Goal: Transaction & Acquisition: Purchase product/service

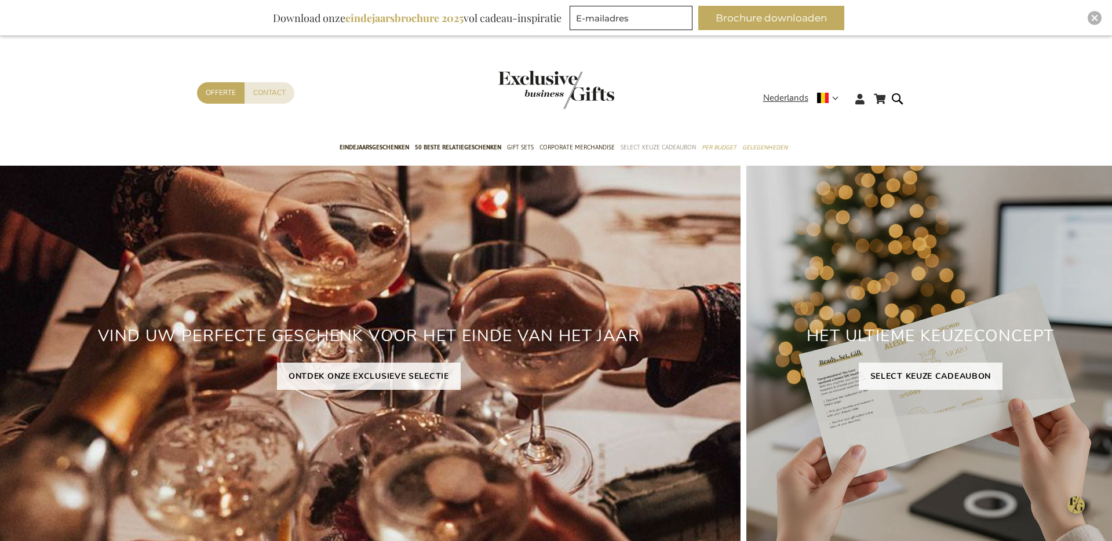
click at [640, 143] on span "Select Keuze Cadeaubon" at bounding box center [658, 147] width 75 height 12
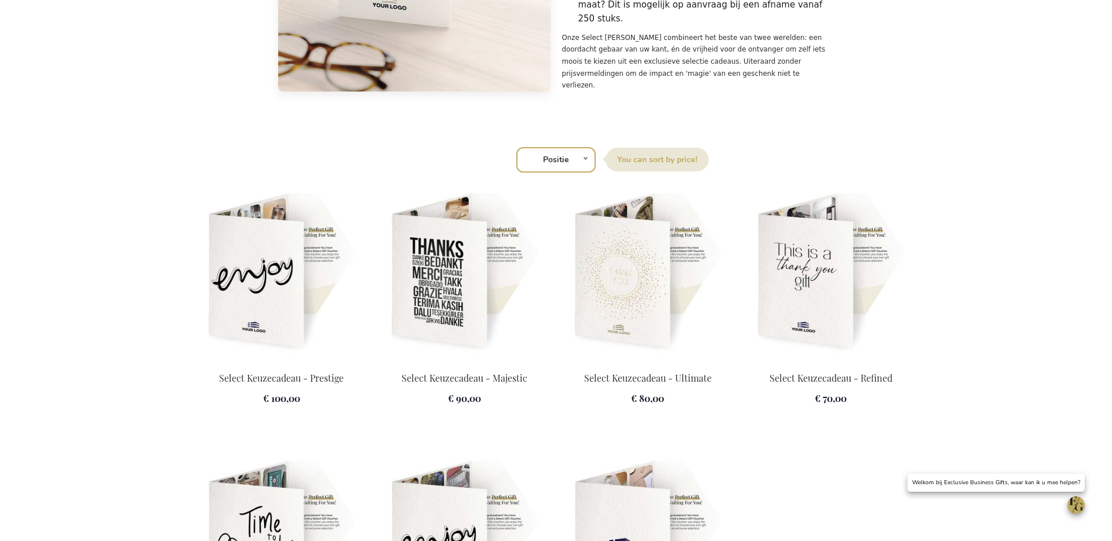
scroll to position [1802, 0]
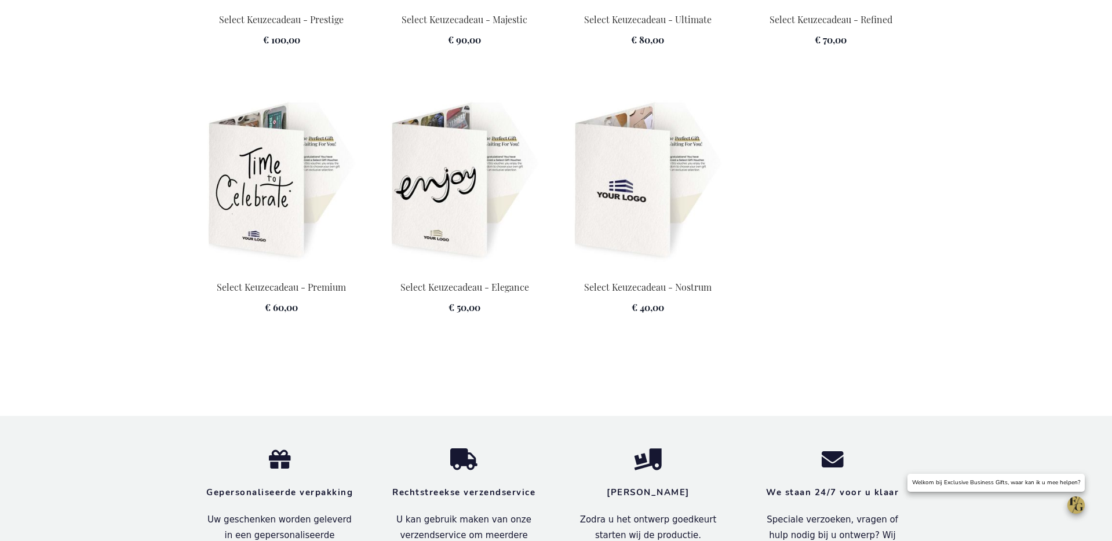
click at [334, 228] on img at bounding box center [281, 181] width 169 height 162
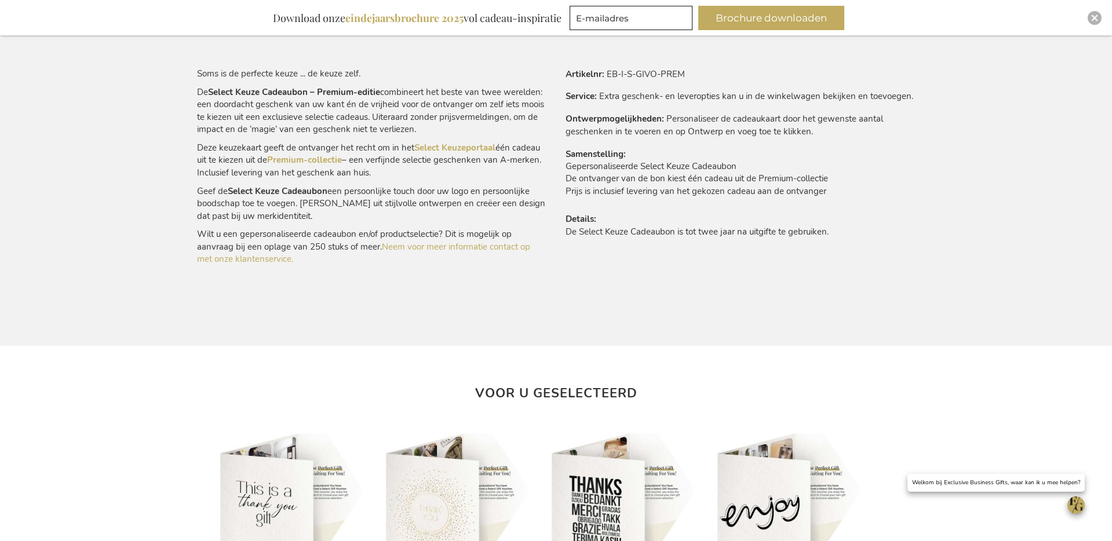
scroll to position [748, 0]
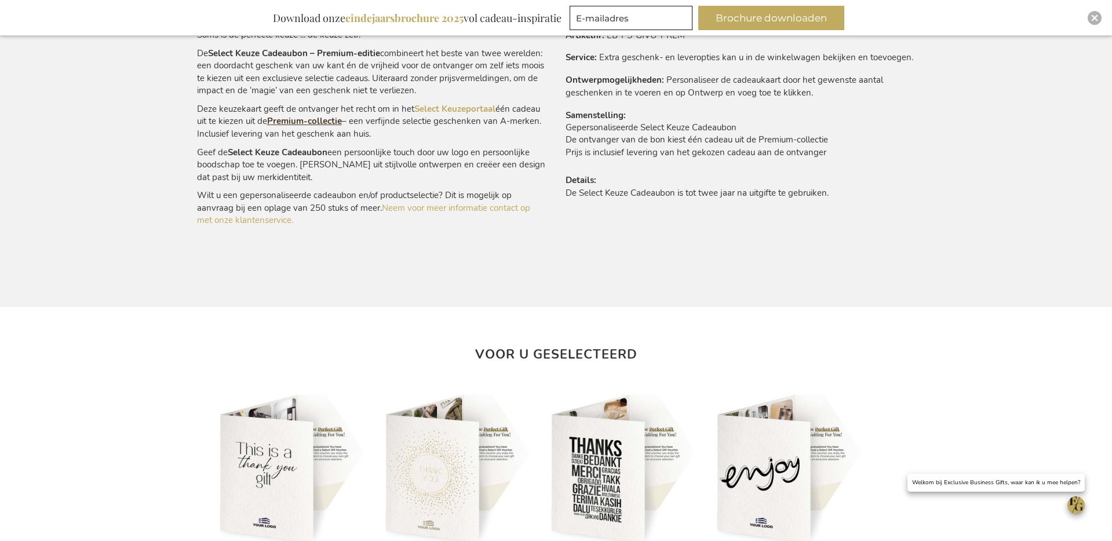
click at [297, 121] on link "Premium-collectie" at bounding box center [304, 121] width 75 height 12
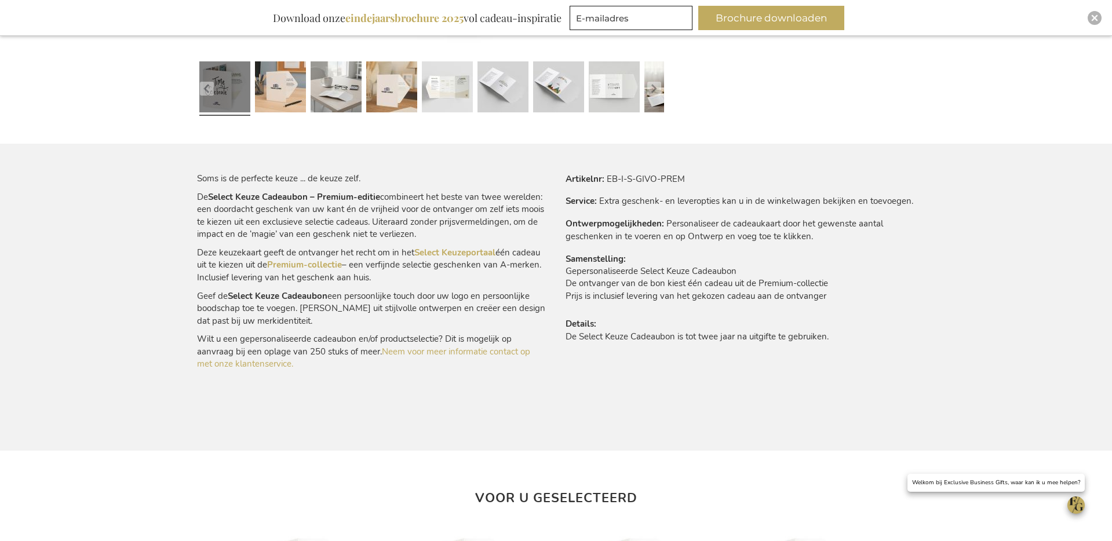
scroll to position [578, 0]
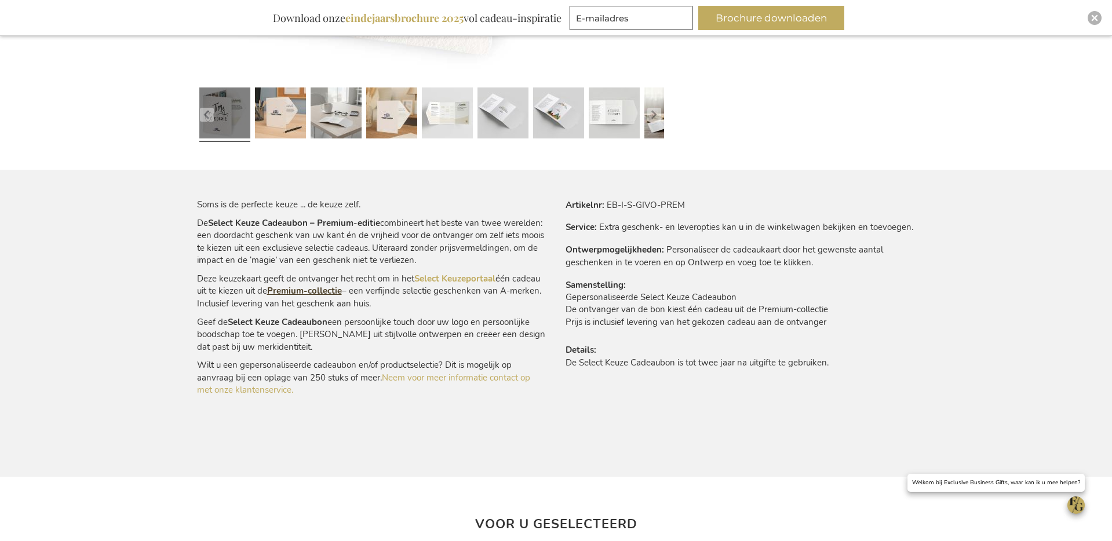
click at [318, 297] on link "Premium-collectie" at bounding box center [304, 291] width 75 height 12
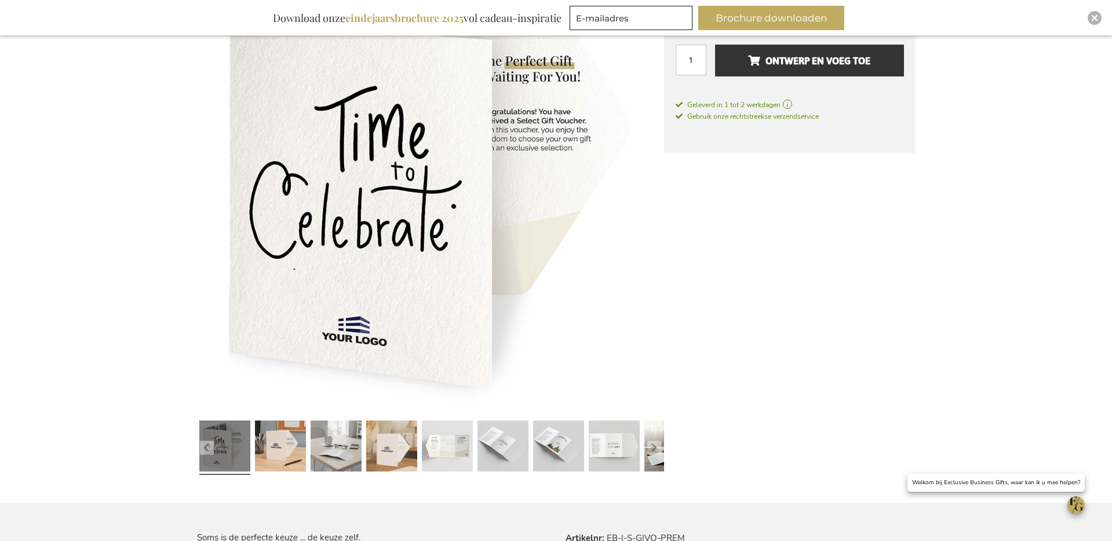
scroll to position [0, 0]
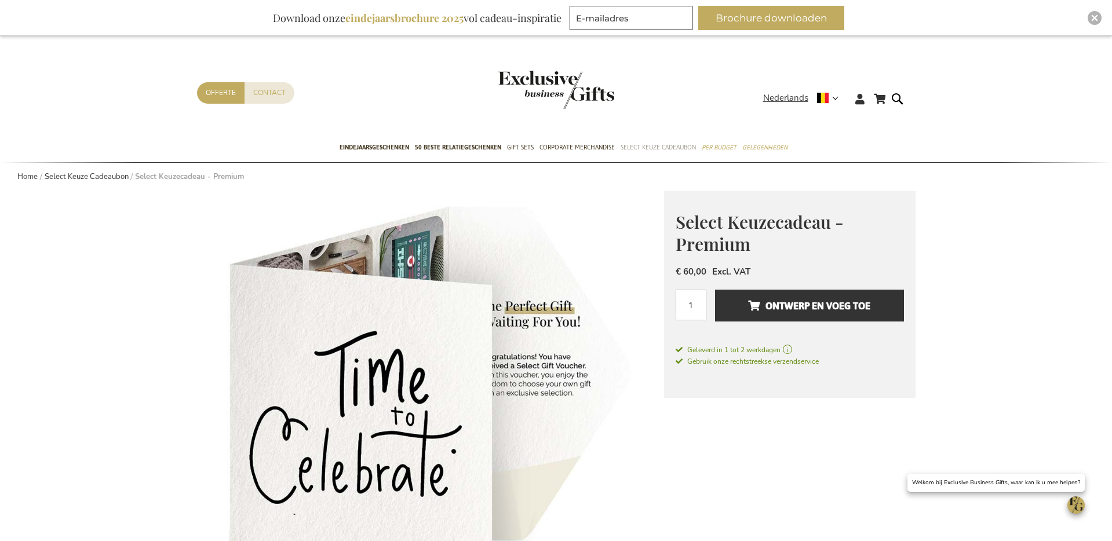
click at [636, 143] on span "Select Keuze Cadeaubon" at bounding box center [658, 147] width 75 height 12
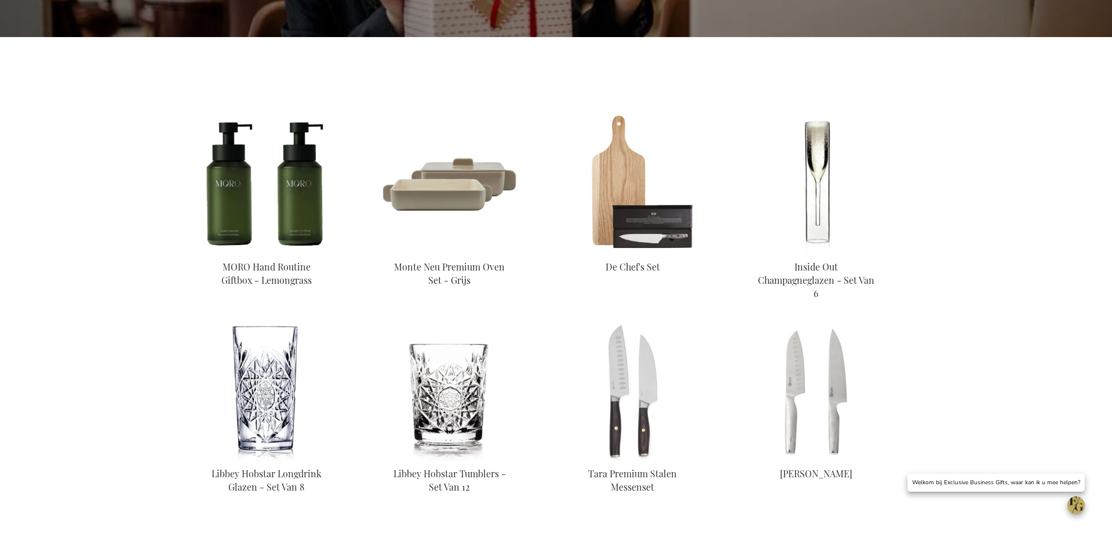
scroll to position [370, 0]
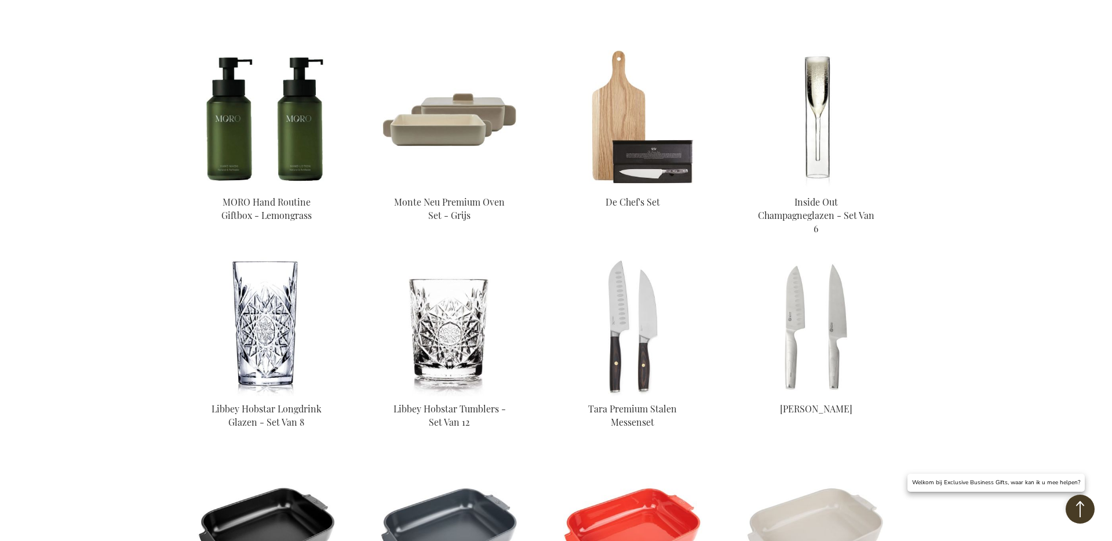
scroll to position [350, 0]
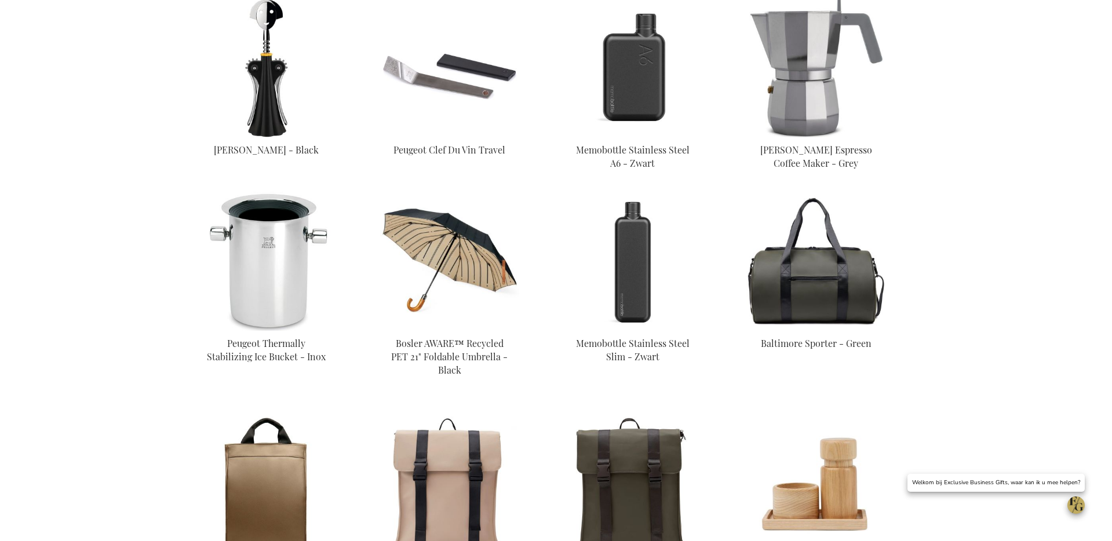
scroll to position [2537, 0]
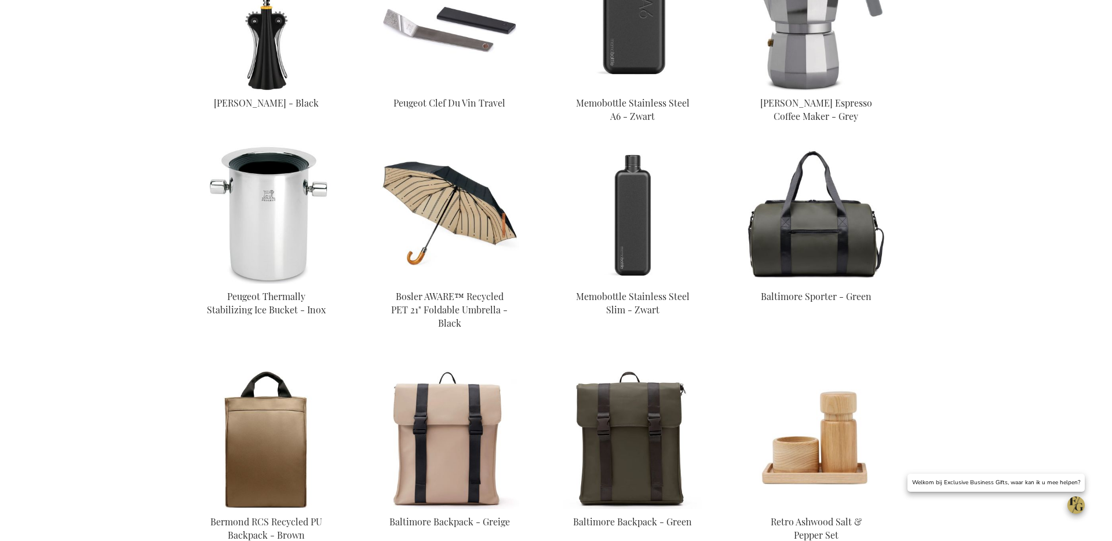
scroll to position [805, 0]
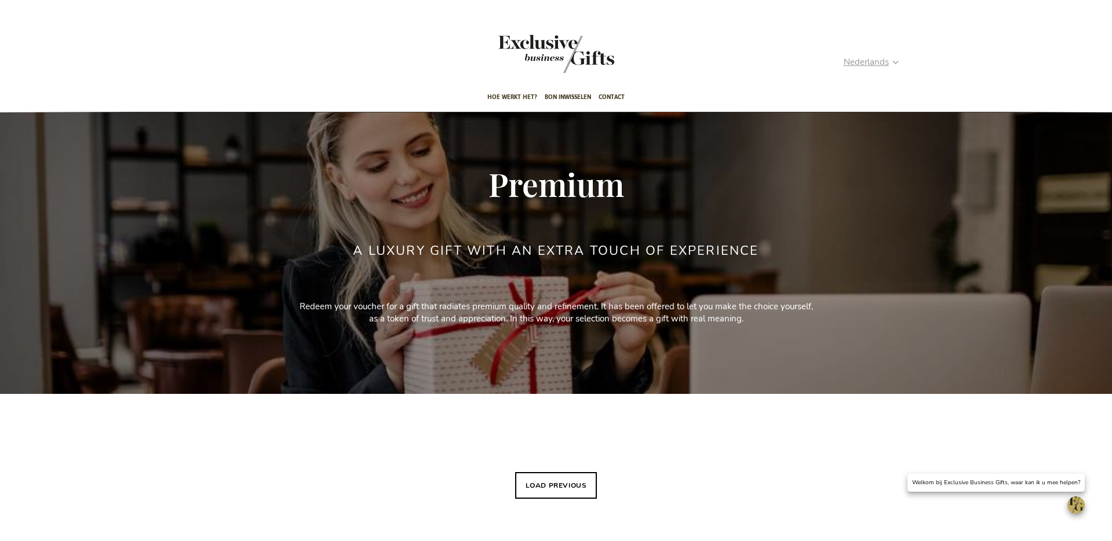
click at [876, 61] on span "Nederlands" at bounding box center [866, 62] width 45 height 13
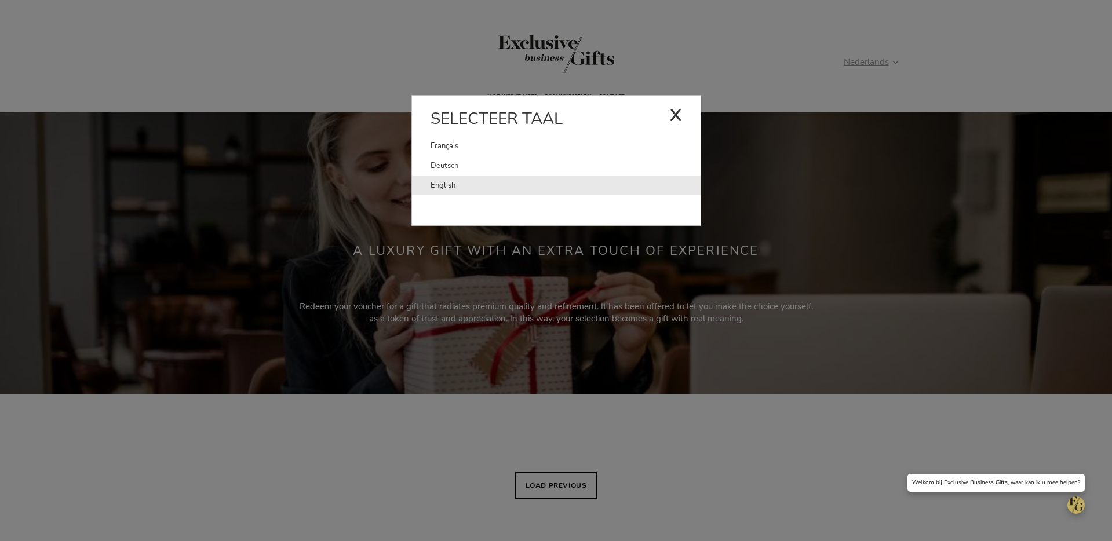
click at [450, 188] on link "English" at bounding box center [565, 186] width 270 height 20
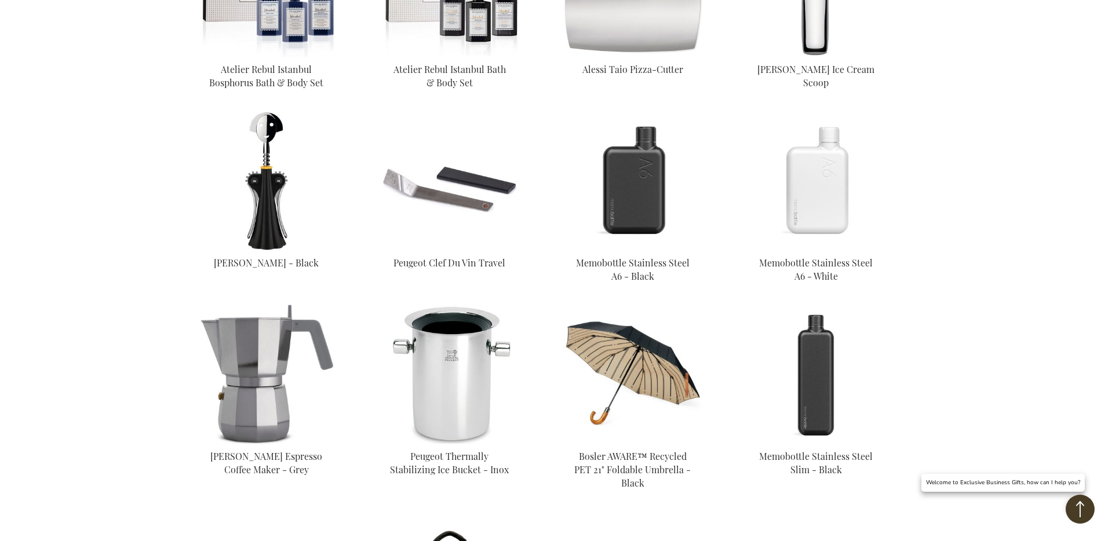
scroll to position [2407, 0]
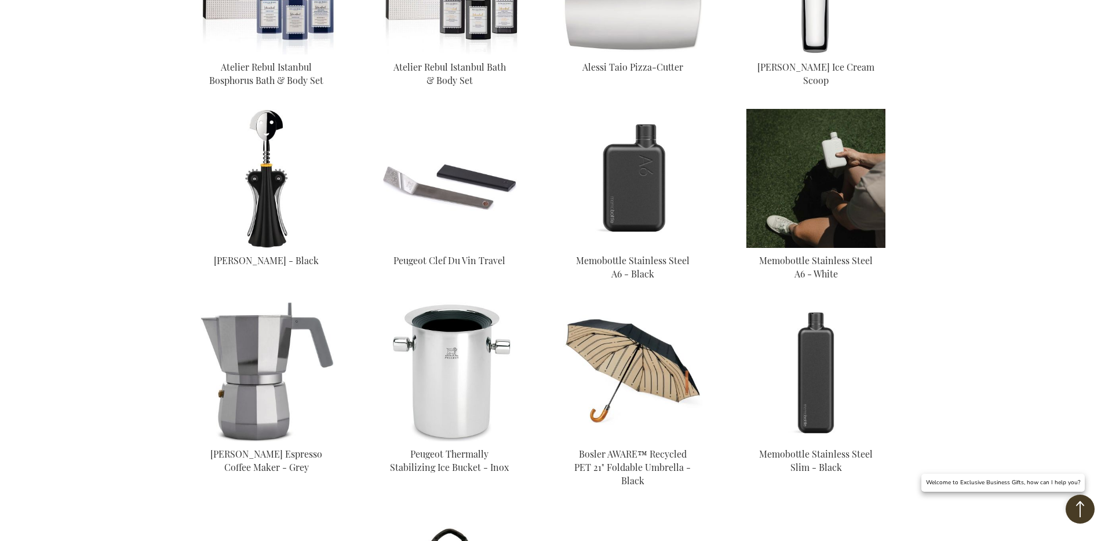
click at [803, 163] on img at bounding box center [815, 178] width 139 height 139
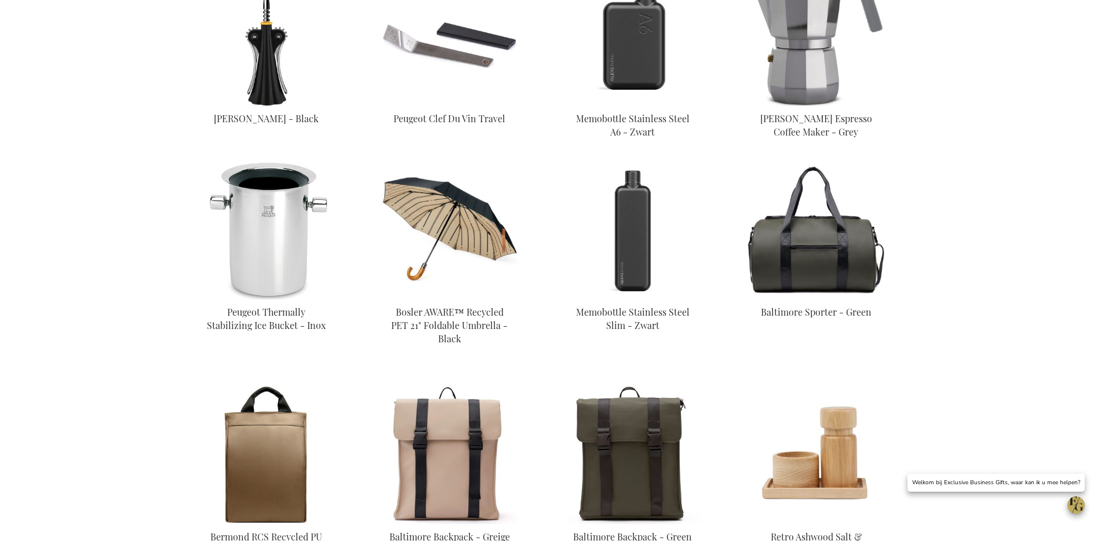
scroll to position [2570, 0]
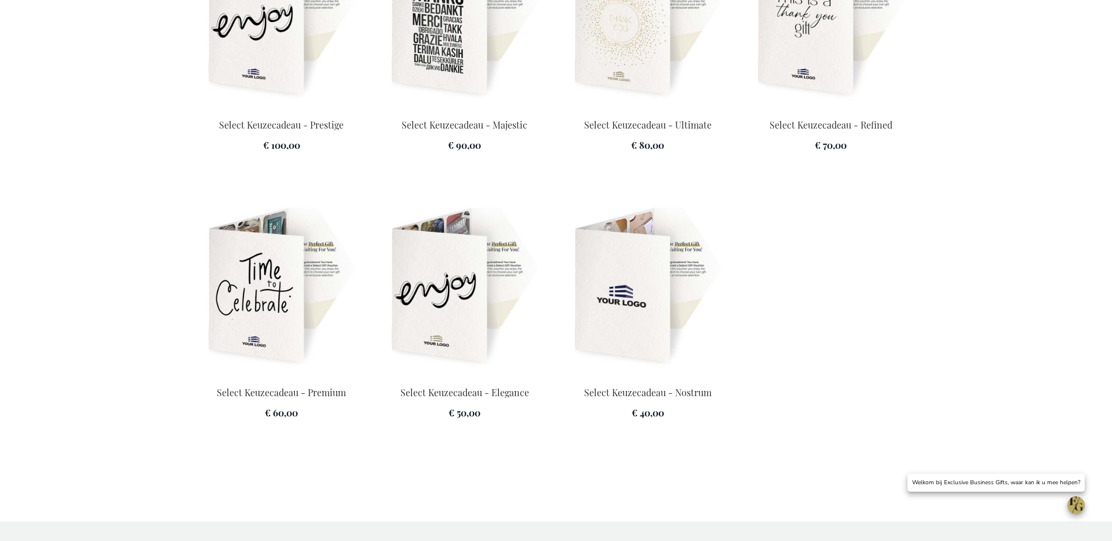
scroll to position [1685, 0]
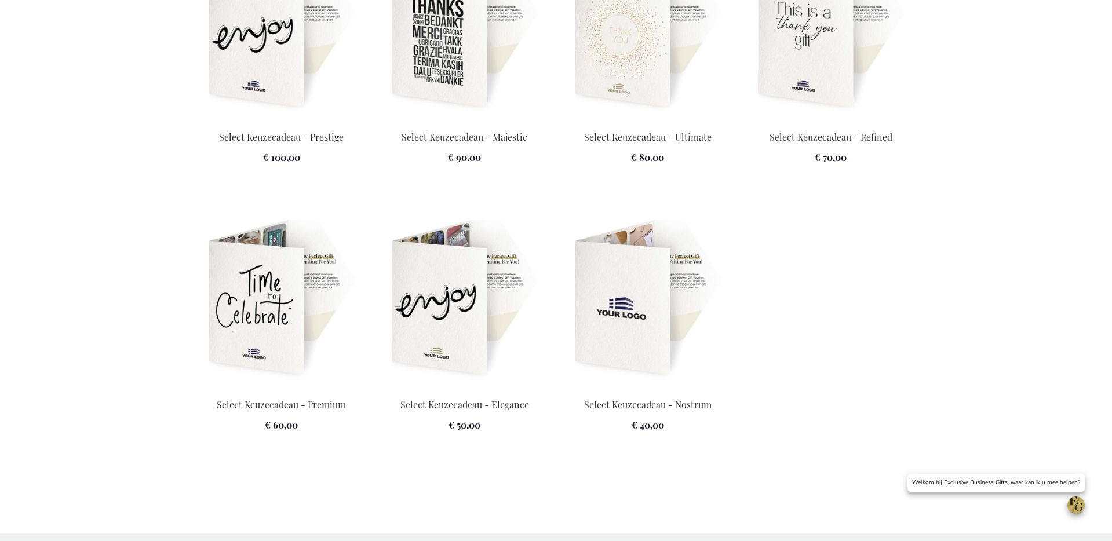
click at [840, 92] on img at bounding box center [830, 31] width 169 height 162
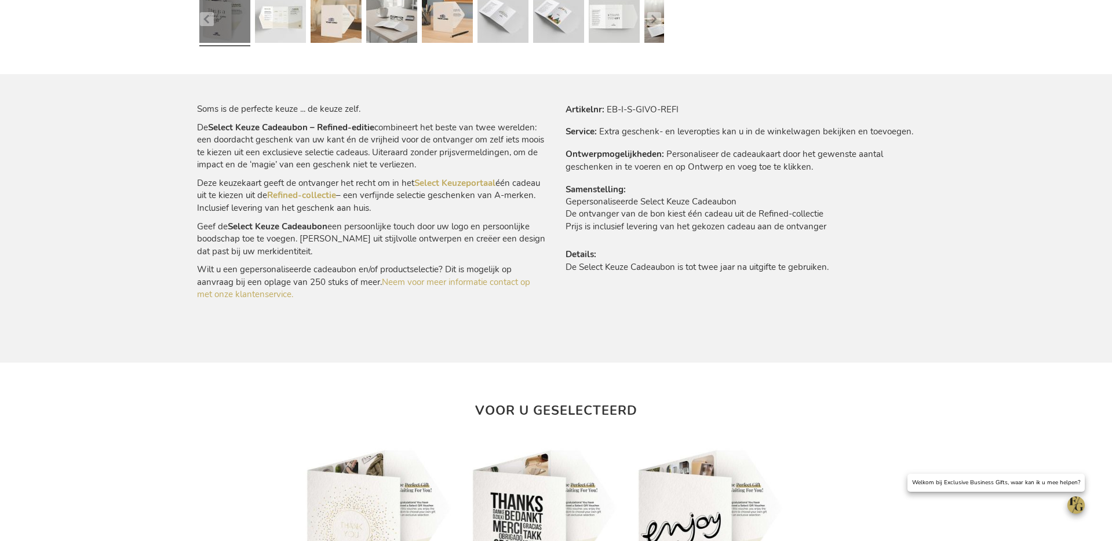
scroll to position [639, 0]
click at [311, 195] on link "Refined-collectie" at bounding box center [301, 194] width 69 height 12
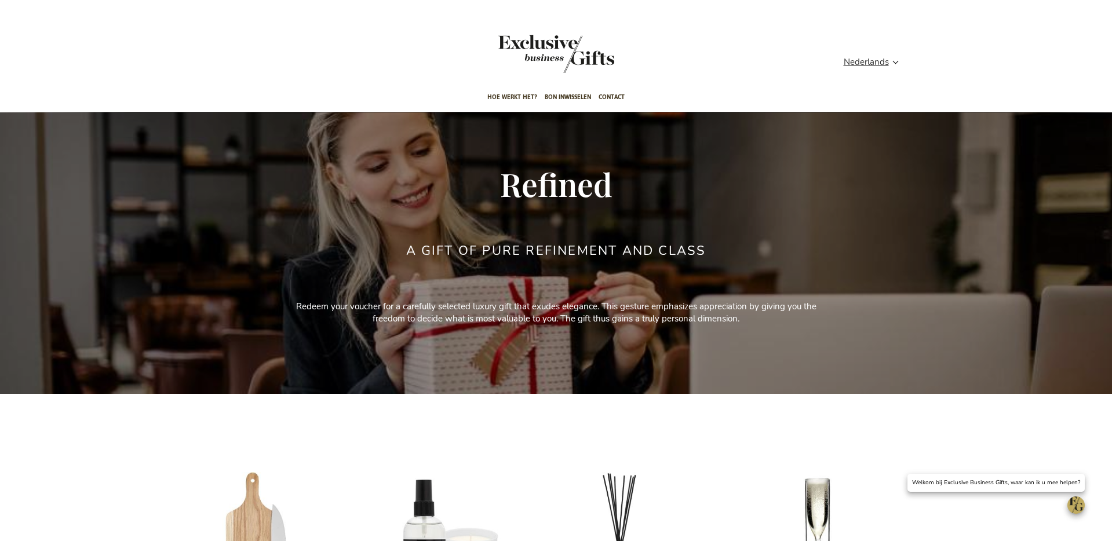
scroll to position [1, 0]
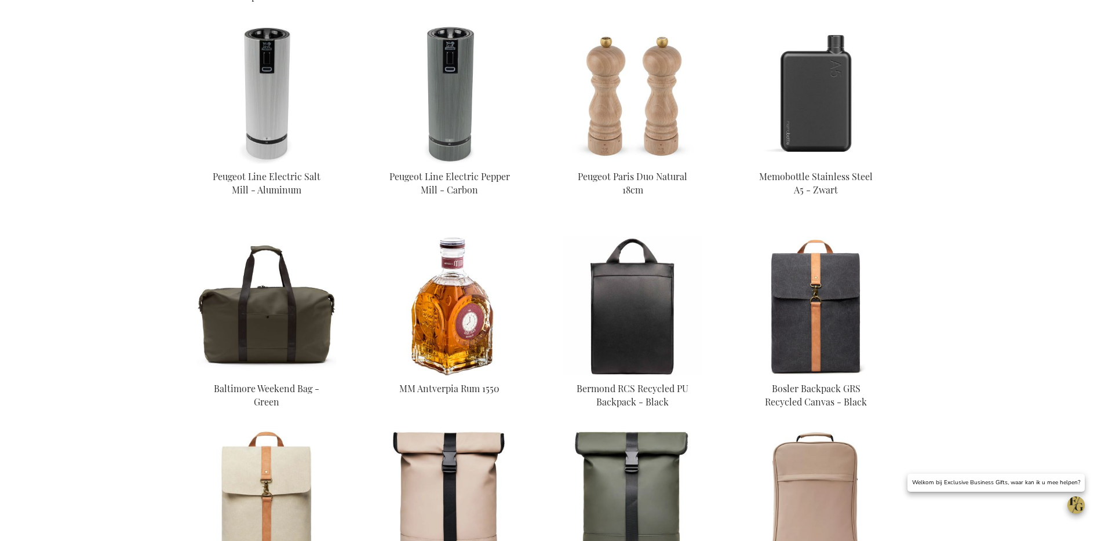
scroll to position [2109, 0]
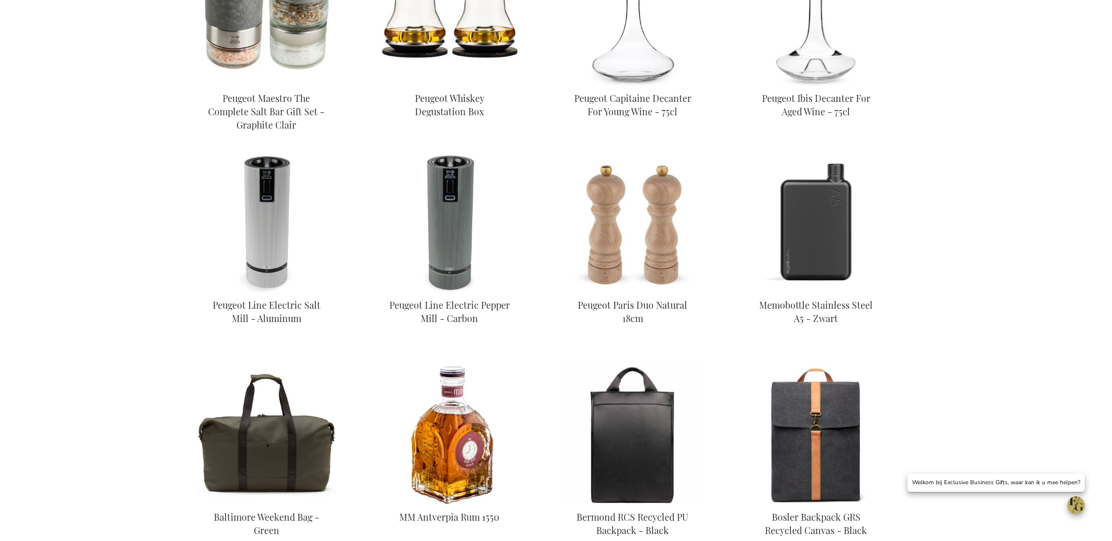
scroll to position [818, 0]
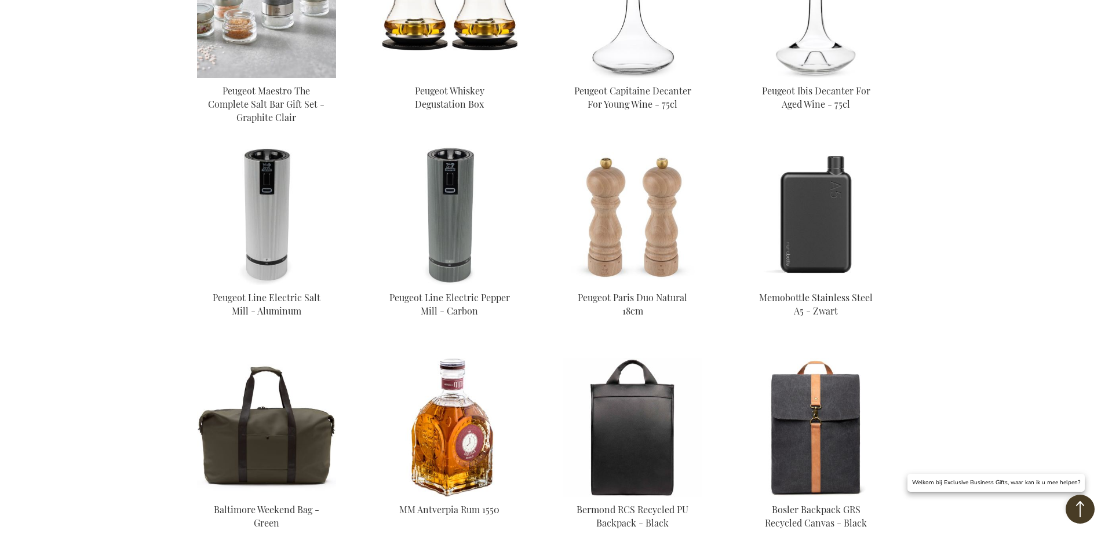
scroll to position [861, 0]
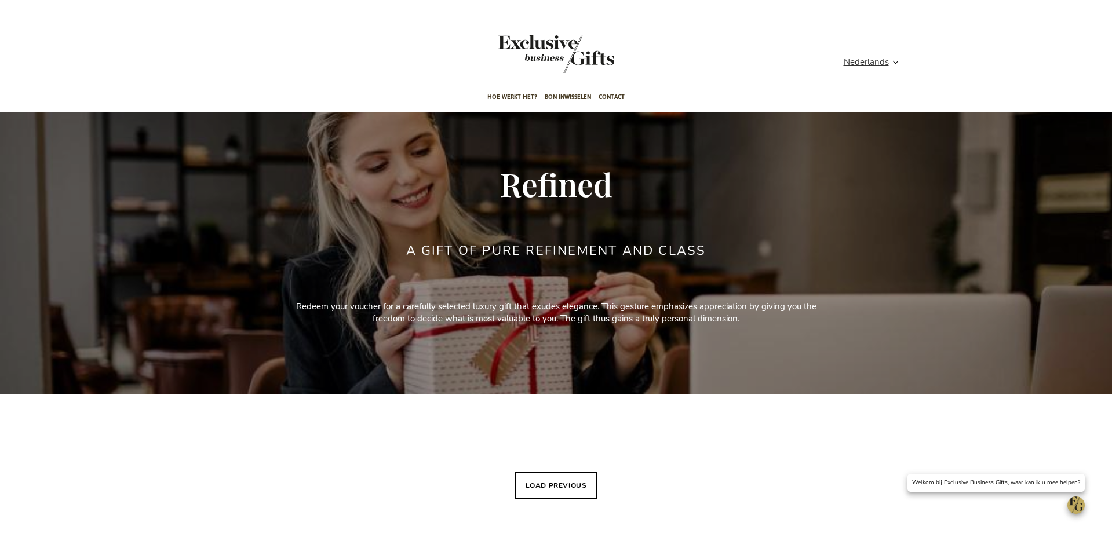
scroll to position [818, 0]
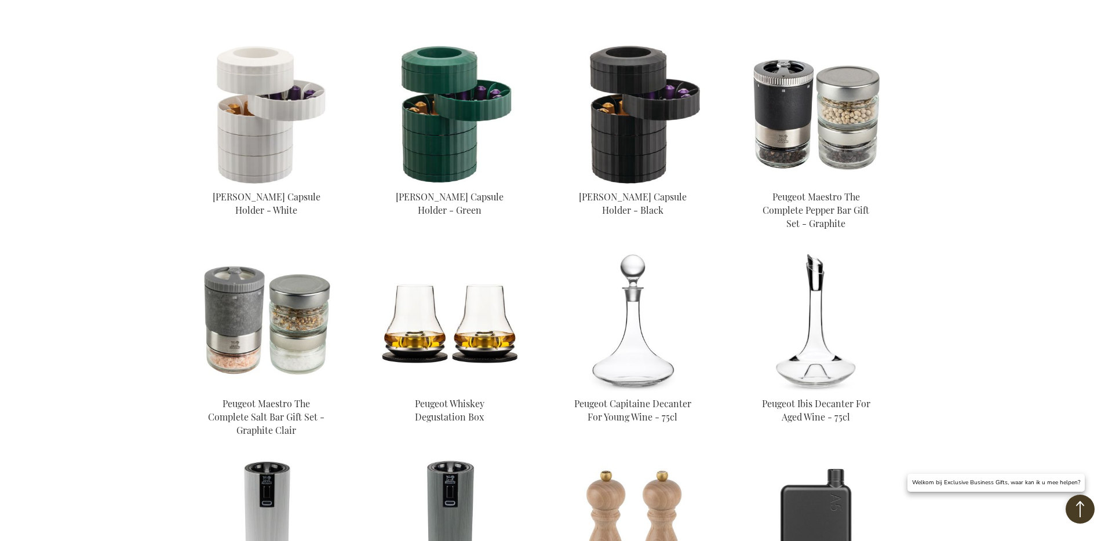
scroll to position [402, 0]
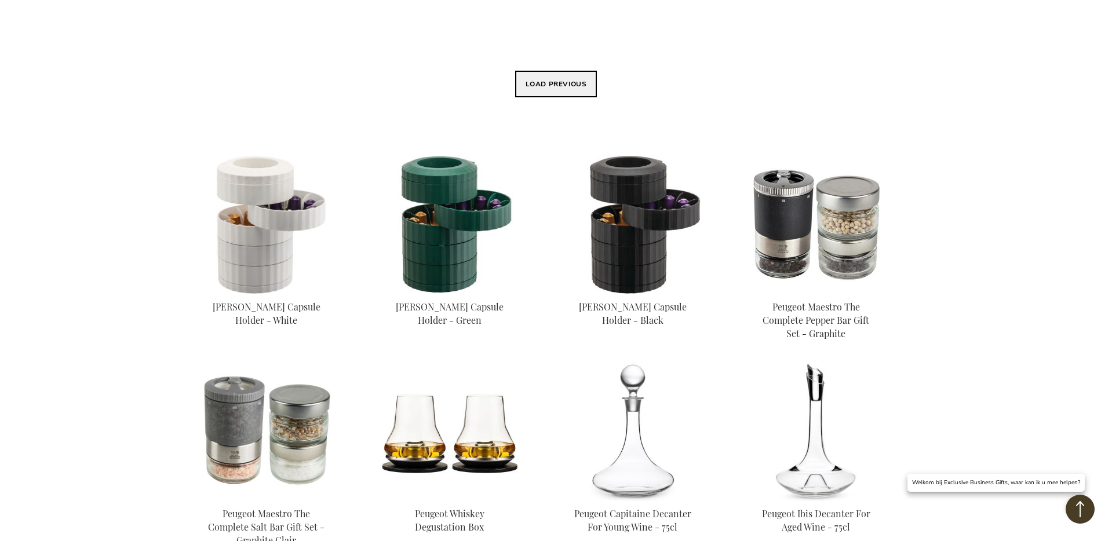
click at [543, 90] on button "Load previous" at bounding box center [556, 84] width 82 height 27
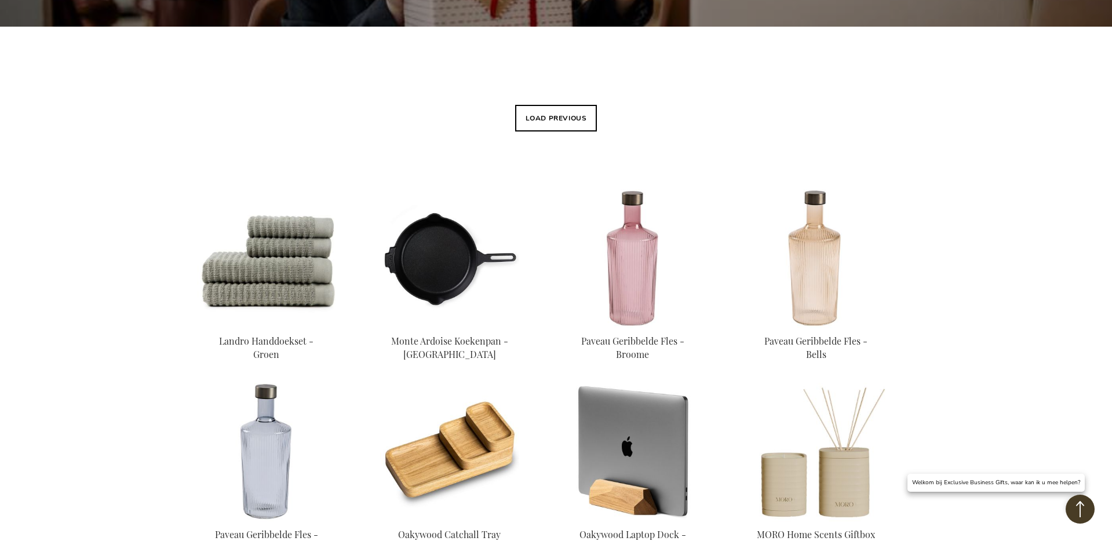
scroll to position [314, 0]
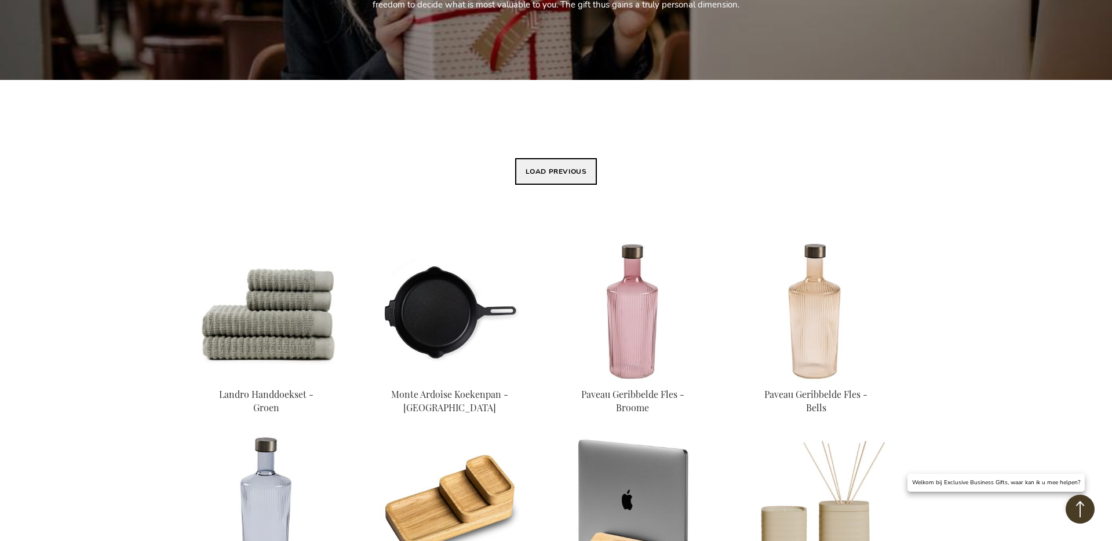
click at [551, 167] on button "Load previous" at bounding box center [556, 171] width 82 height 27
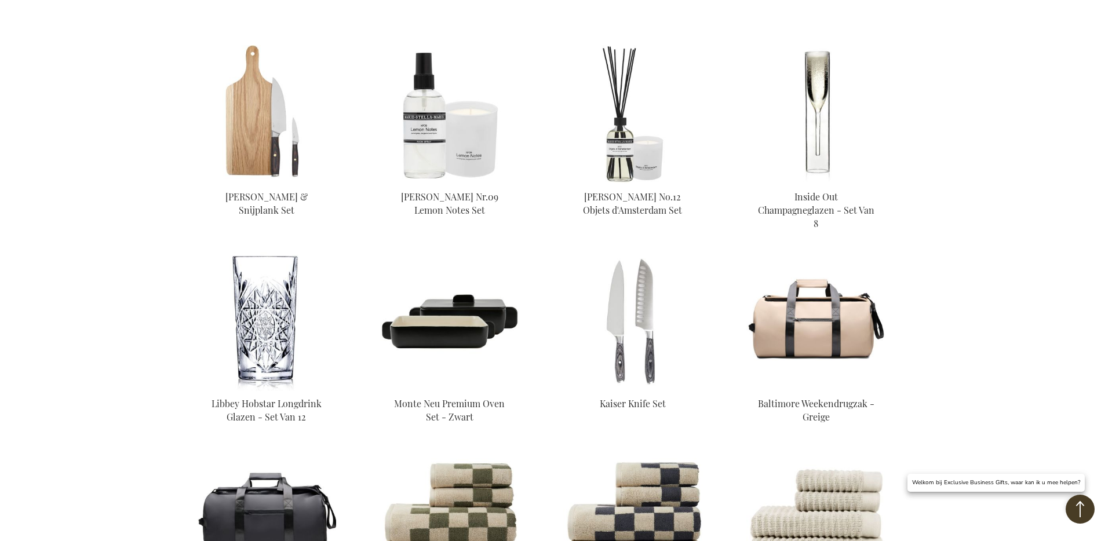
scroll to position [429, 0]
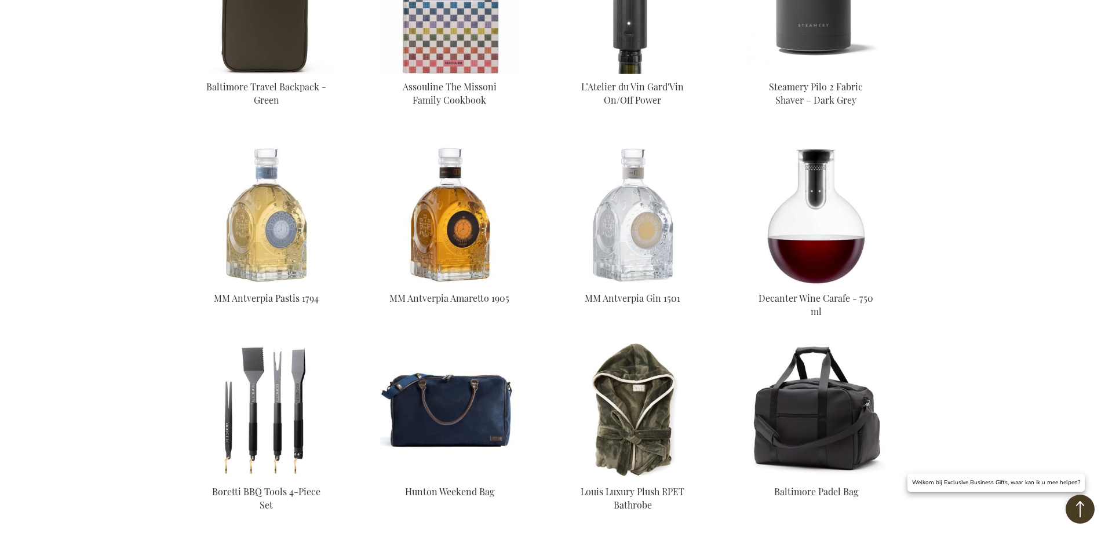
scroll to position [2877, 0]
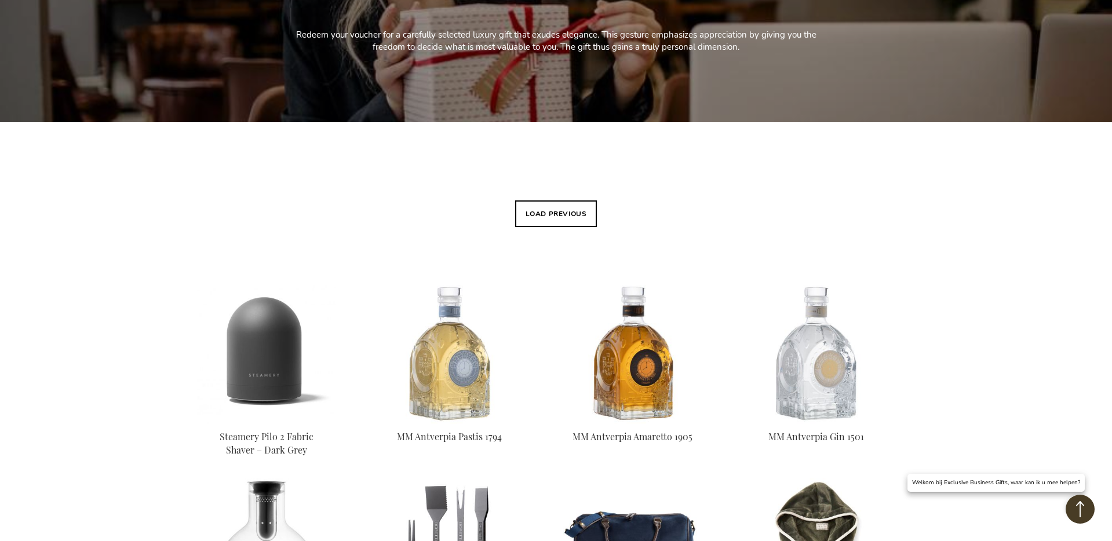
scroll to position [238, 0]
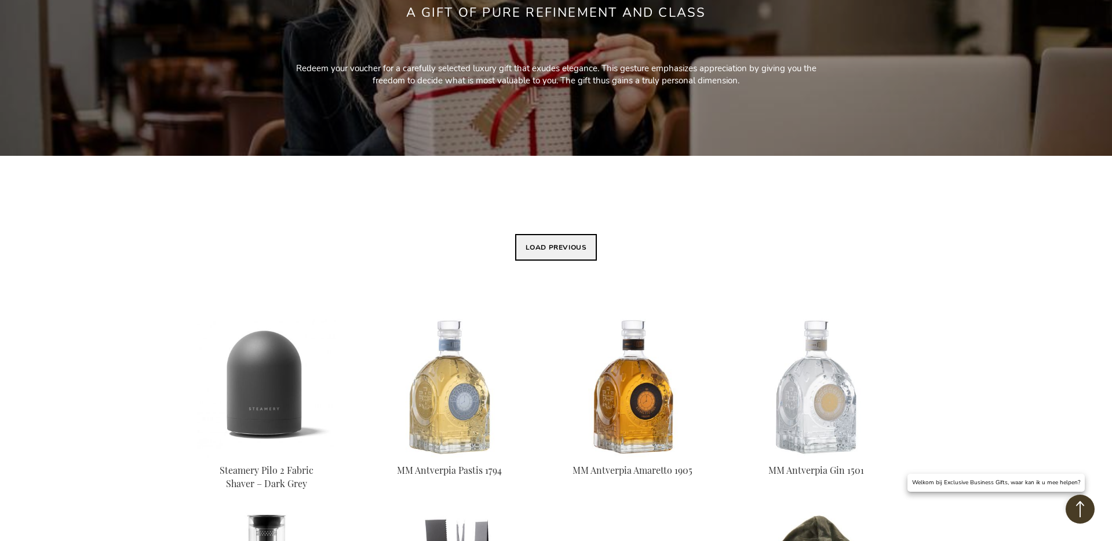
click at [563, 240] on button "Load previous" at bounding box center [556, 247] width 82 height 27
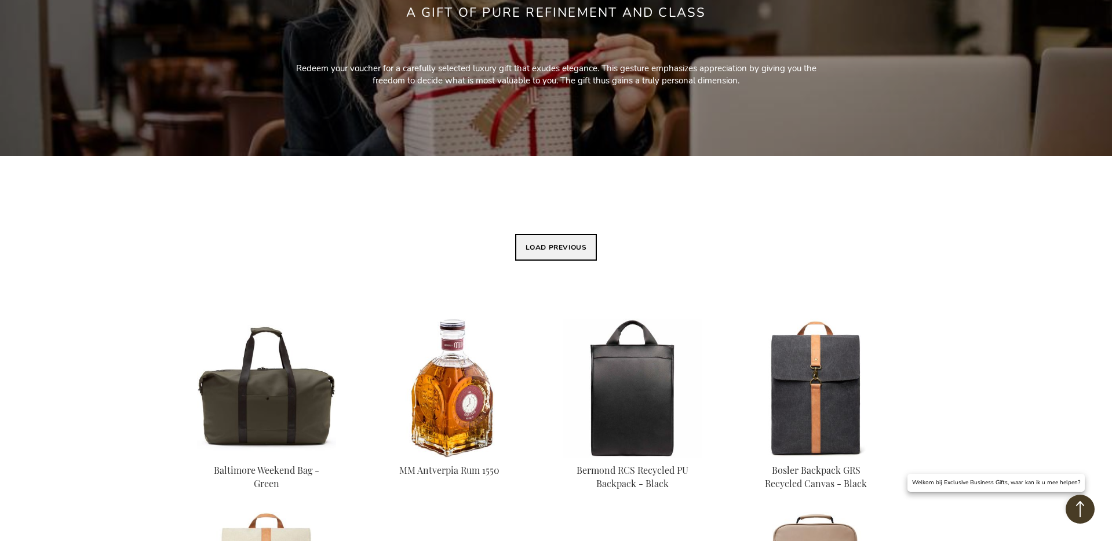
click at [563, 251] on button "Load previous" at bounding box center [556, 247] width 82 height 27
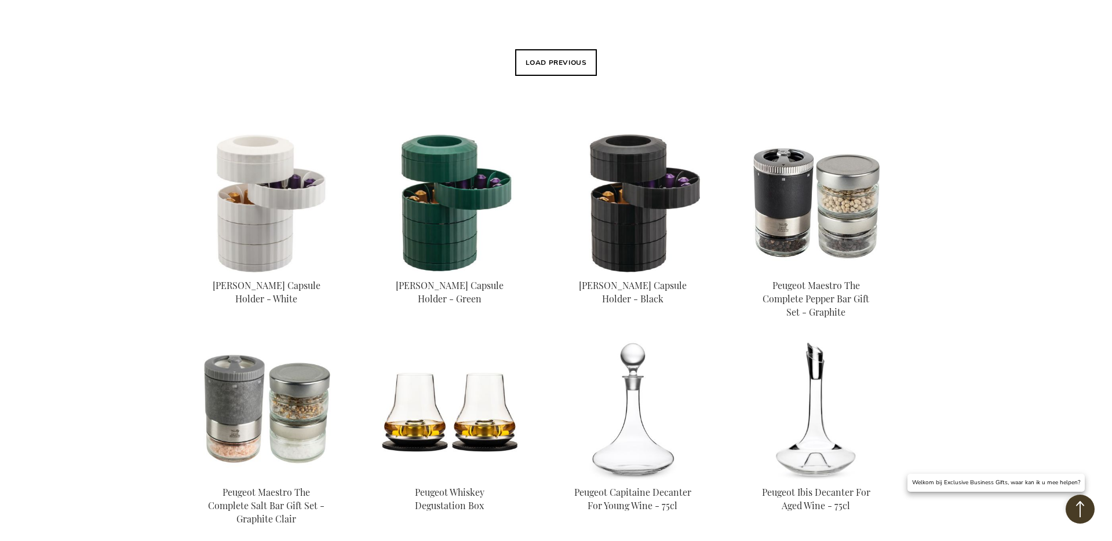
scroll to position [385, 0]
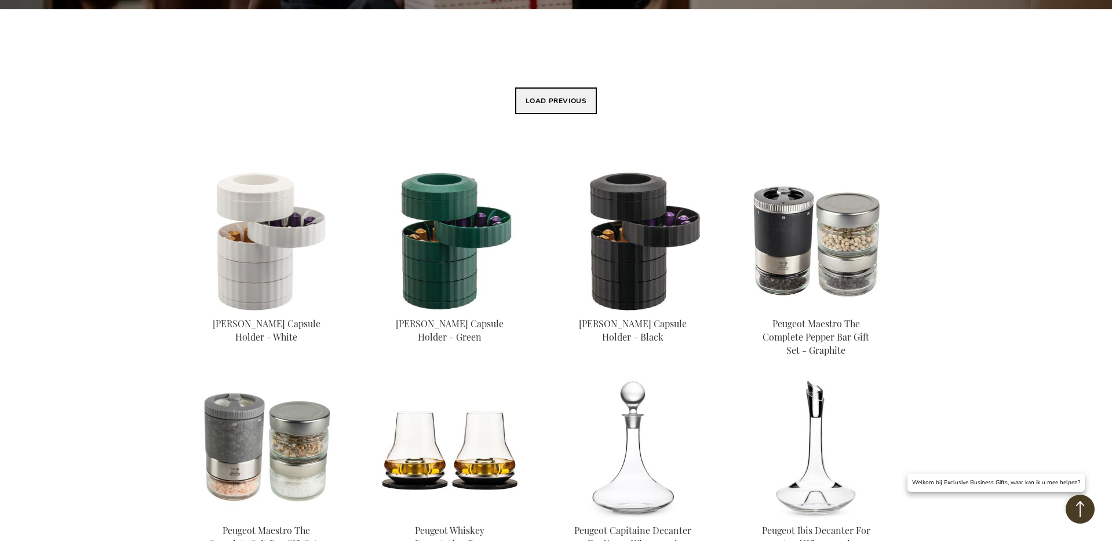
click at [551, 111] on button "Load previous" at bounding box center [556, 100] width 82 height 27
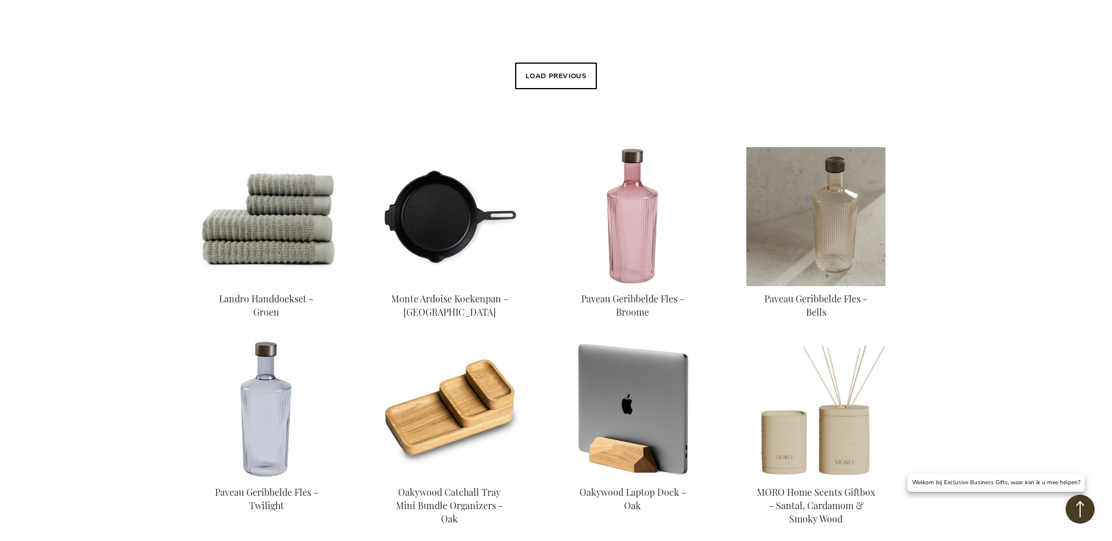
scroll to position [327, 0]
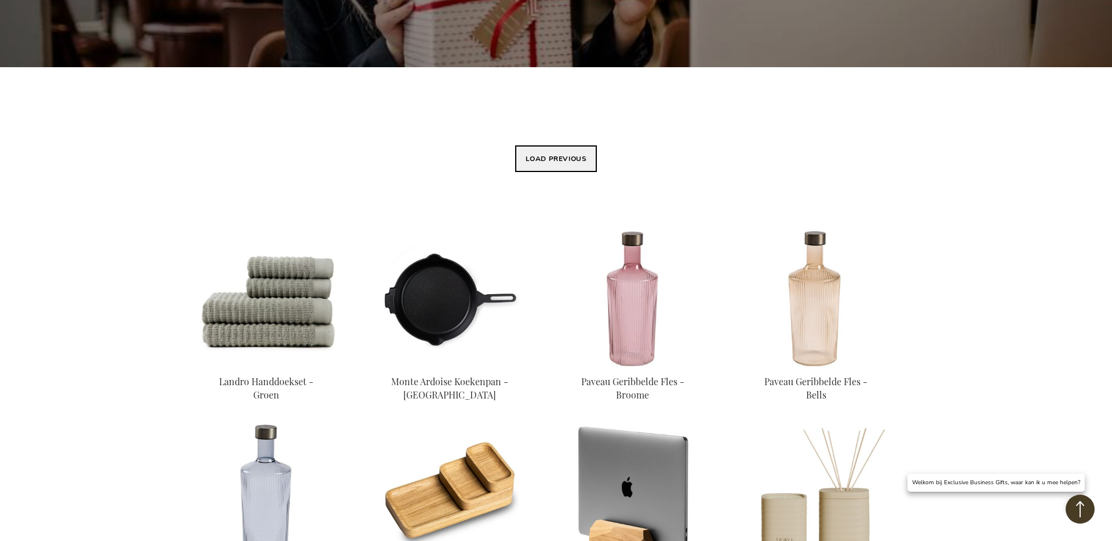
click at [580, 157] on button "Load previous" at bounding box center [556, 158] width 82 height 27
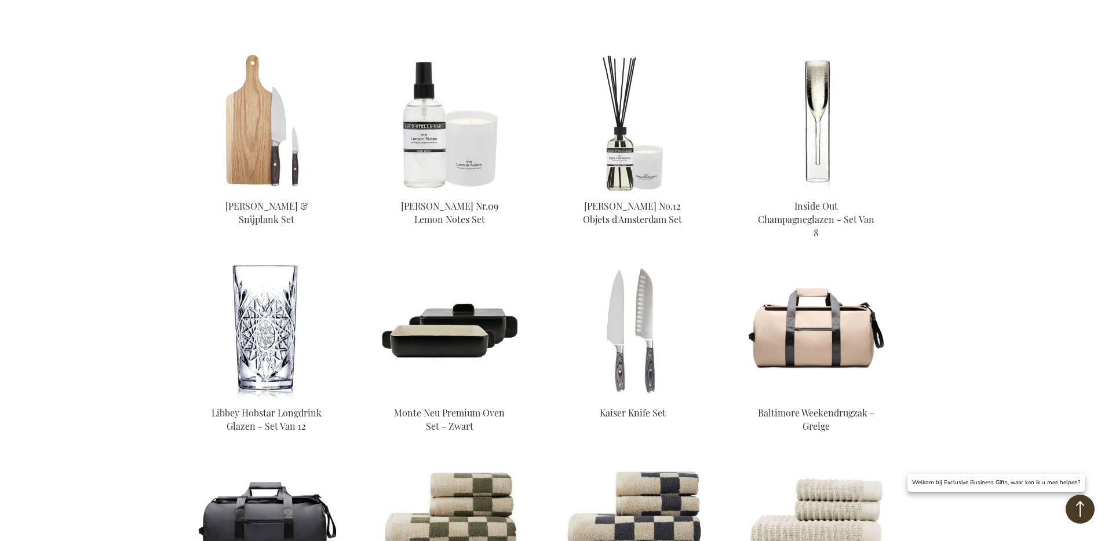
scroll to position [446, 0]
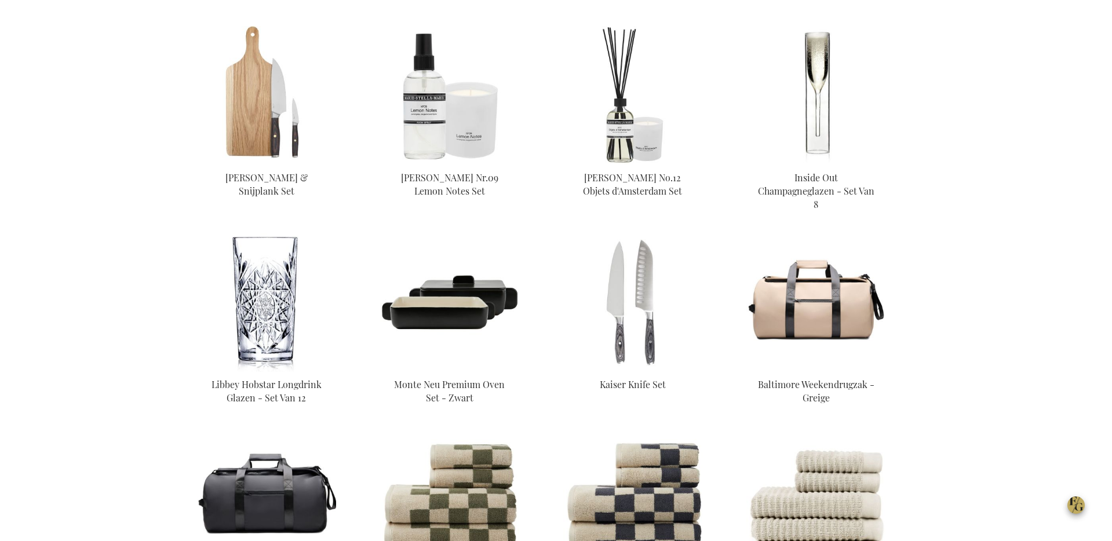
scroll to position [446, 0]
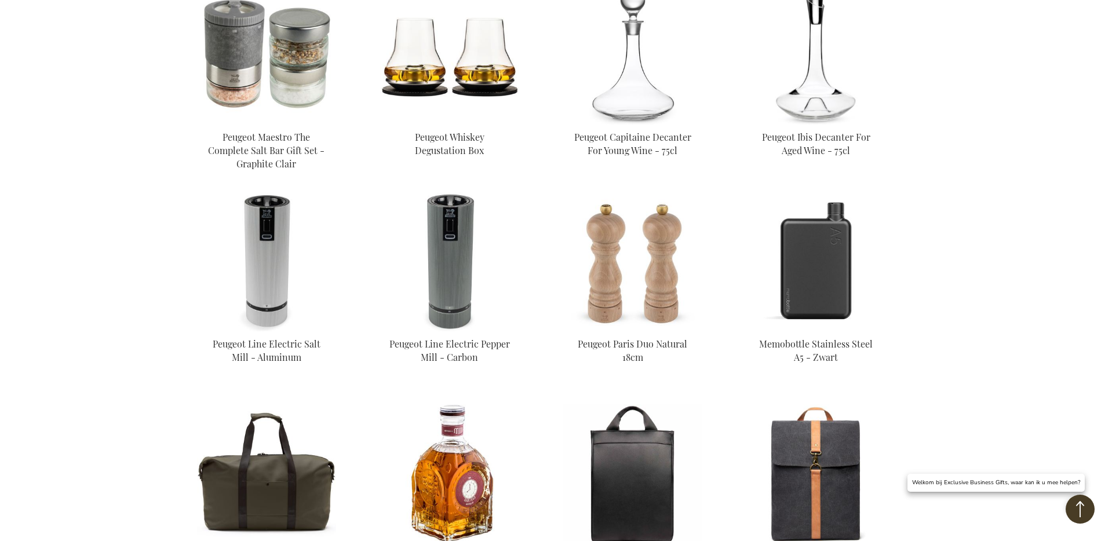
scroll to position [1955, 0]
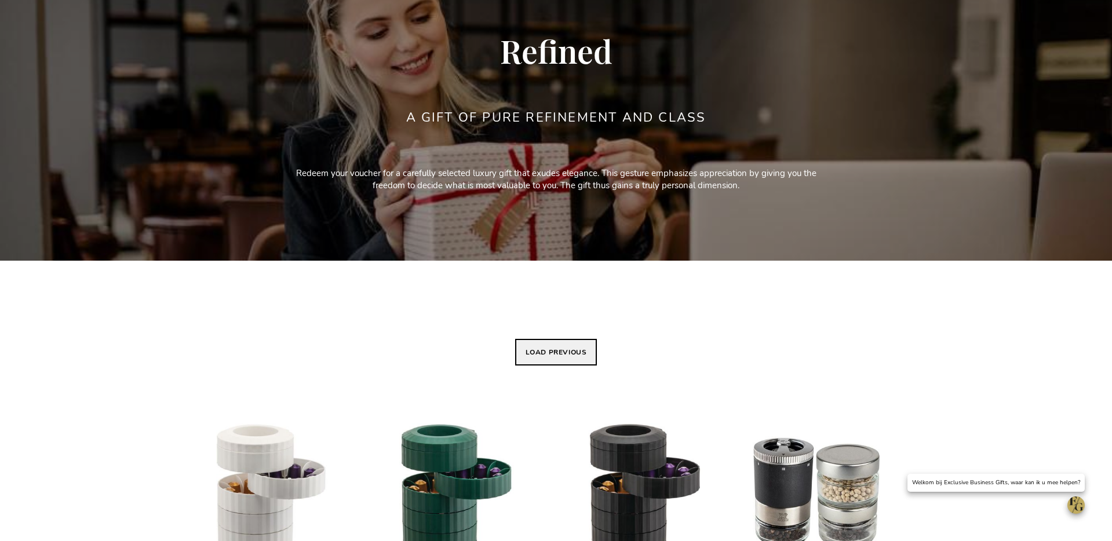
scroll to position [132, 0]
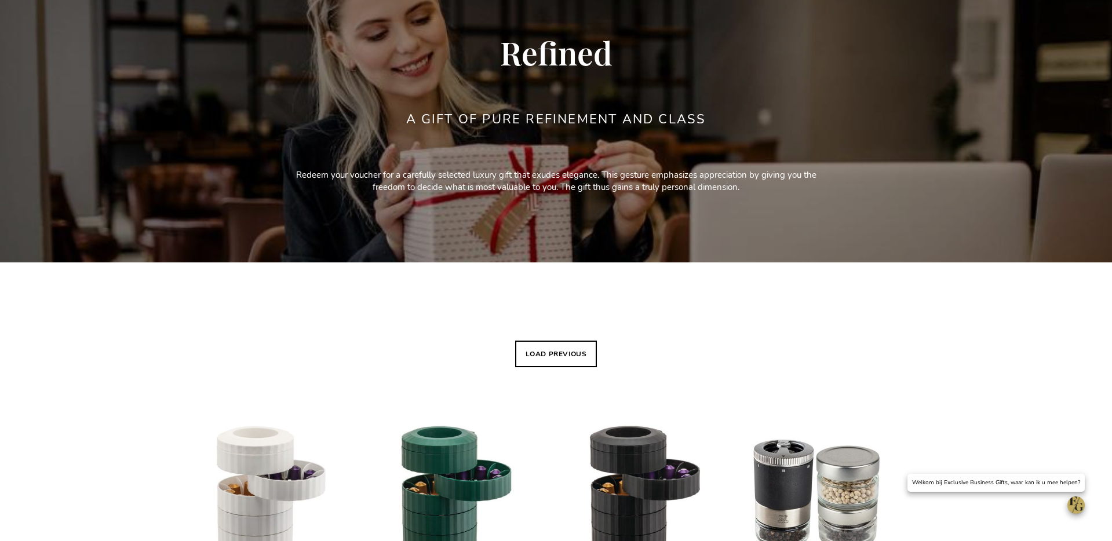
click at [555, 341] on button "Load previous" at bounding box center [556, 354] width 82 height 27
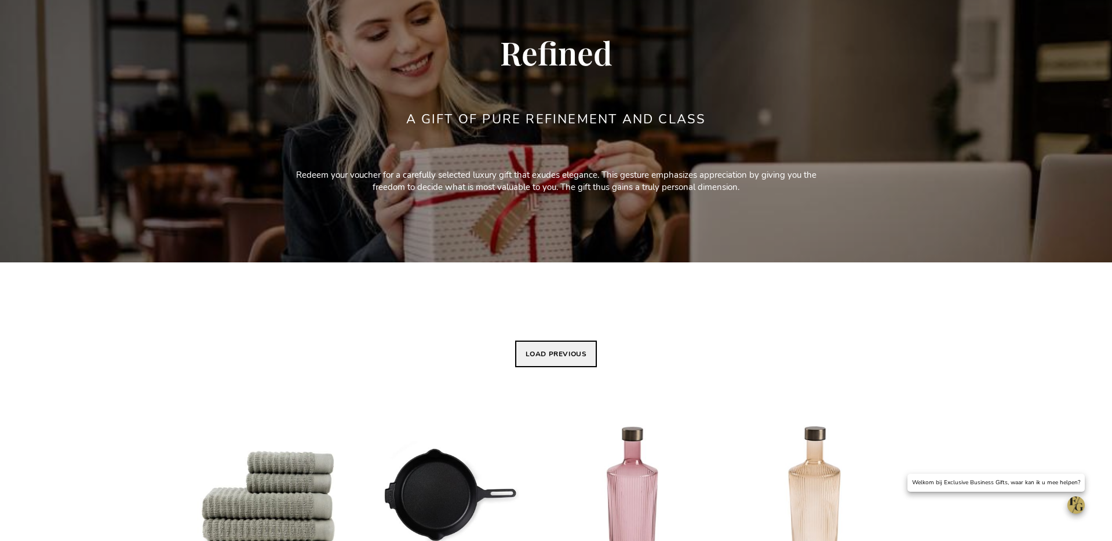
click at [554, 352] on button "Load previous" at bounding box center [556, 354] width 82 height 27
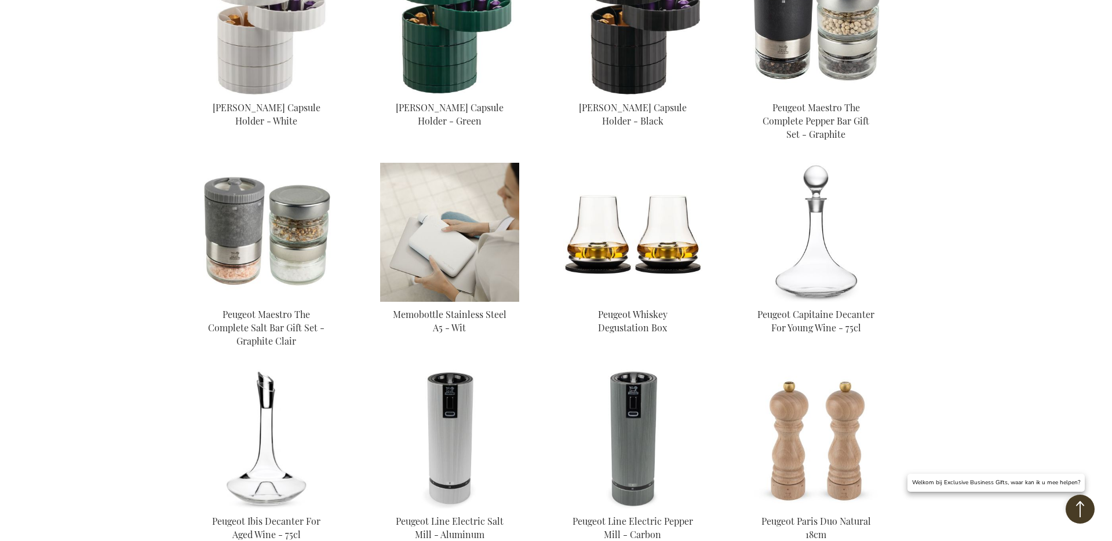
scroll to position [1747, 0]
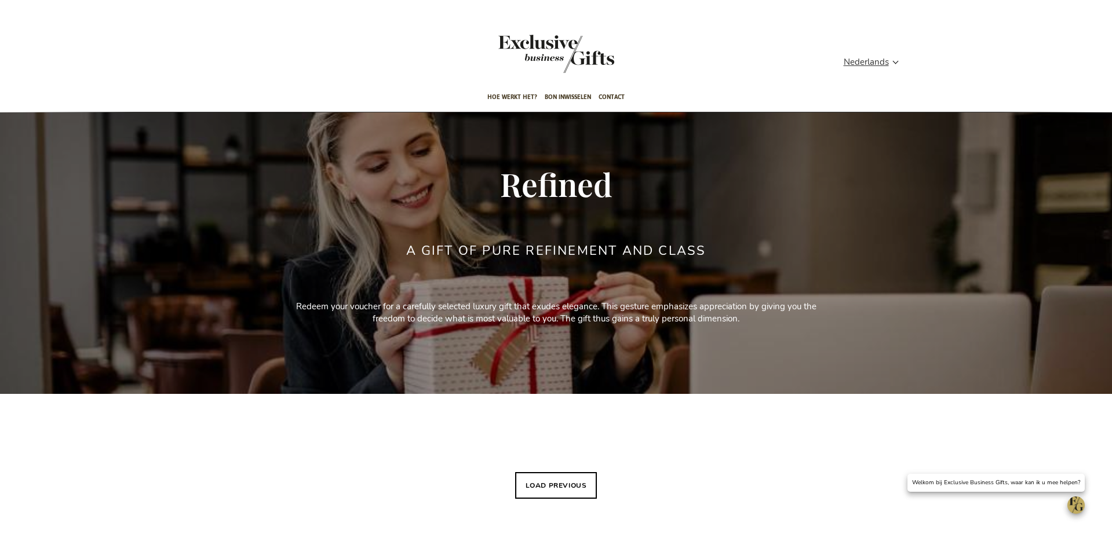
click at [878, 53] on div "Winkelwagen Winkelwagen 0 Sluiten U heeft geen product(en) in uw winkelwagen. G…" at bounding box center [556, 64] width 737 height 37
click at [869, 65] on span "Nederlands" at bounding box center [866, 62] width 45 height 13
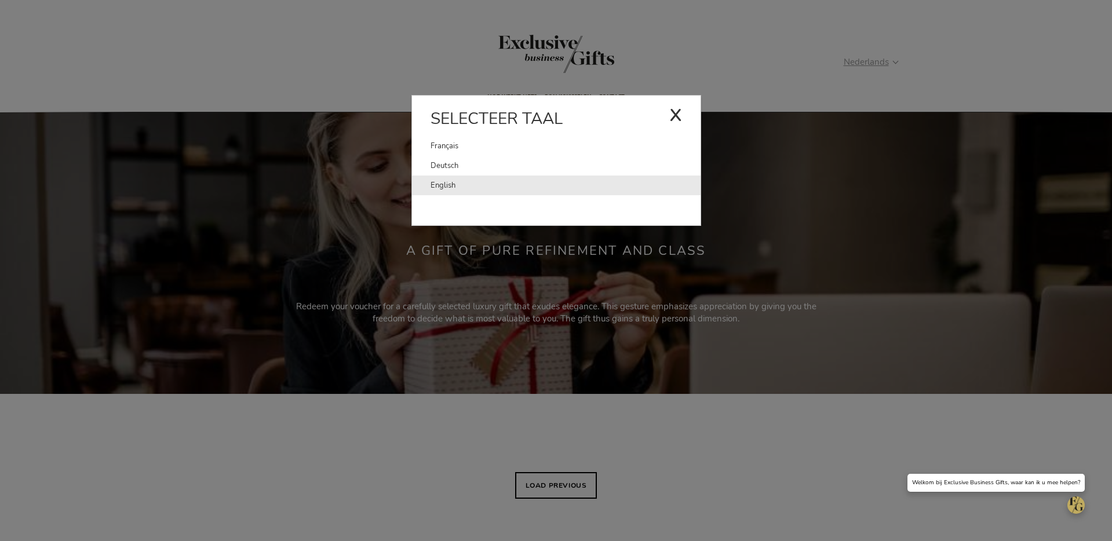
click at [677, 188] on link "English" at bounding box center [565, 186] width 270 height 20
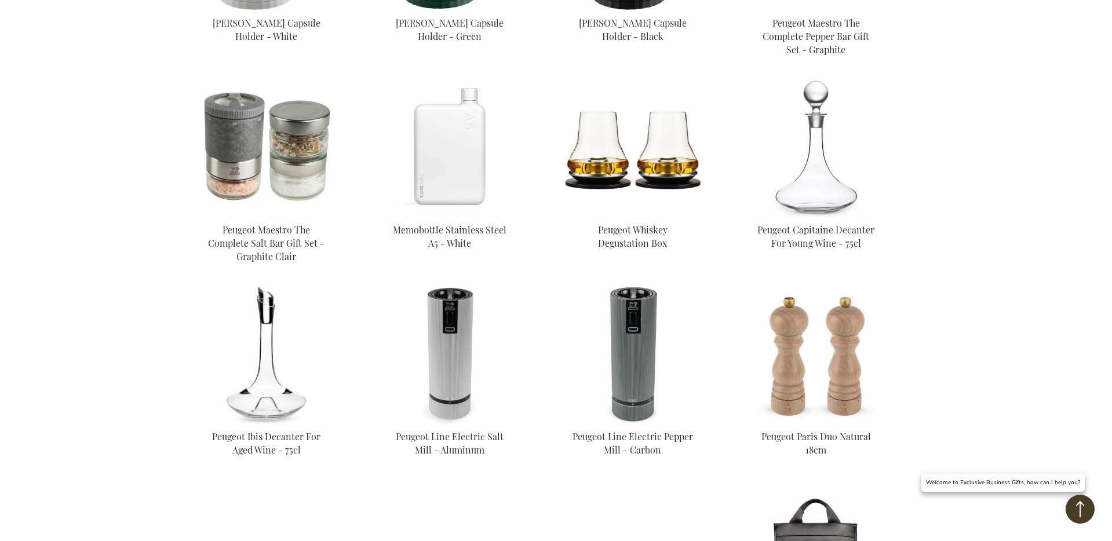
scroll to position [1813, 0]
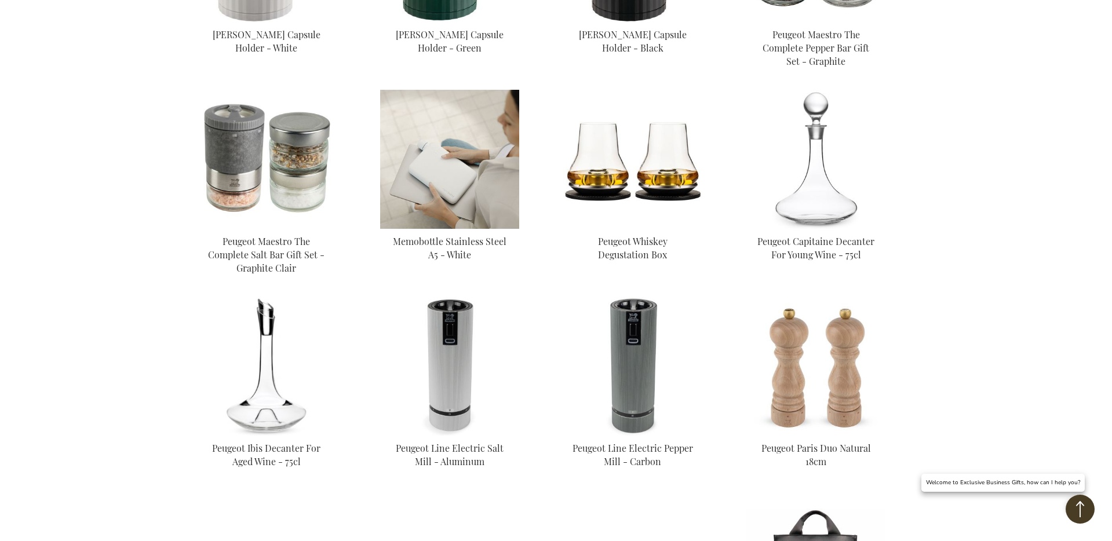
click at [470, 173] on img at bounding box center [449, 159] width 139 height 139
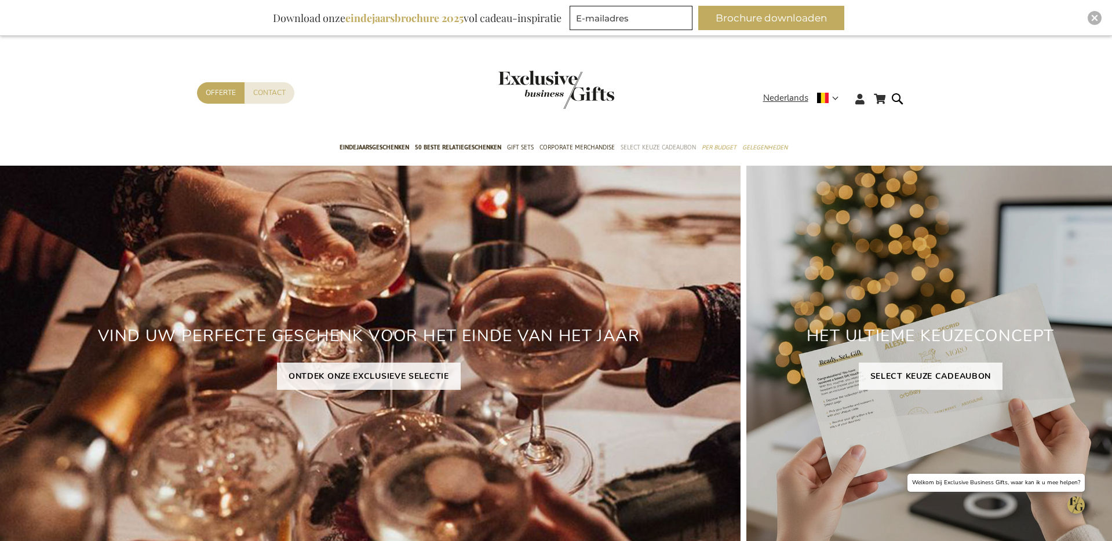
click at [654, 141] on span "Select Keuze Cadeaubon" at bounding box center [658, 147] width 75 height 12
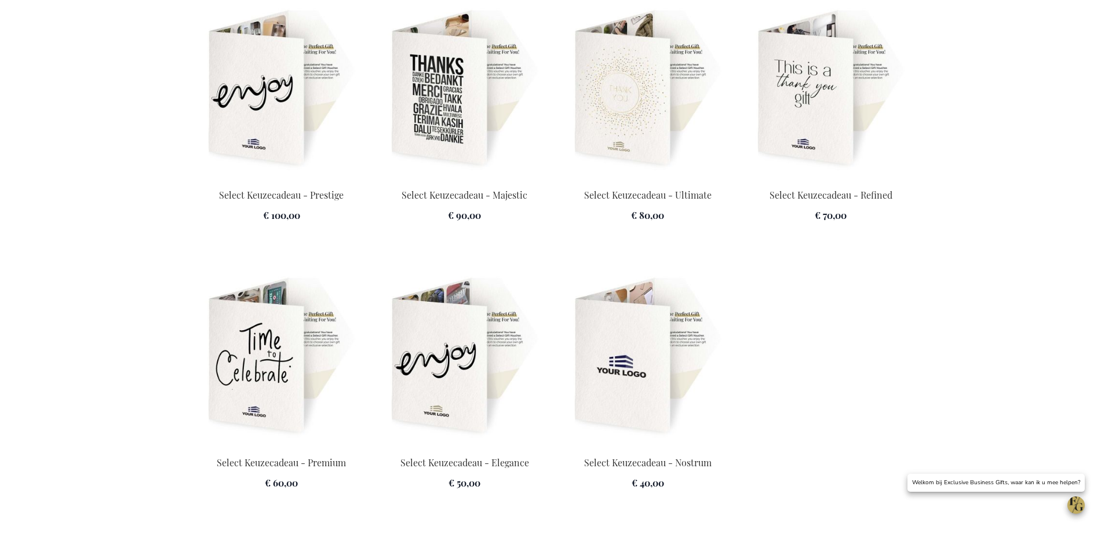
scroll to position [1636, 0]
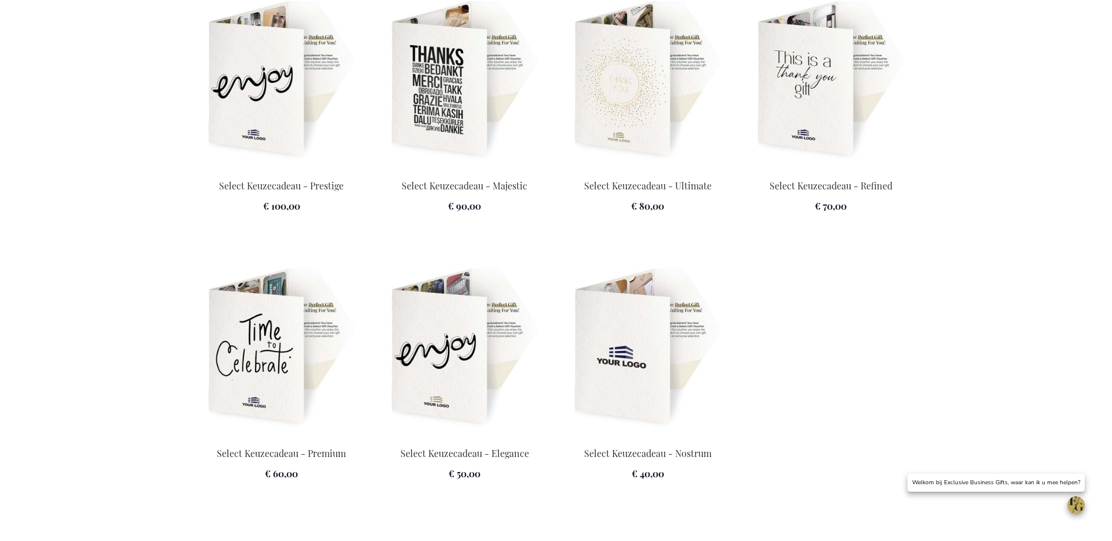
click at [268, 377] on img at bounding box center [281, 348] width 169 height 162
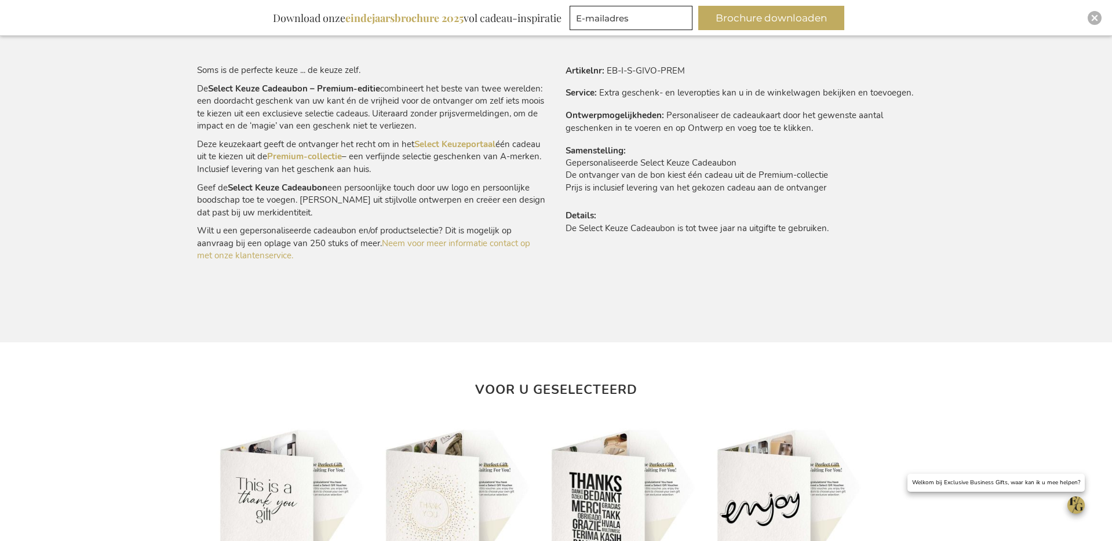
scroll to position [639, 0]
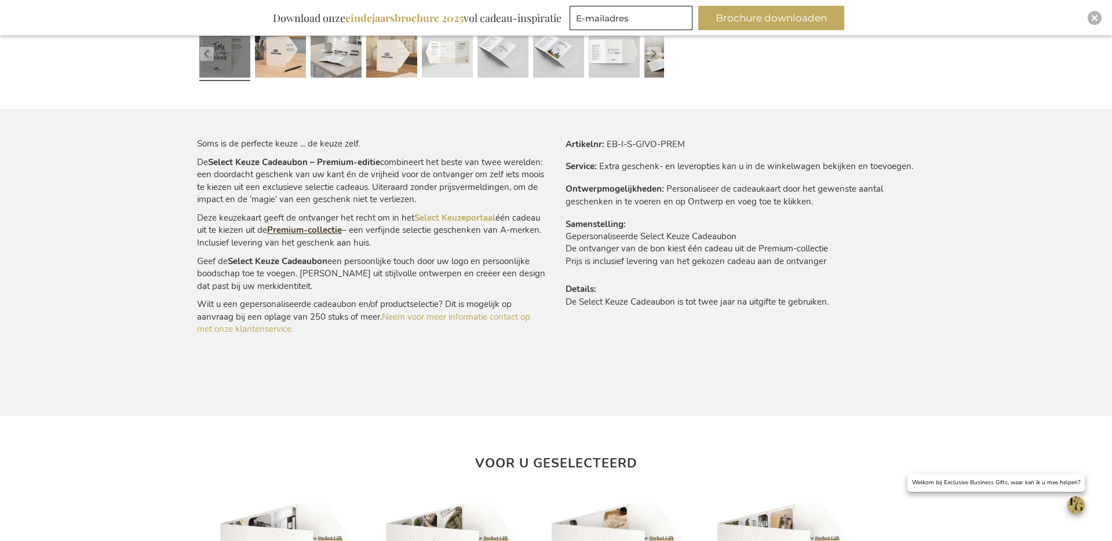
click at [298, 231] on link "Premium-collectie" at bounding box center [304, 230] width 75 height 12
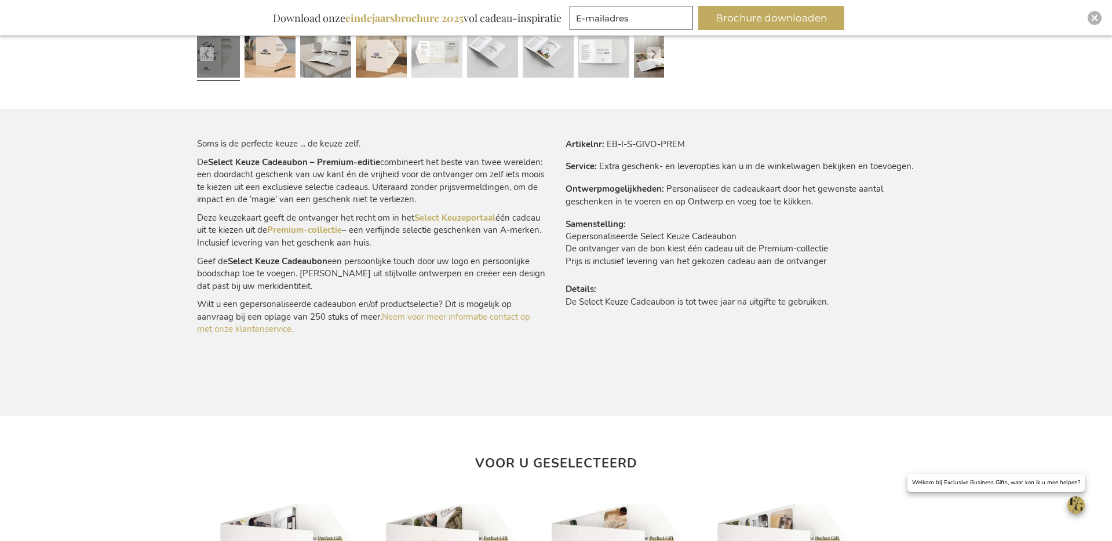
click at [287, 237] on p "Deze keuzekaart geeft de ontvanger het recht om in het Select Keuzeportaal één …" at bounding box center [372, 230] width 350 height 37
click at [287, 236] on p "Deze keuzekaart geeft de ontvanger het recht om in het Select Keuzeportaal één …" at bounding box center [372, 230] width 350 height 37
click at [295, 233] on link "Premium-collectie" at bounding box center [304, 230] width 75 height 12
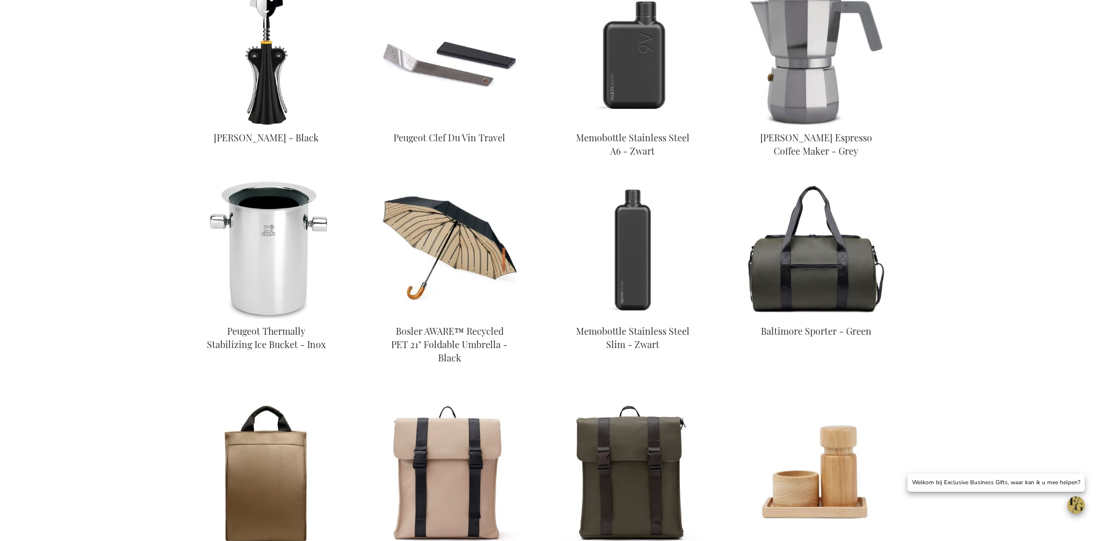
scroll to position [2557, 0]
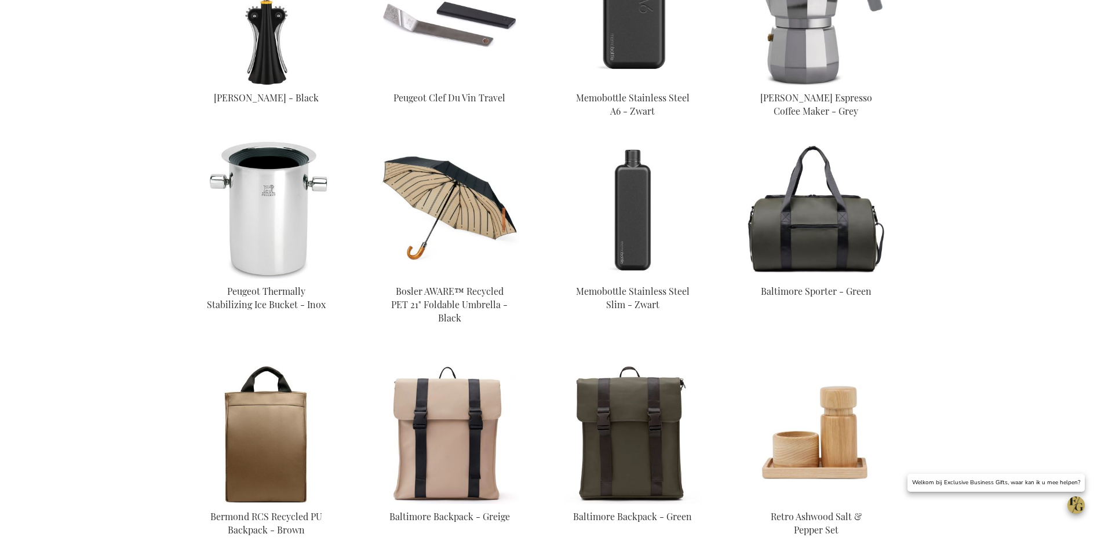
scroll to position [805, 0]
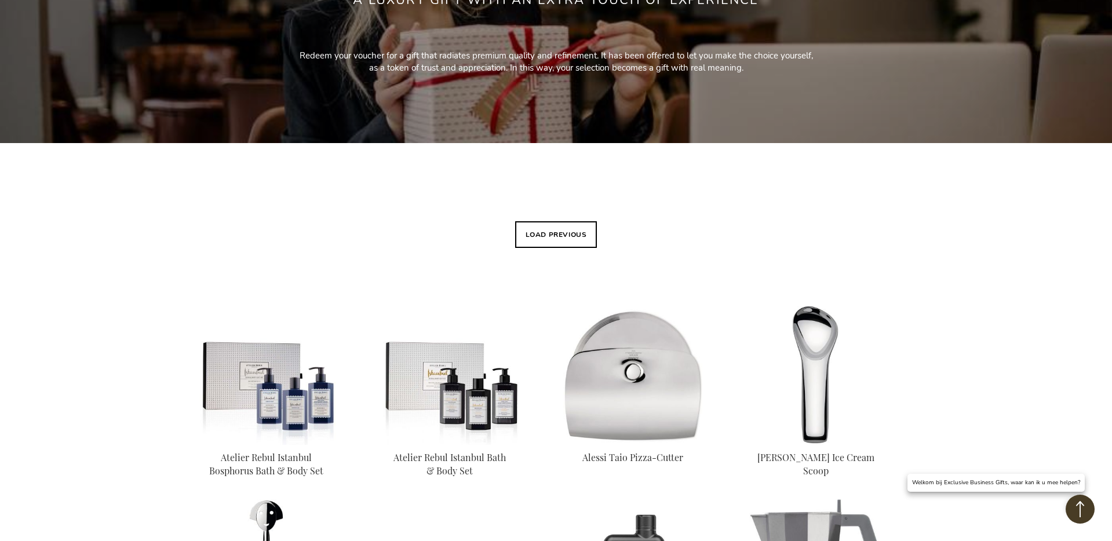
scroll to position [243, 0]
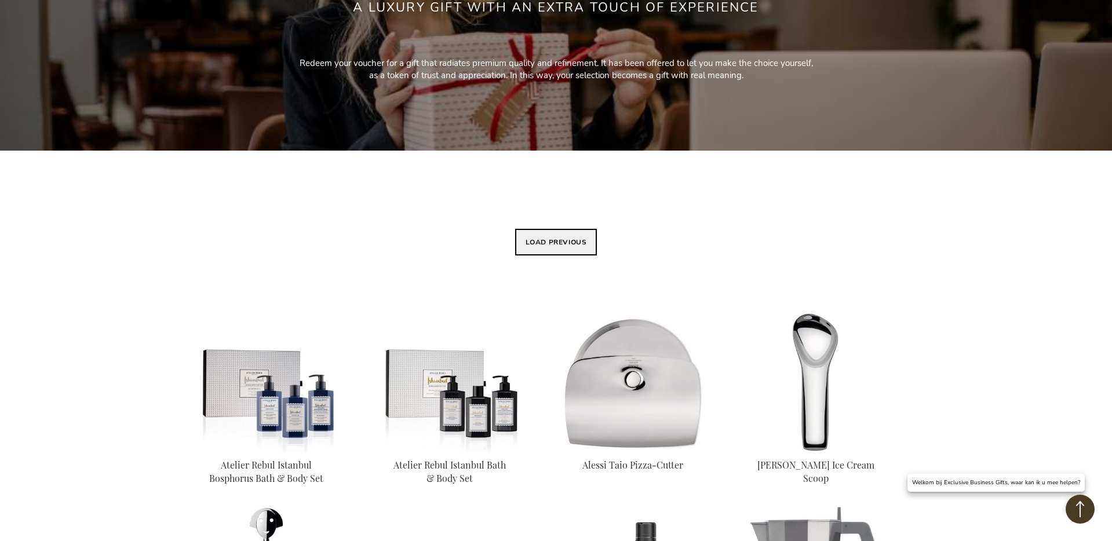
click at [594, 247] on button "Load previous" at bounding box center [556, 242] width 82 height 27
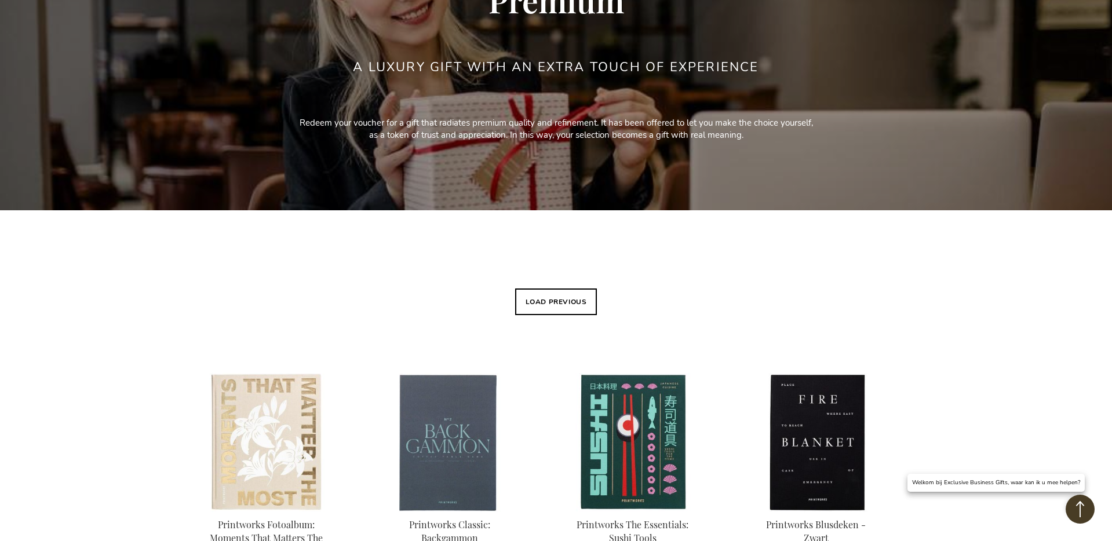
scroll to position [46, 0]
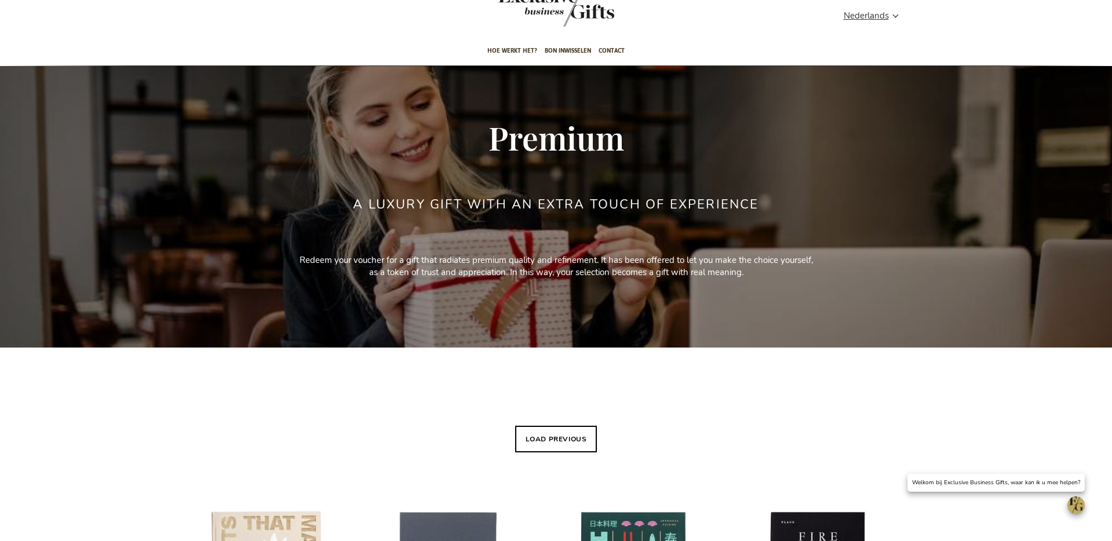
click at [543, 432] on button "Load previous" at bounding box center [556, 439] width 82 height 27
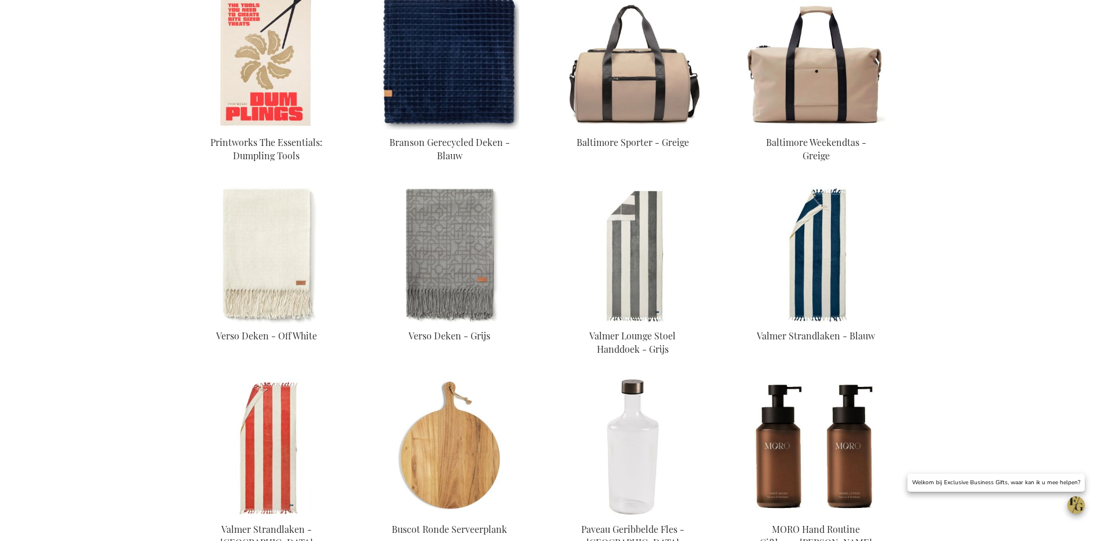
scroll to position [618, 0]
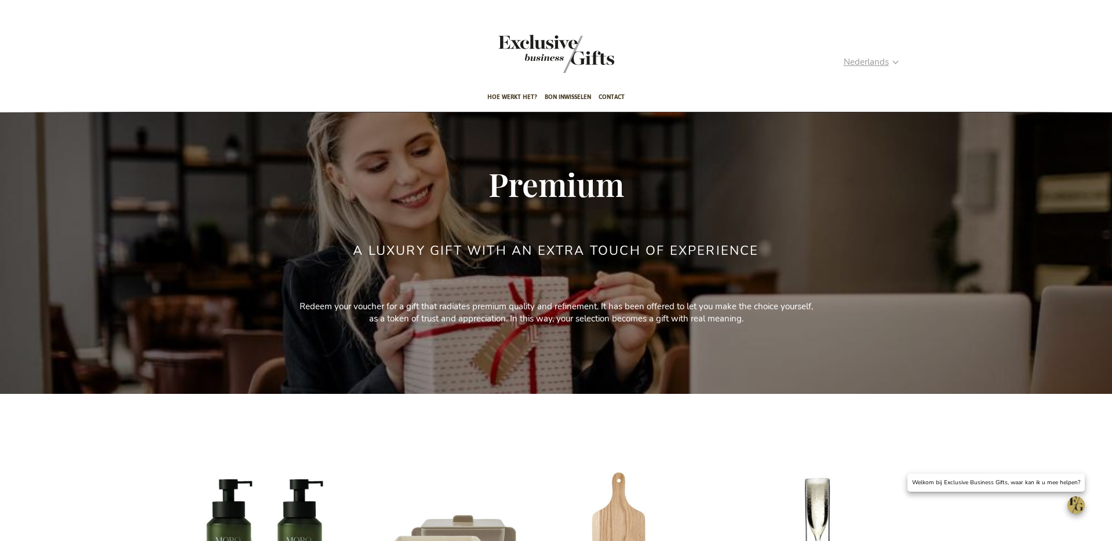
click at [860, 56] on span "Nederlands" at bounding box center [866, 62] width 45 height 13
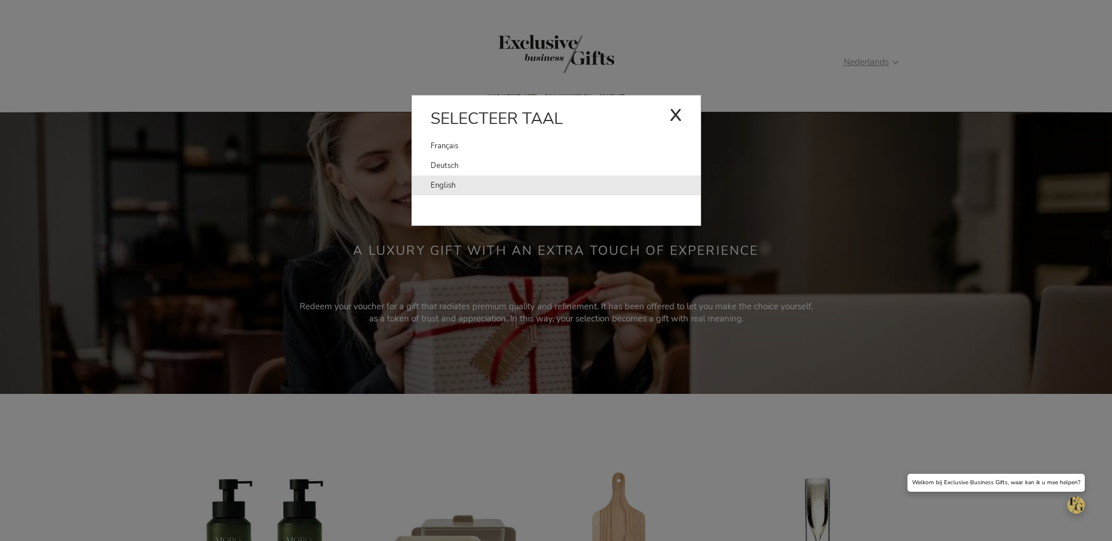
click at [659, 192] on link "English" at bounding box center [565, 186] width 270 height 20
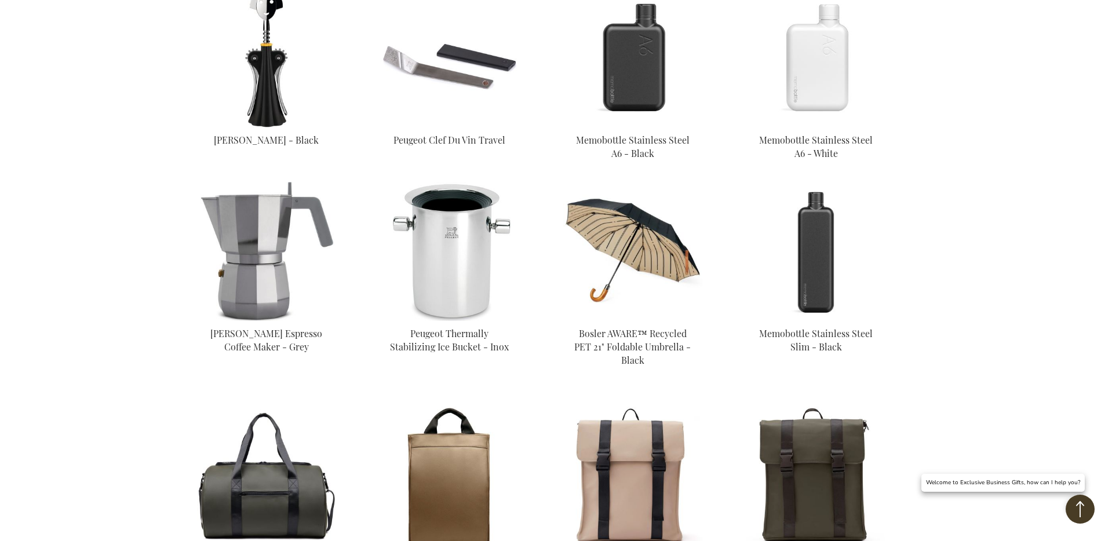
scroll to position [2523, 0]
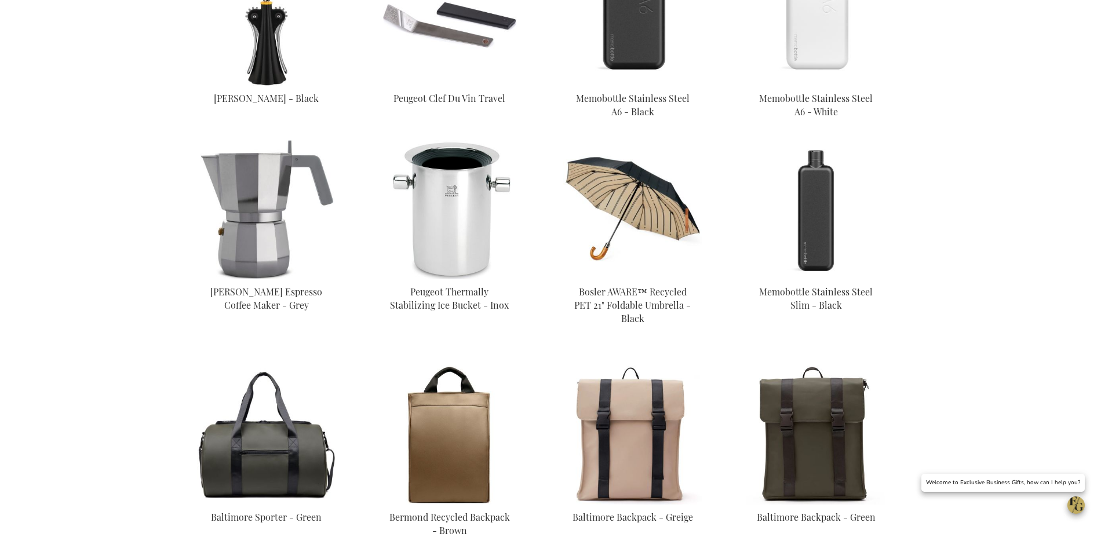
scroll to position [804, 0]
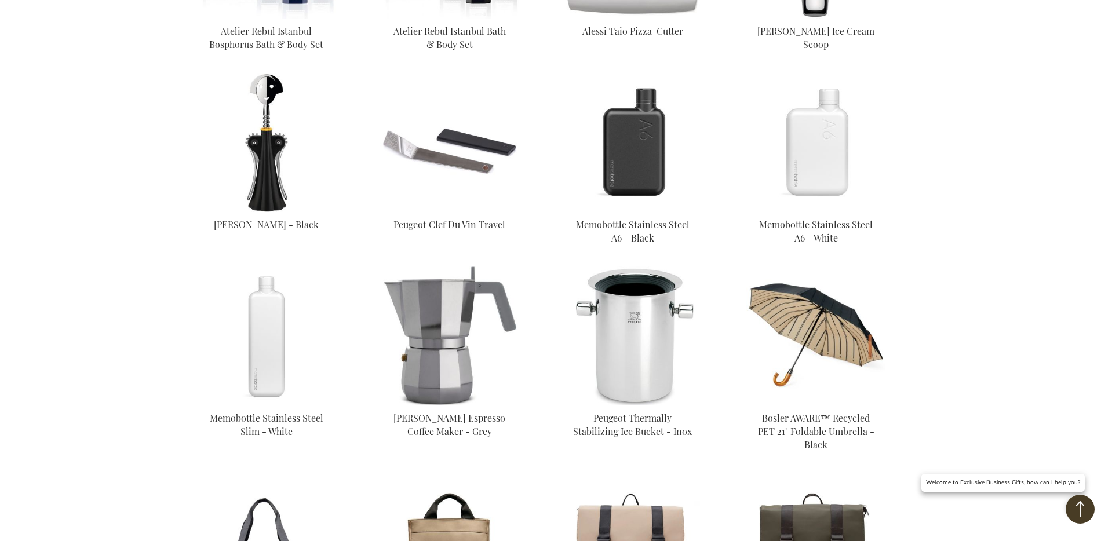
scroll to position [706, 0]
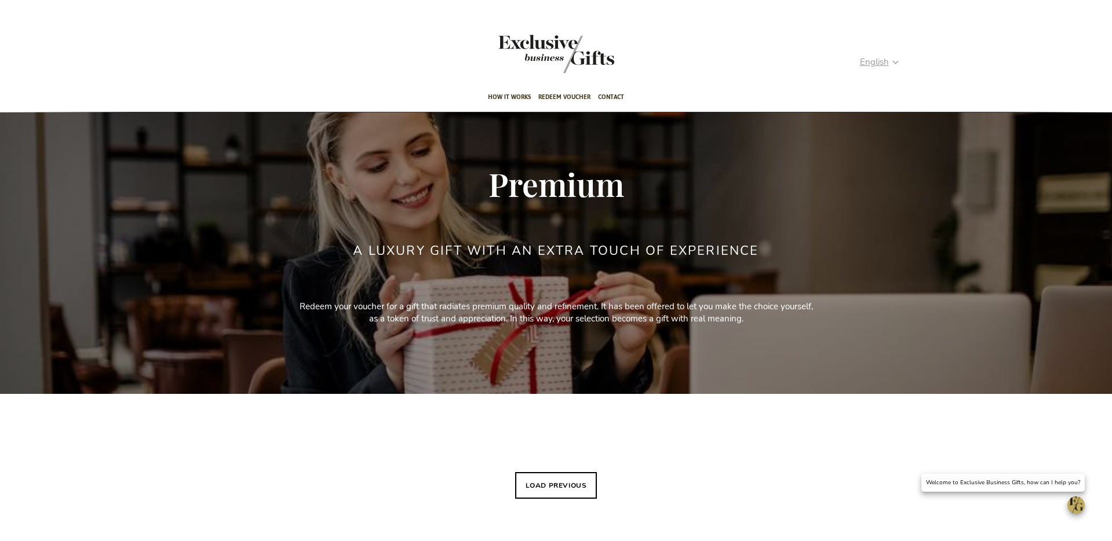
click at [868, 68] on span "English" at bounding box center [874, 62] width 29 height 13
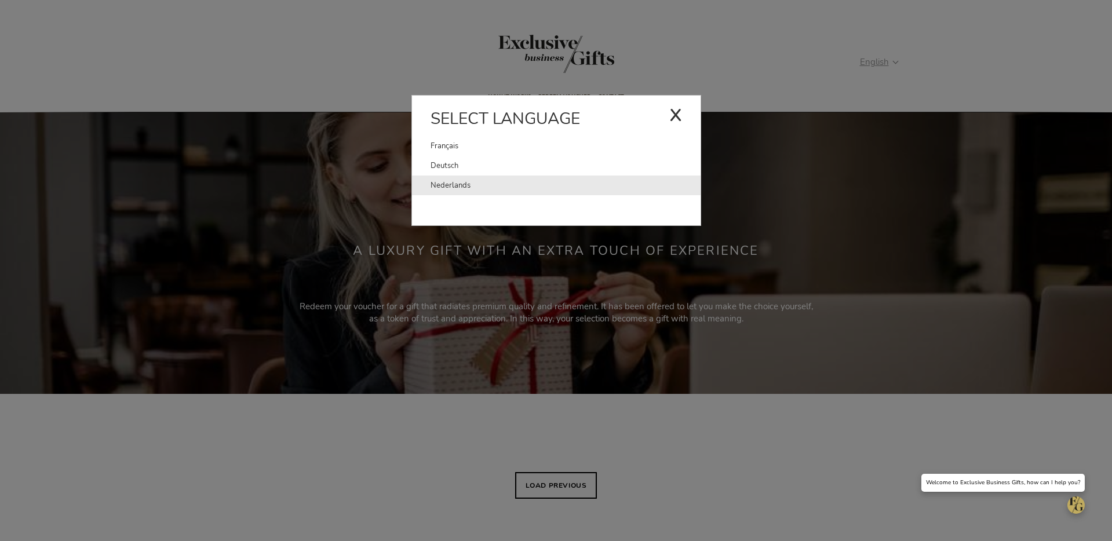
click at [618, 190] on link "Nederlands" at bounding box center [565, 186] width 270 height 20
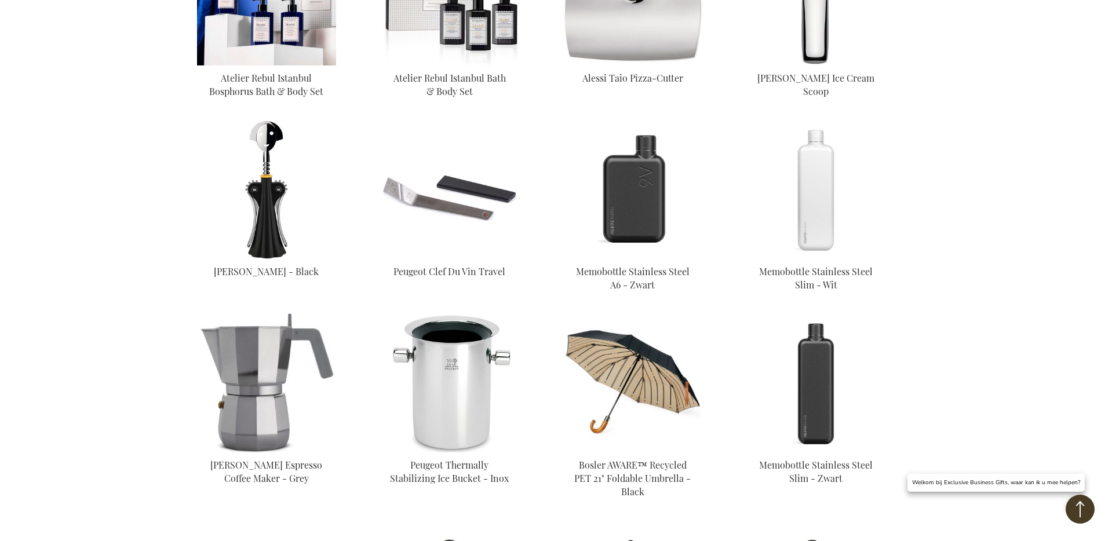
scroll to position [2434, 0]
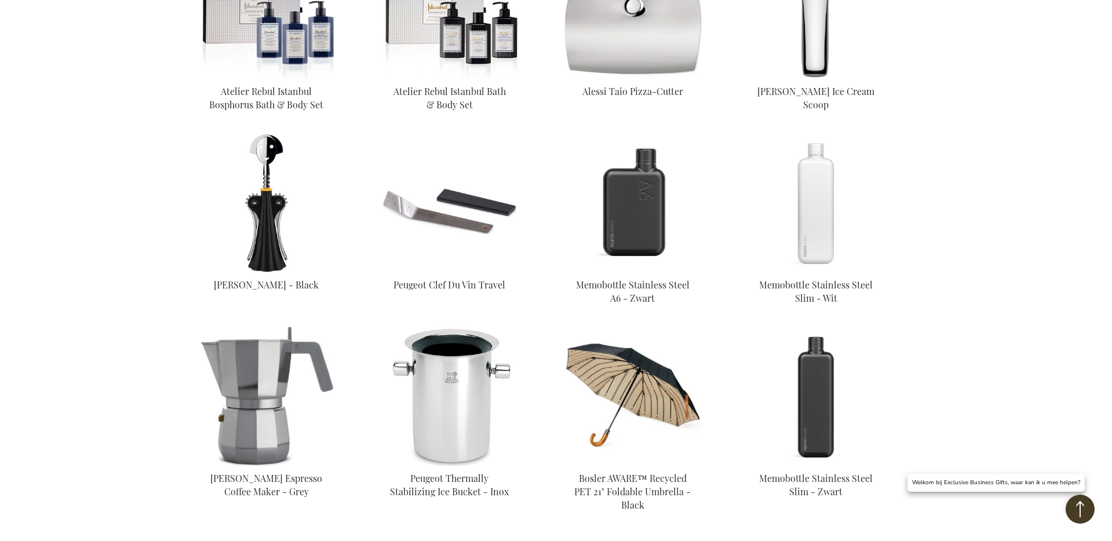
scroll to position [616, 0]
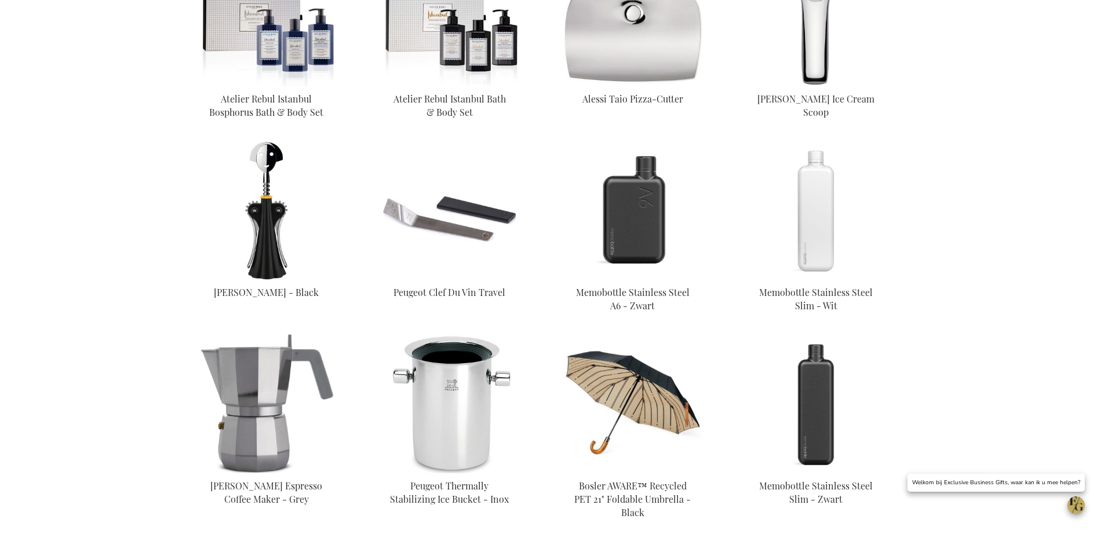
scroll to position [616, 0]
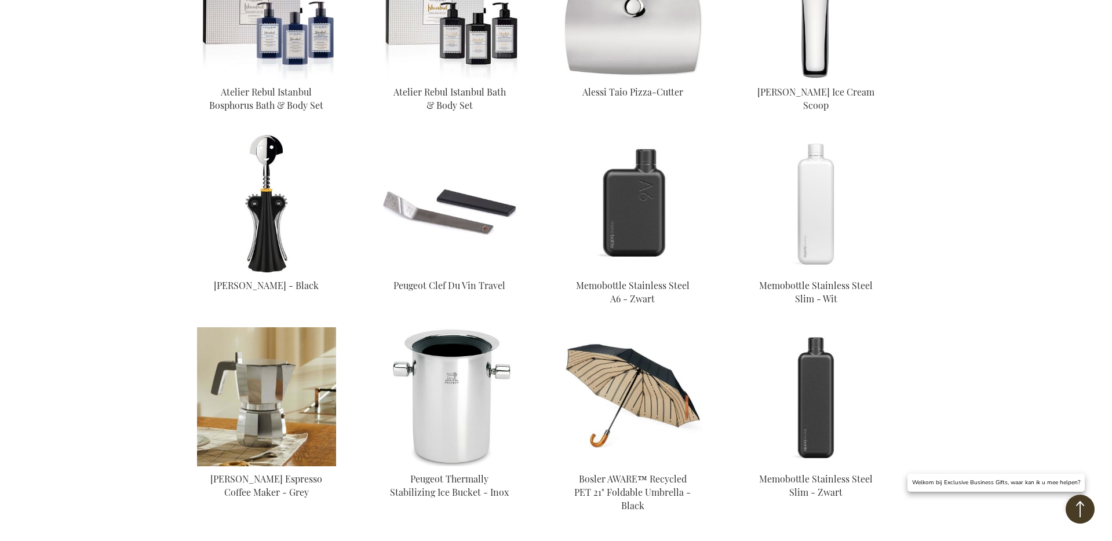
click at [266, 370] on img at bounding box center [266, 396] width 139 height 139
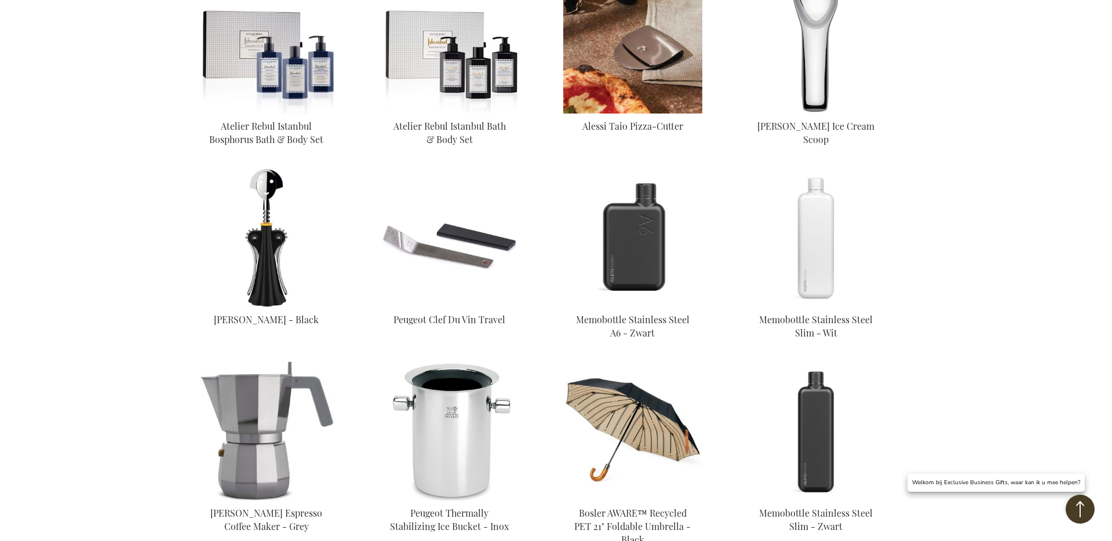
scroll to position [561, 0]
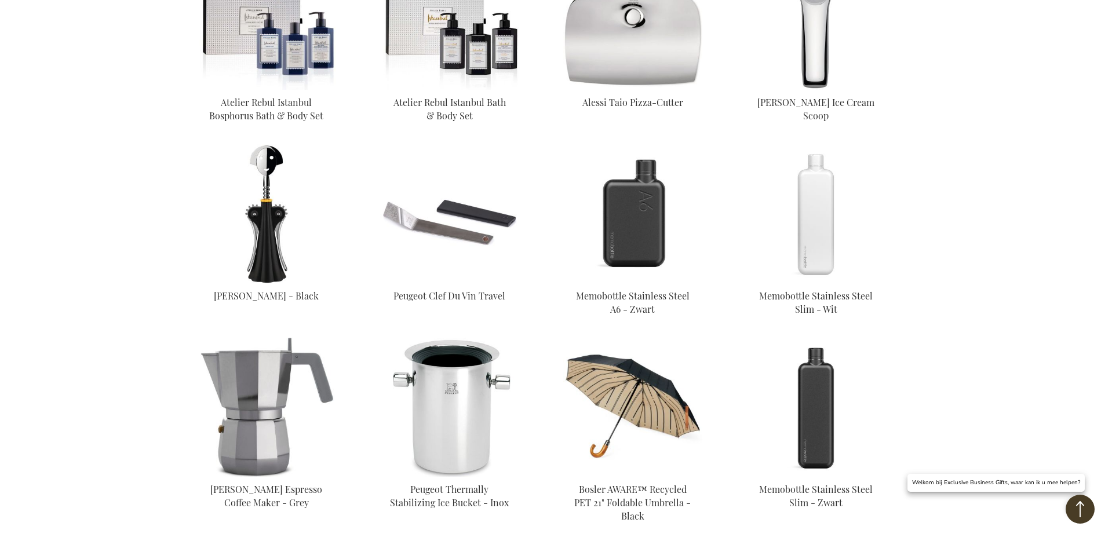
scroll to position [688, 0]
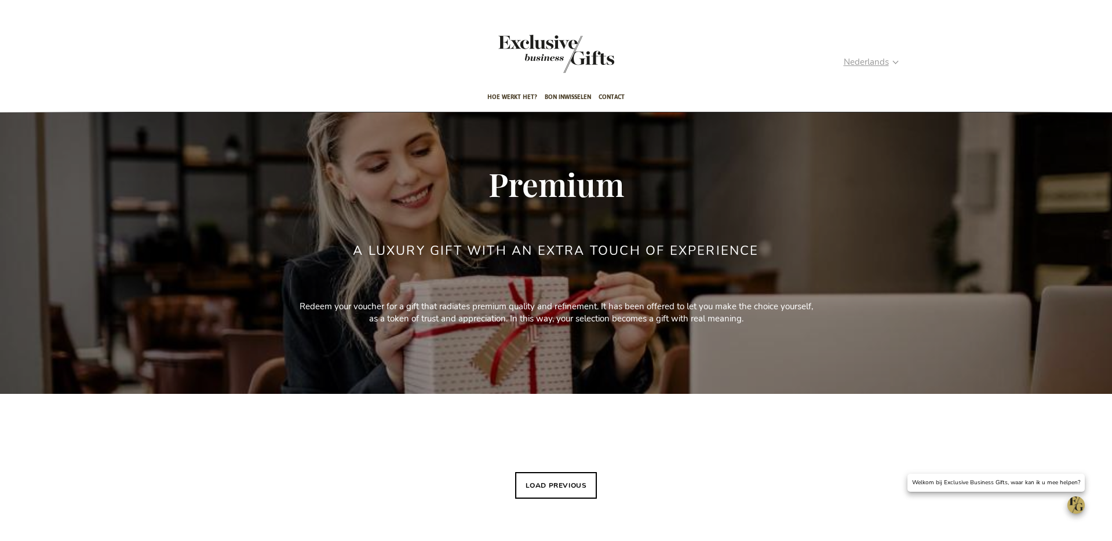
click at [880, 68] on span "Nederlands" at bounding box center [866, 62] width 45 height 13
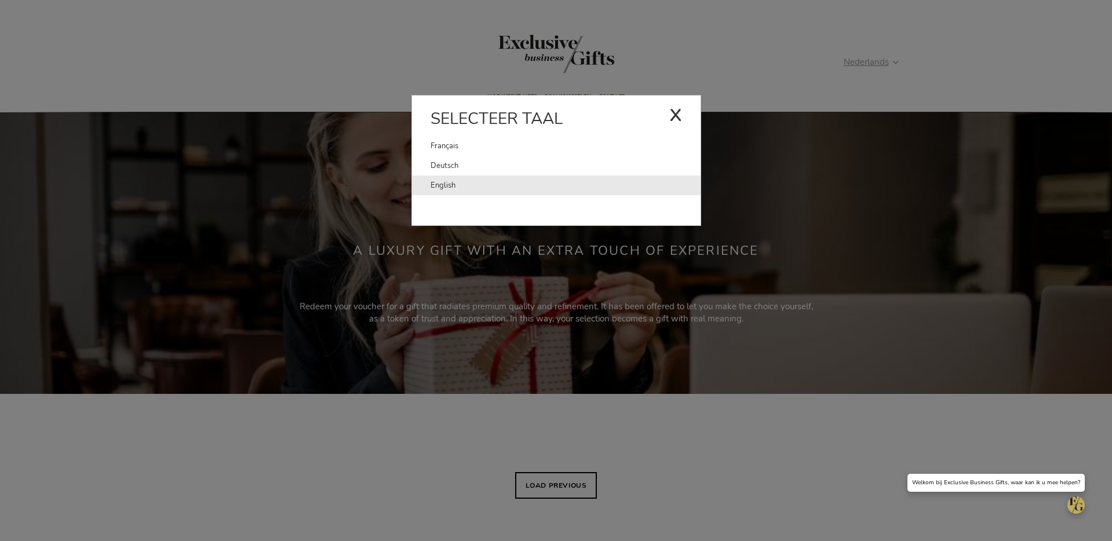
click at [650, 182] on link "English" at bounding box center [565, 186] width 270 height 20
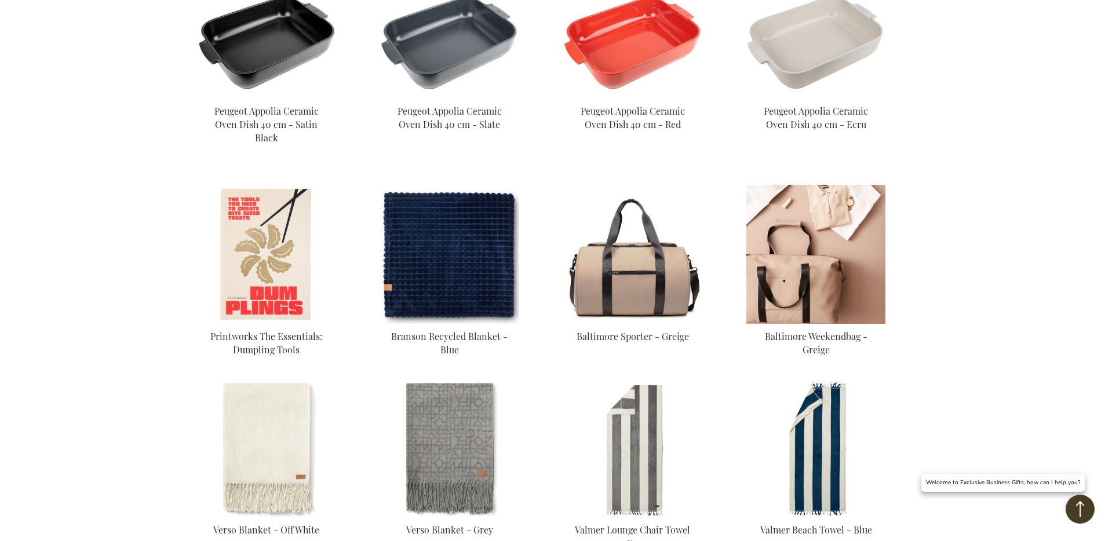
scroll to position [1216, 0]
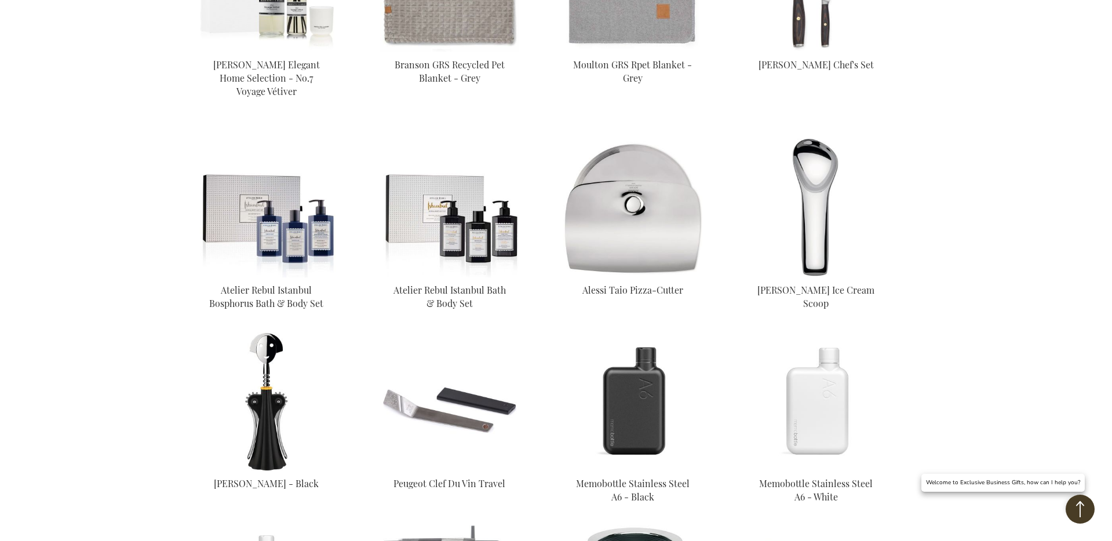
scroll to position [2229, 0]
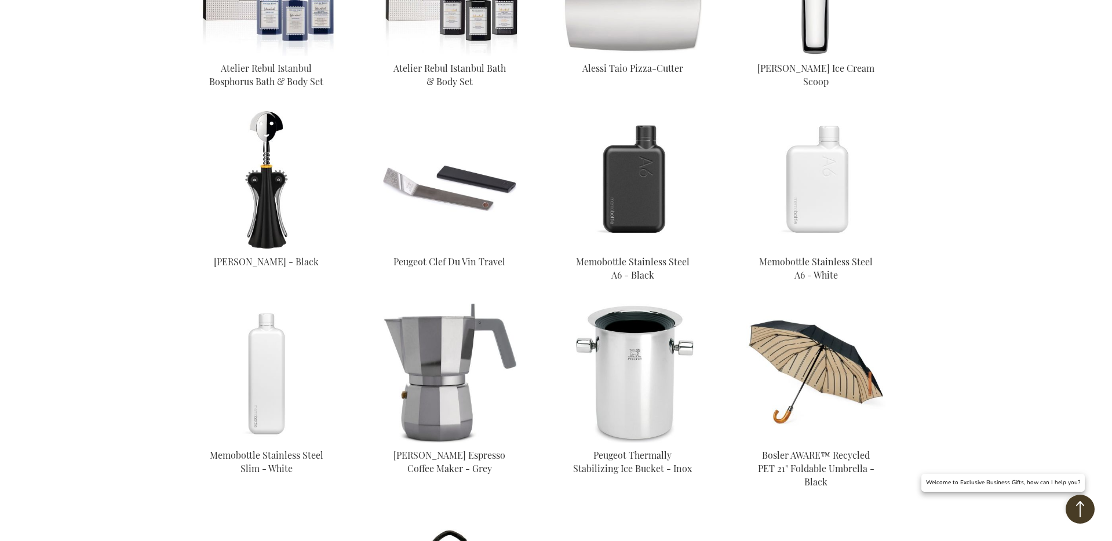
scroll to position [642, 0]
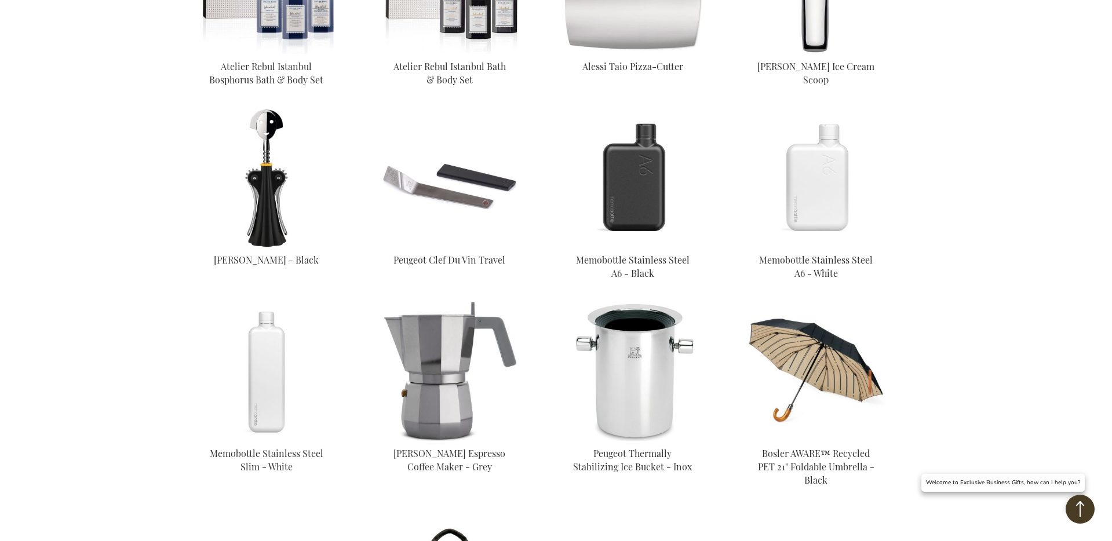
scroll to position [696, 0]
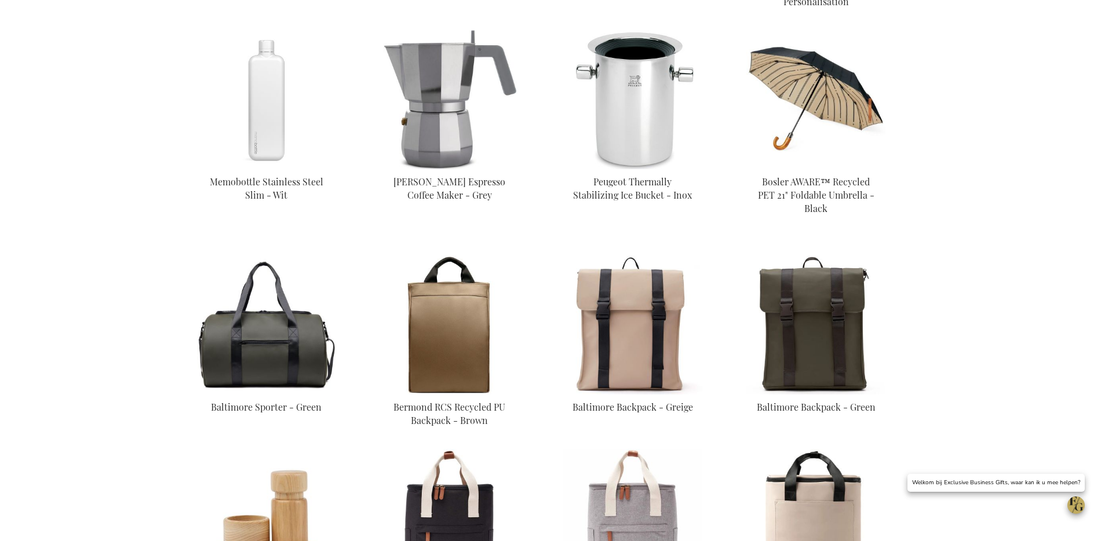
scroll to position [940, 0]
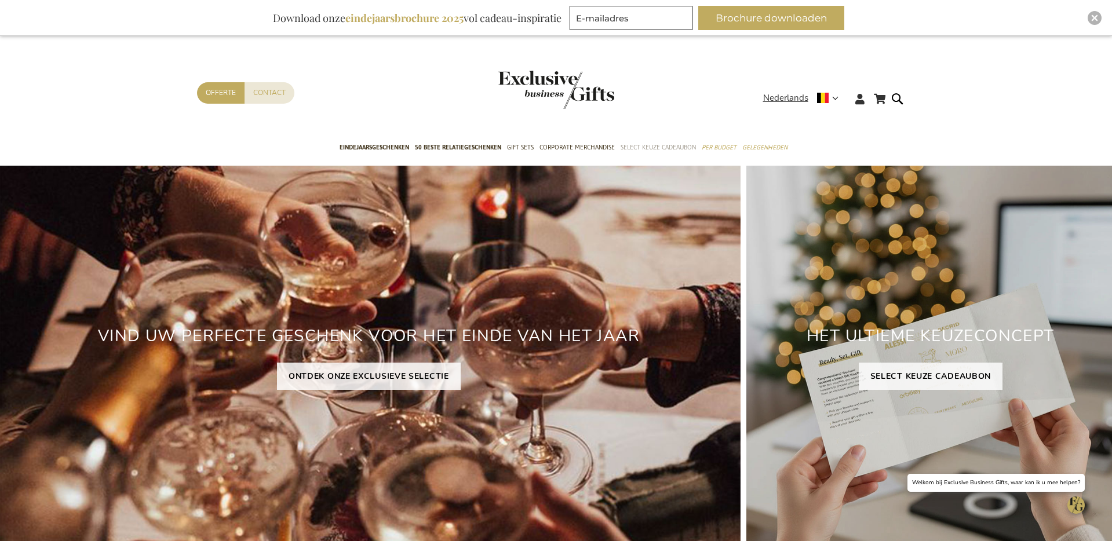
click at [630, 141] on span "Select Keuze Cadeaubon" at bounding box center [658, 147] width 75 height 12
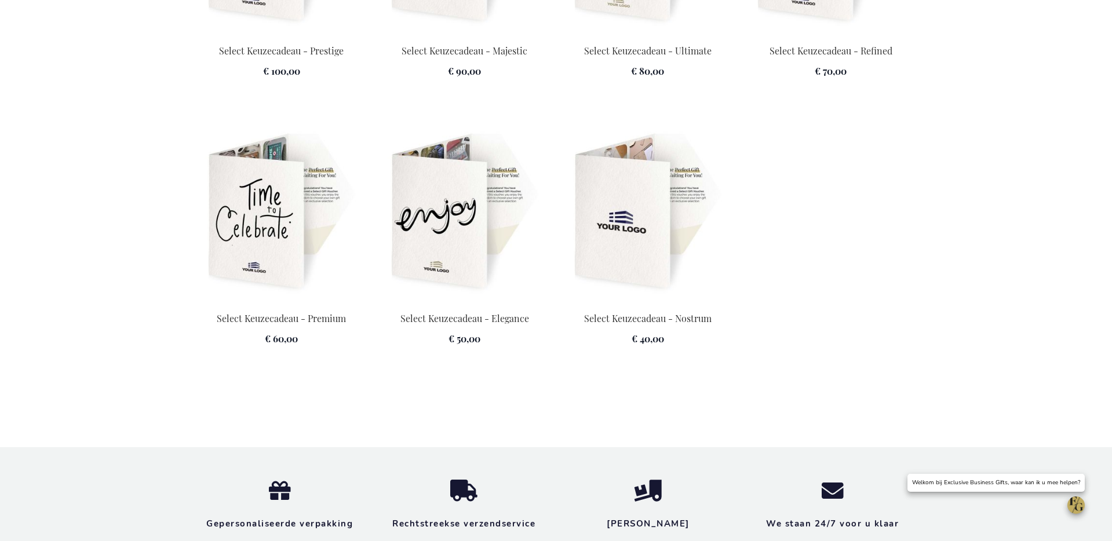
scroll to position [1794, 0]
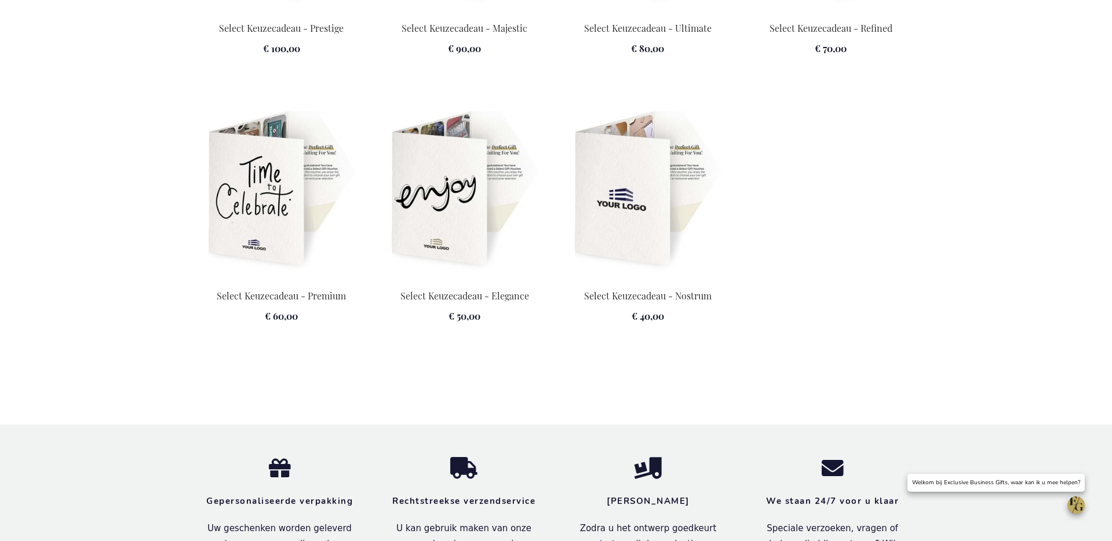
click at [303, 271] on img at bounding box center [281, 190] width 169 height 162
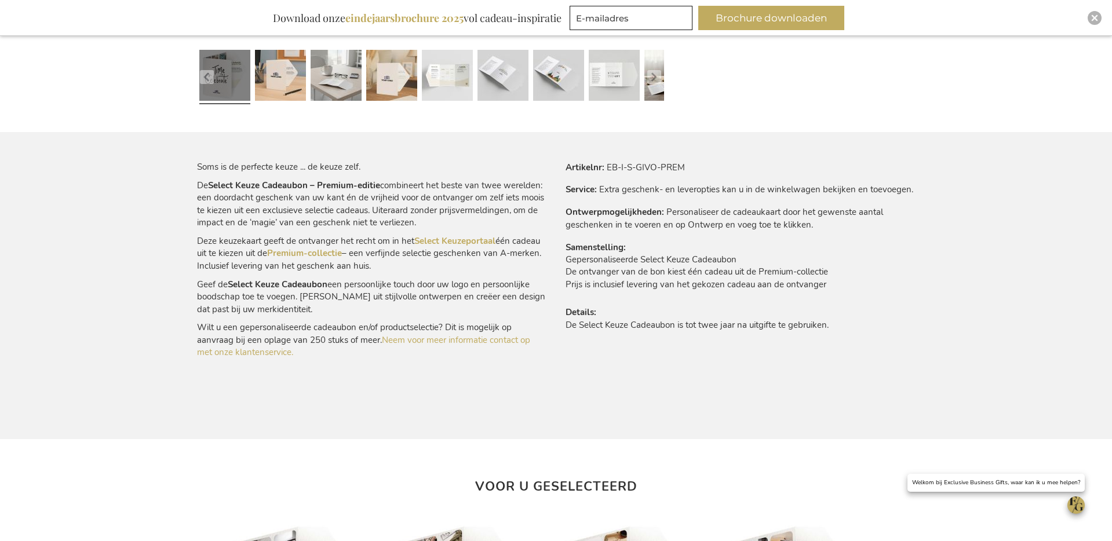
scroll to position [622, 0]
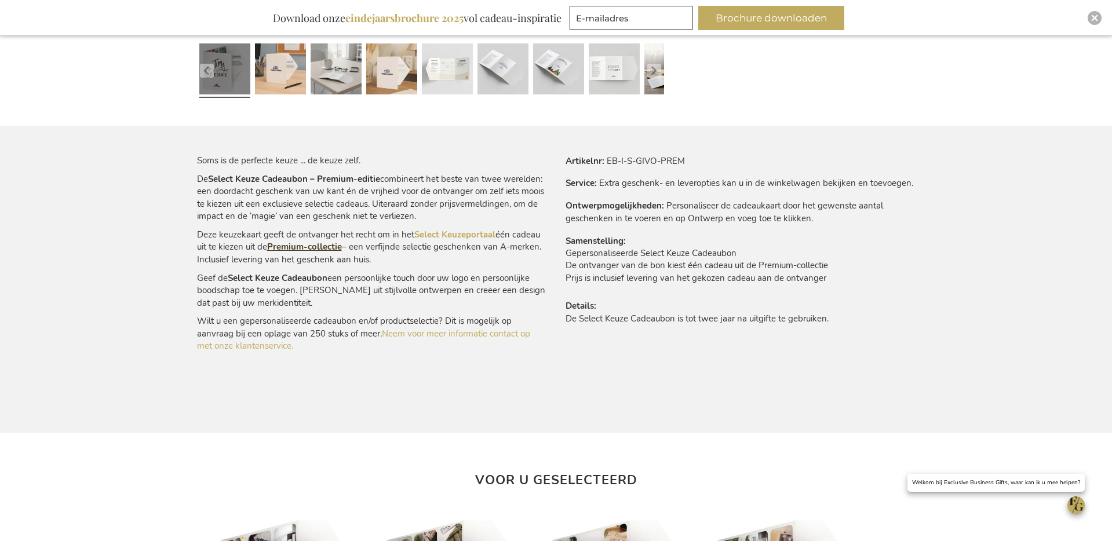
click at [331, 246] on link "Premium-collectie" at bounding box center [304, 247] width 75 height 12
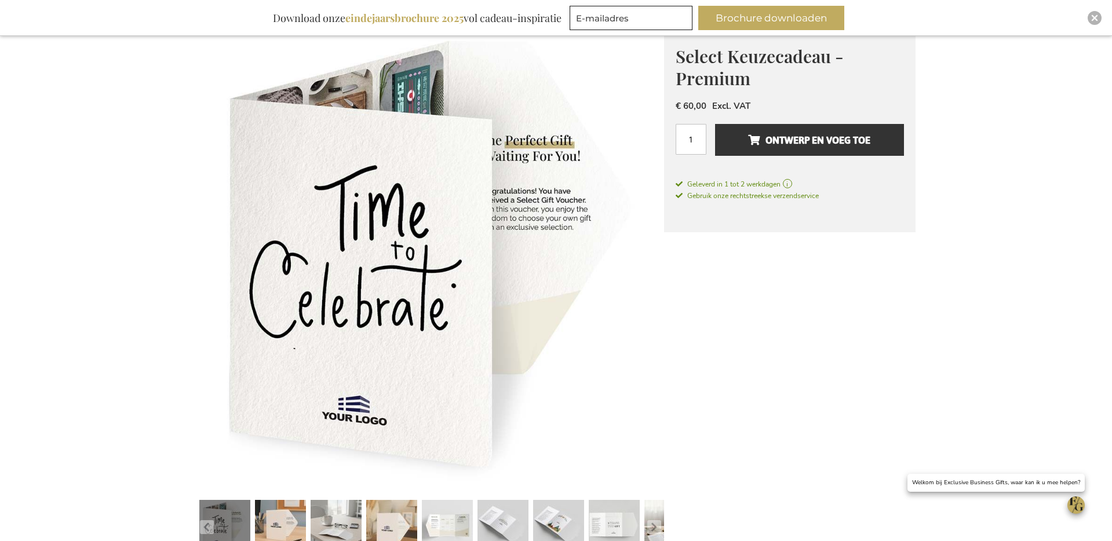
scroll to position [0, 0]
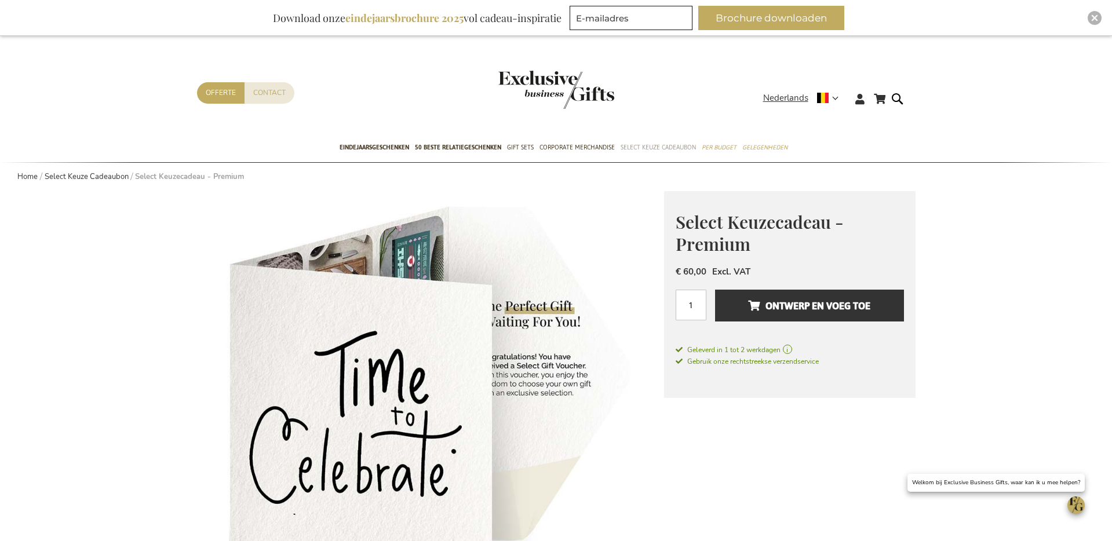
click at [649, 149] on span "Select Keuze Cadeaubon" at bounding box center [658, 147] width 75 height 12
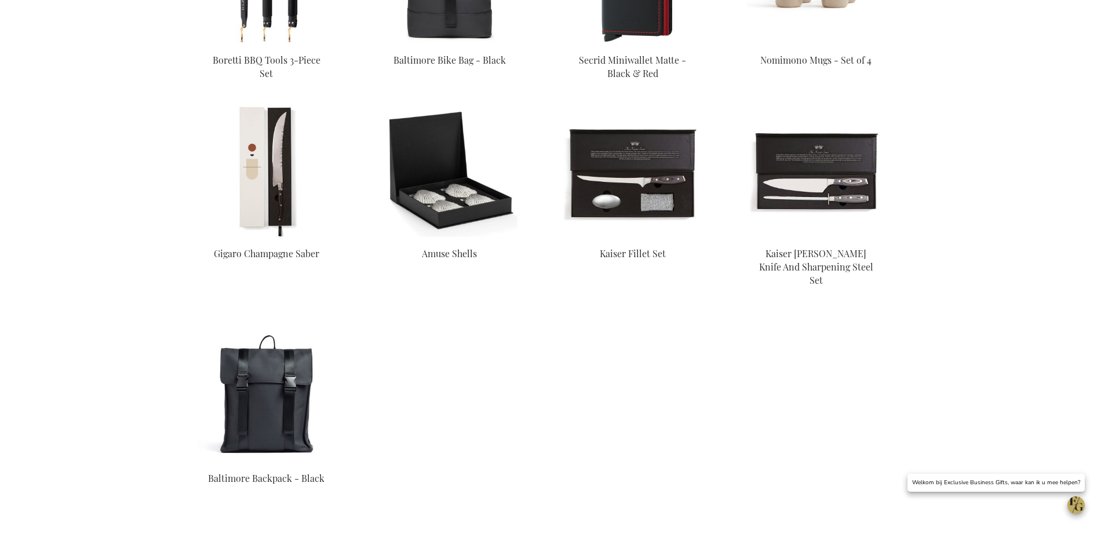
scroll to position [3895, 0]
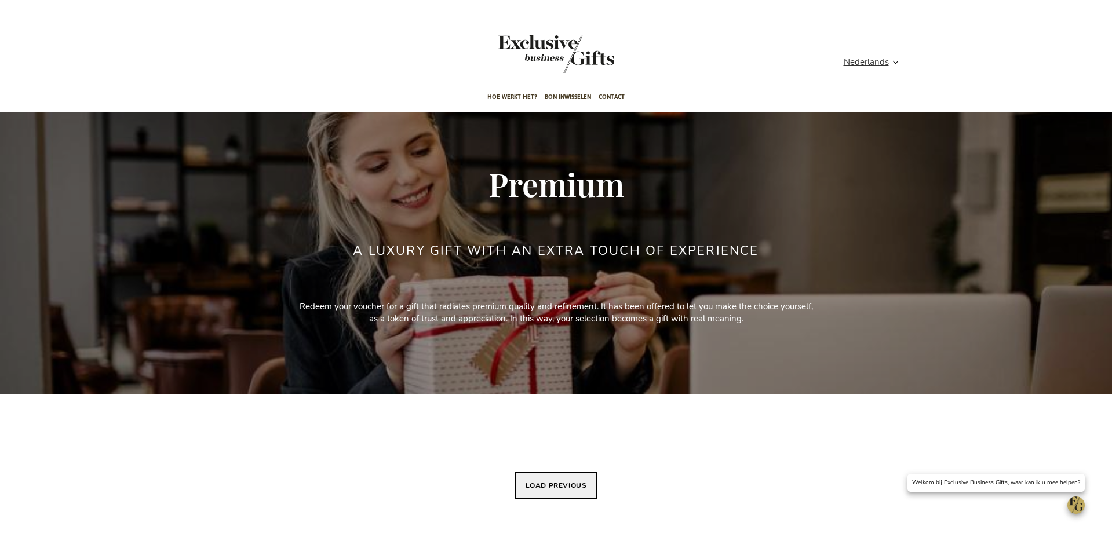
click at [576, 484] on button "Load previous" at bounding box center [556, 485] width 82 height 27
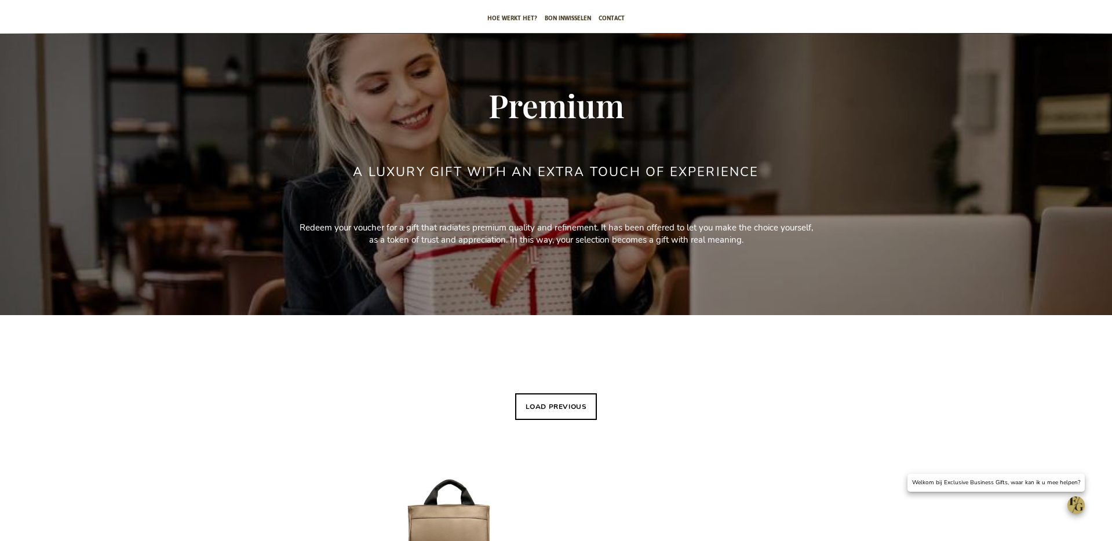
scroll to position [111, 0]
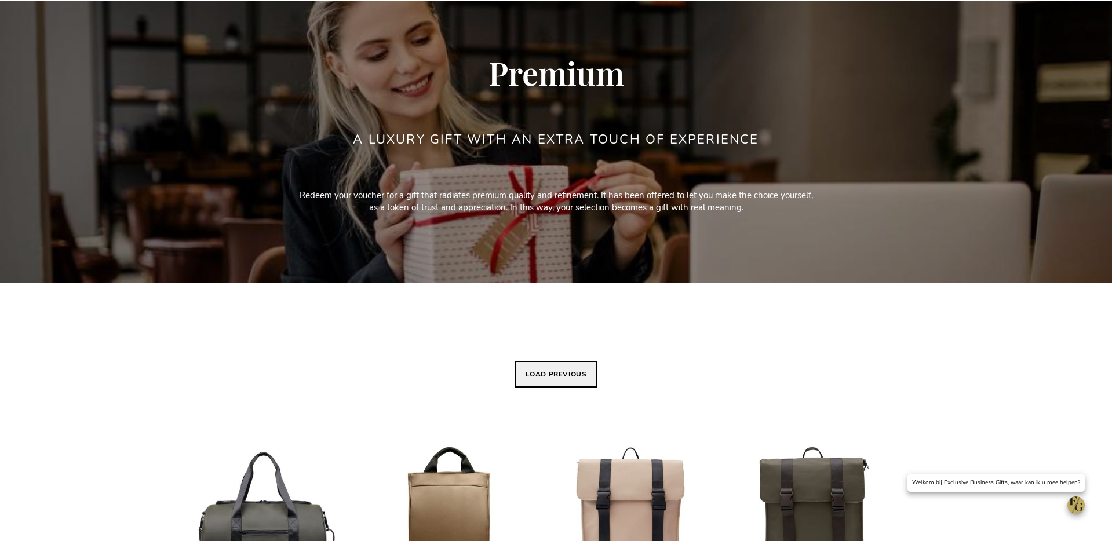
click at [543, 376] on button "Load previous" at bounding box center [556, 374] width 82 height 27
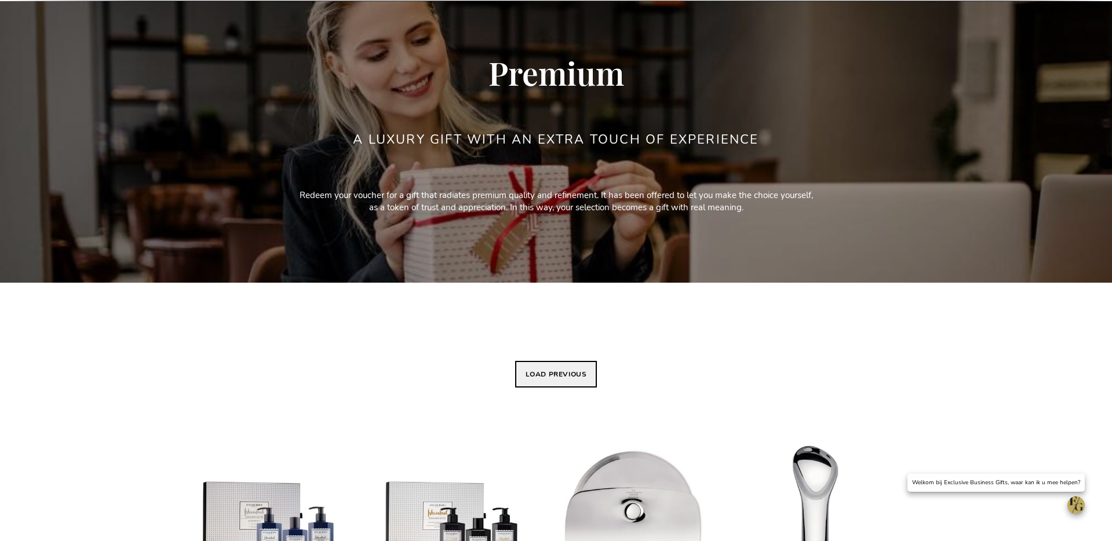
click at [538, 380] on button "Load previous" at bounding box center [556, 374] width 82 height 27
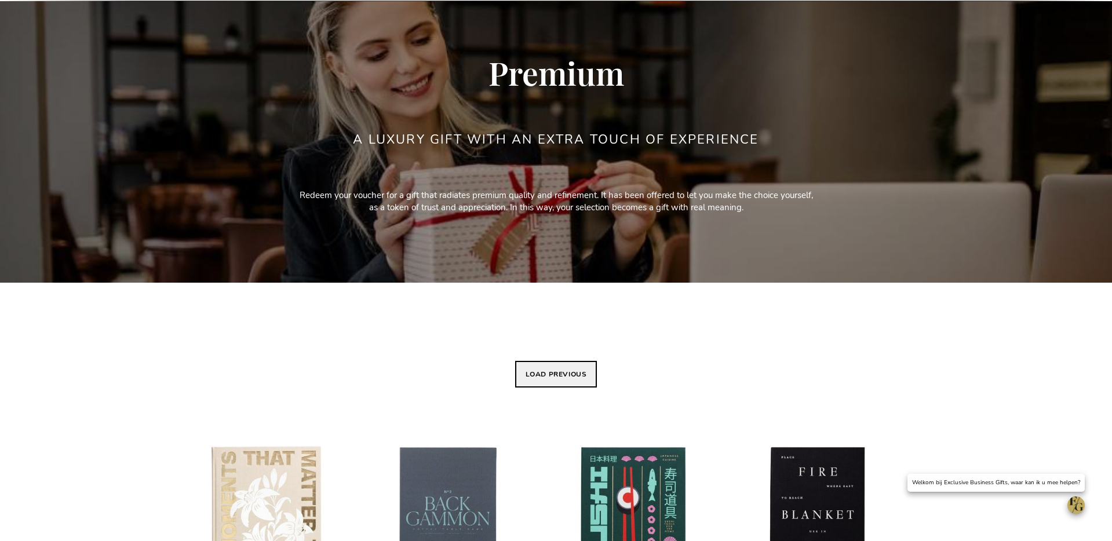
click at [543, 374] on button "Load previous" at bounding box center [556, 374] width 82 height 27
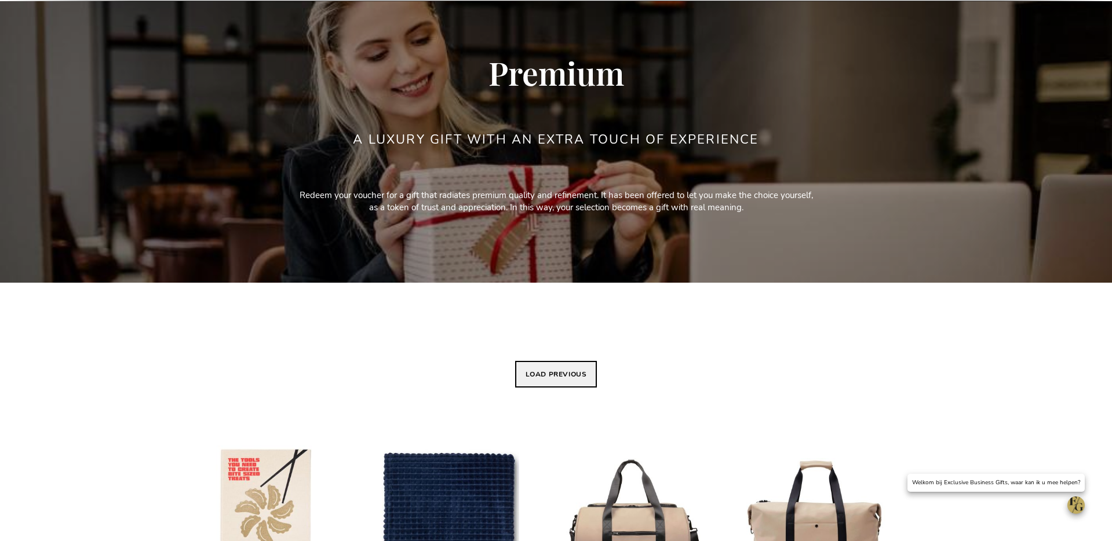
click at [544, 379] on button "Load previous" at bounding box center [556, 374] width 82 height 27
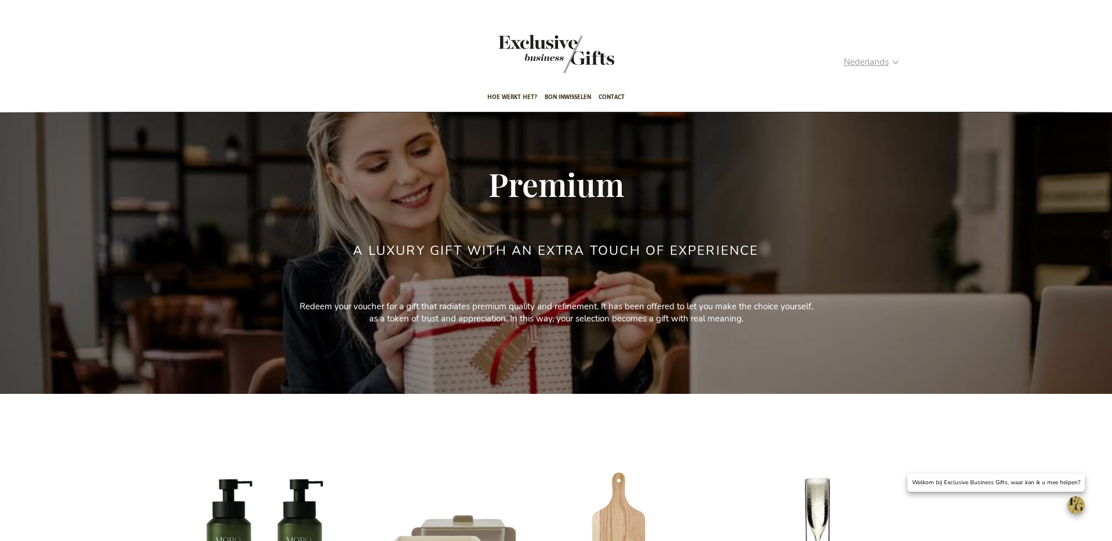
click at [883, 65] on span "Nederlands" at bounding box center [866, 62] width 45 height 13
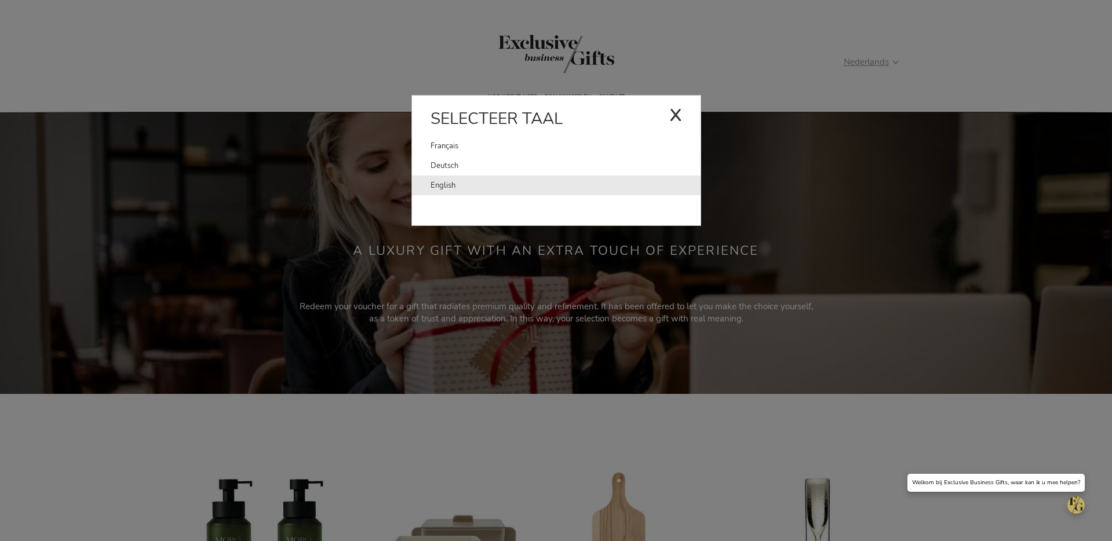
click at [629, 187] on link "English" at bounding box center [565, 186] width 270 height 20
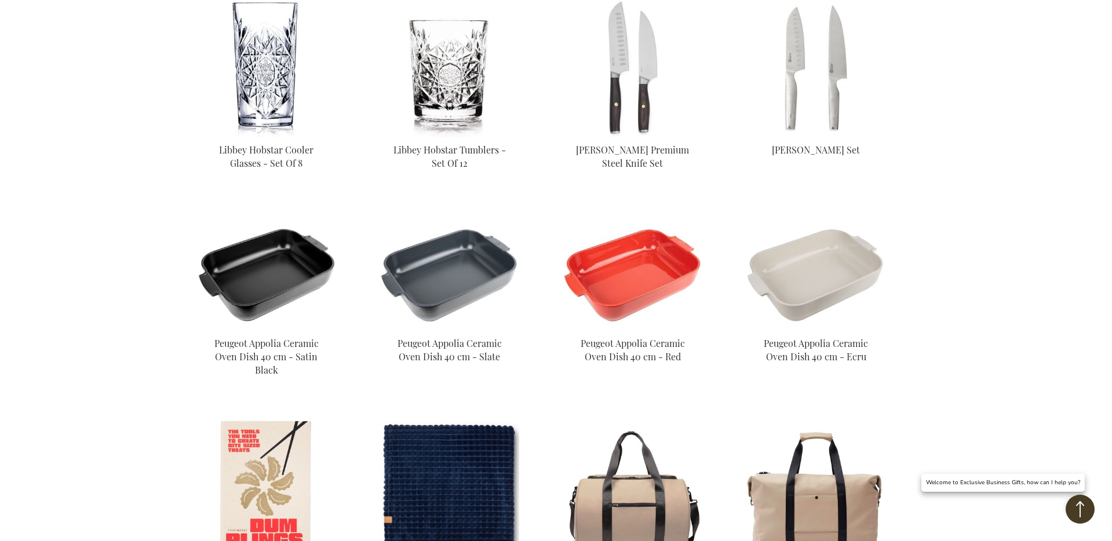
scroll to position [238, 0]
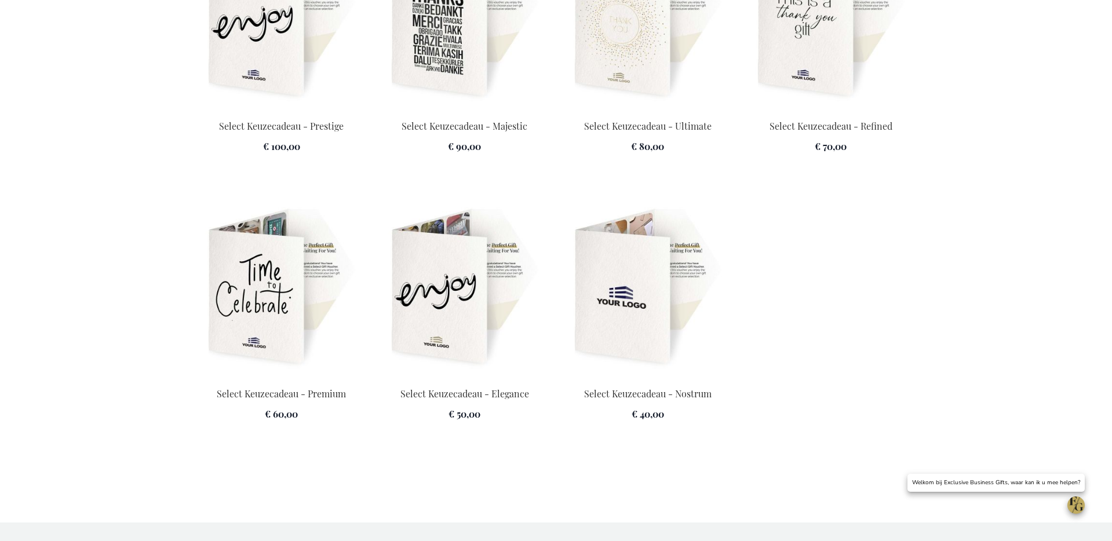
scroll to position [1623, 0]
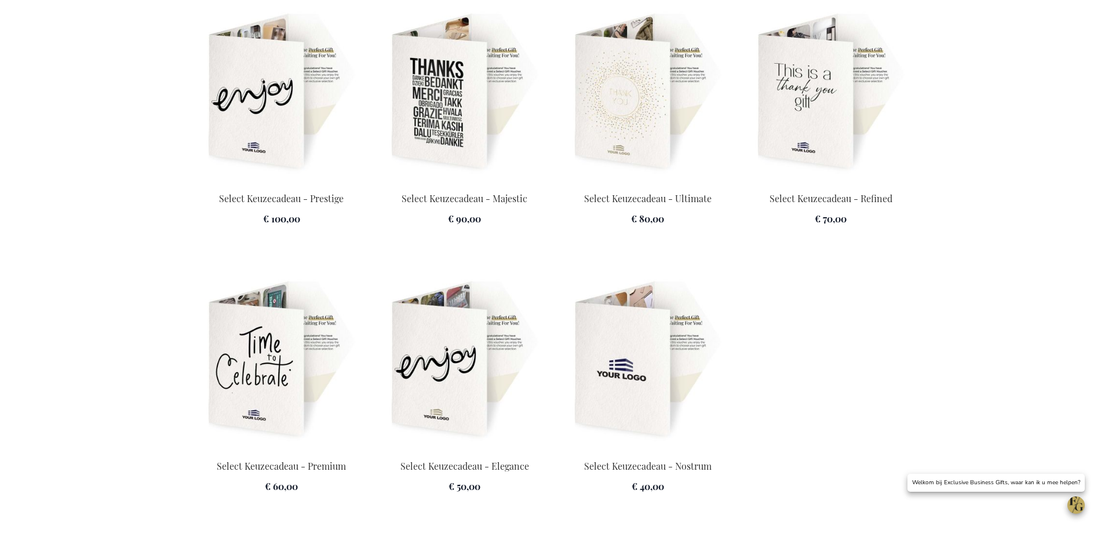
click at [818, 102] on img at bounding box center [830, 93] width 169 height 162
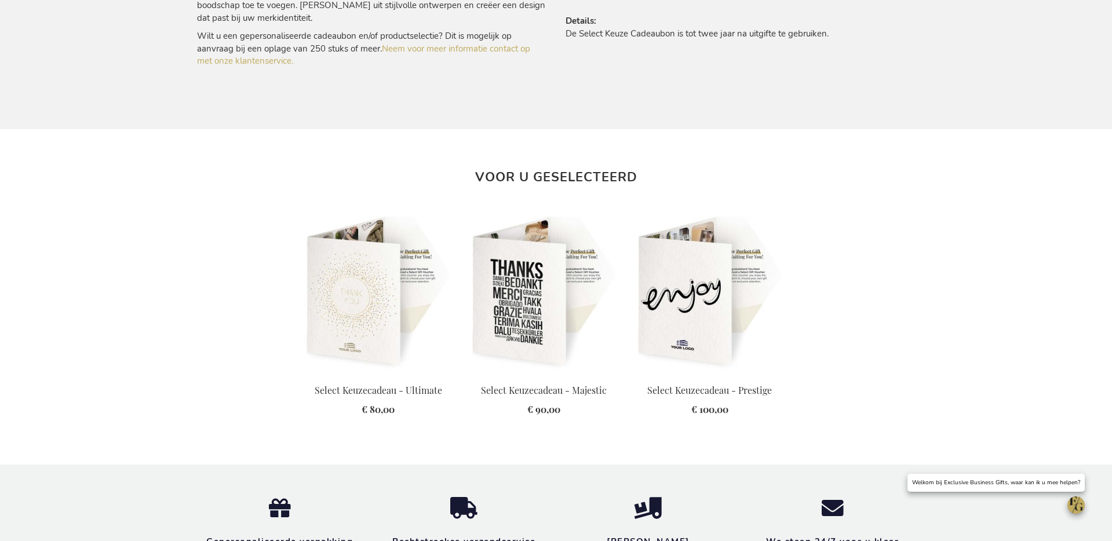
scroll to position [984, 0]
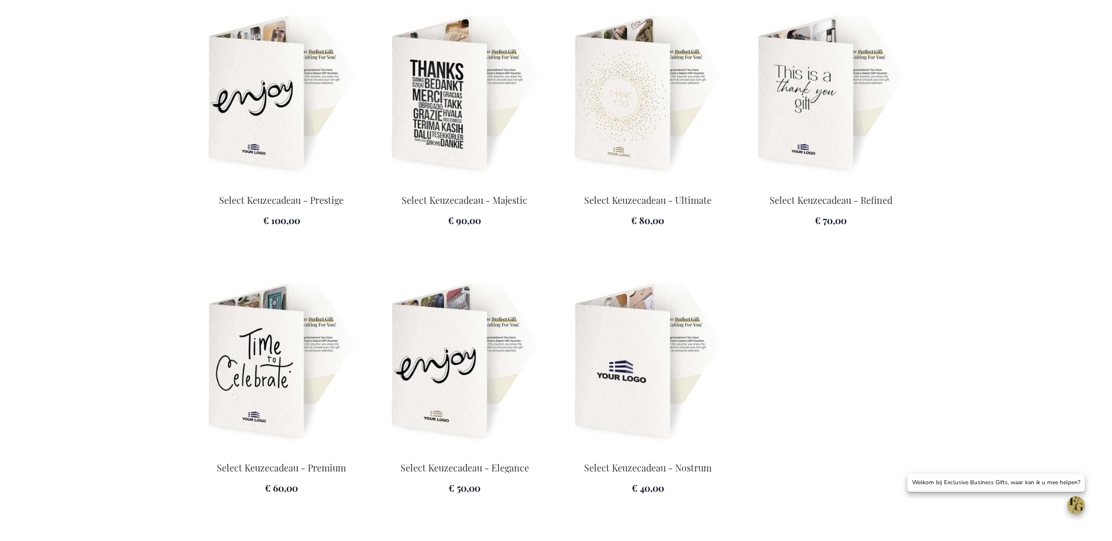
scroll to position [1623, 0]
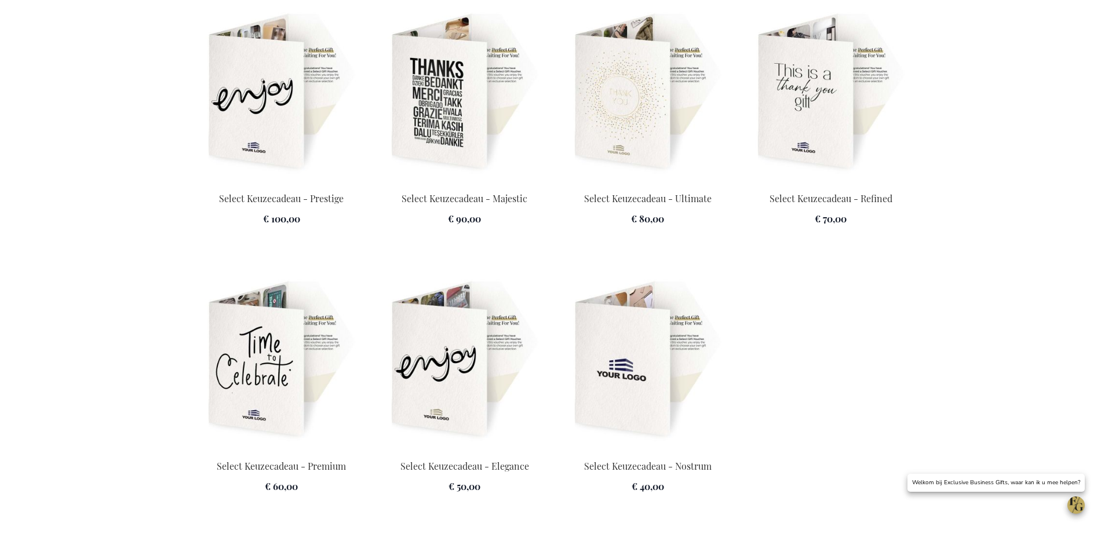
click at [786, 94] on img at bounding box center [830, 93] width 169 height 162
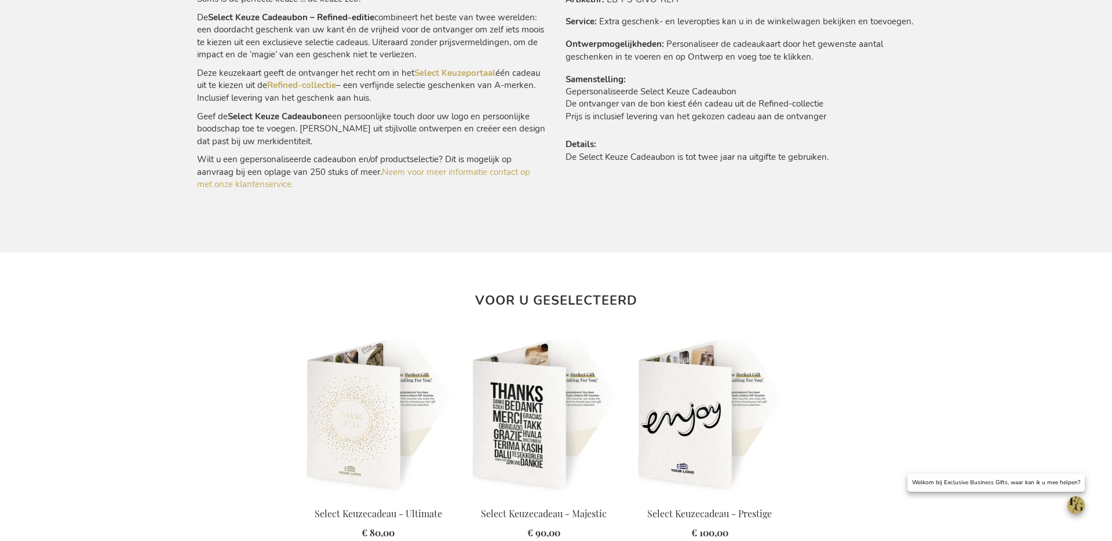
scroll to position [768, 0]
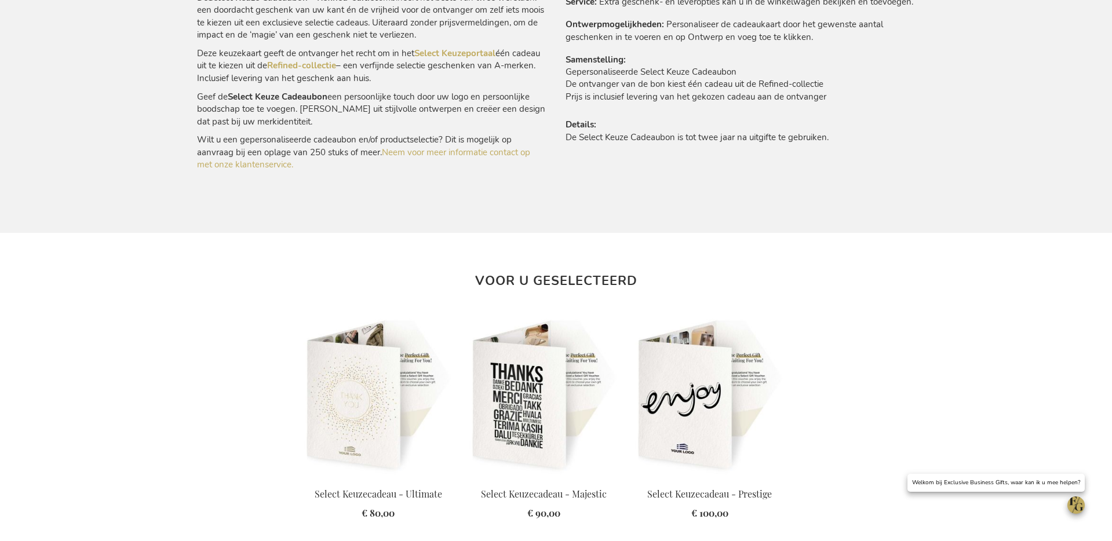
click at [288, 59] on p "Deze keuzekaart geeft de ontvanger het recht om in het Select Keuzeportaal één …" at bounding box center [372, 66] width 350 height 37
click at [288, 68] on link "Refined-collectie" at bounding box center [301, 66] width 69 height 12
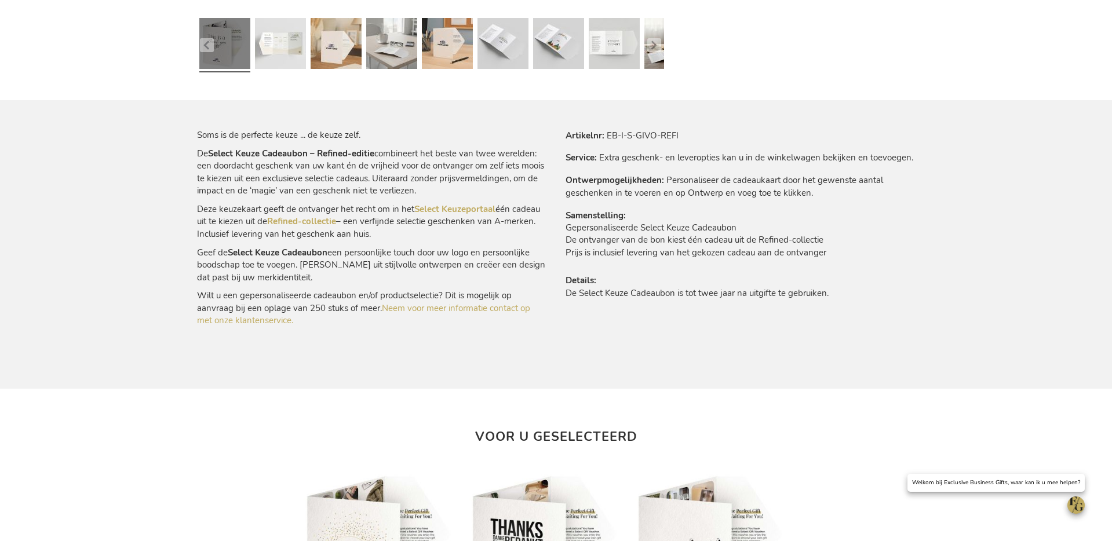
scroll to position [0, 0]
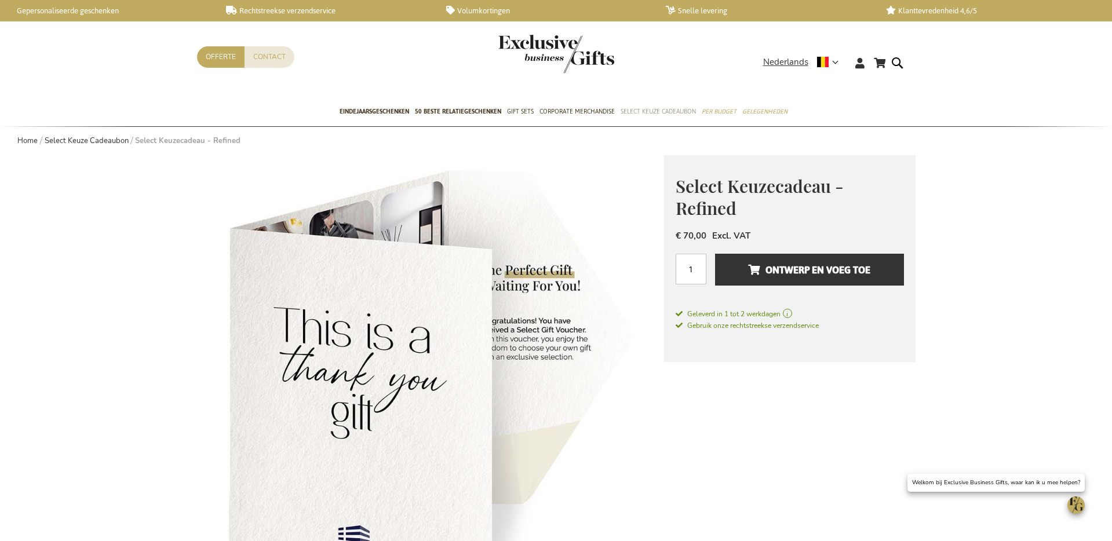
click at [654, 112] on span "Select Keuze Cadeaubon" at bounding box center [658, 111] width 75 height 12
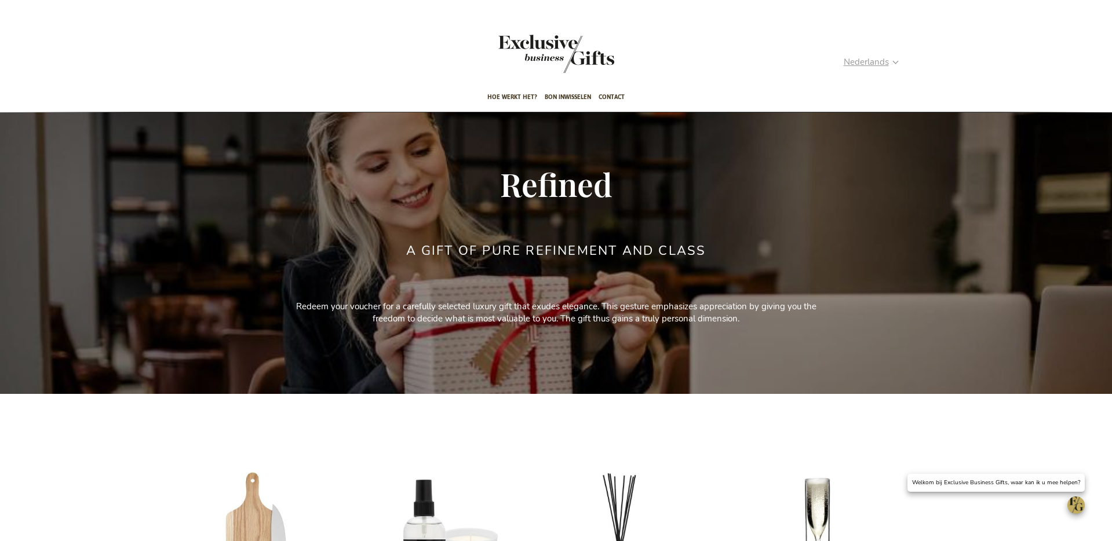
click at [870, 66] on span "Nederlands" at bounding box center [866, 62] width 45 height 13
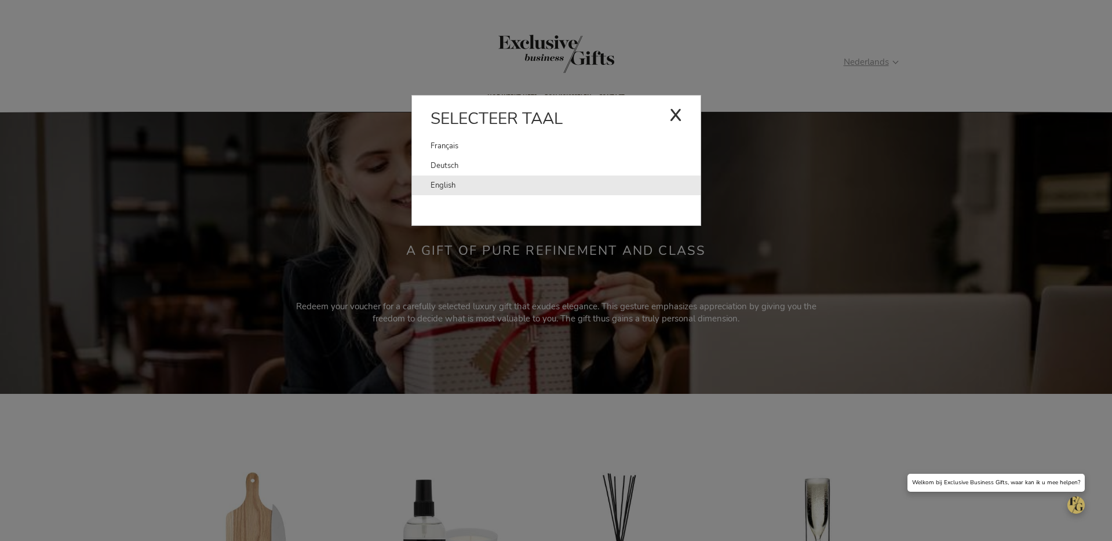
click at [548, 178] on link "English" at bounding box center [565, 186] width 270 height 20
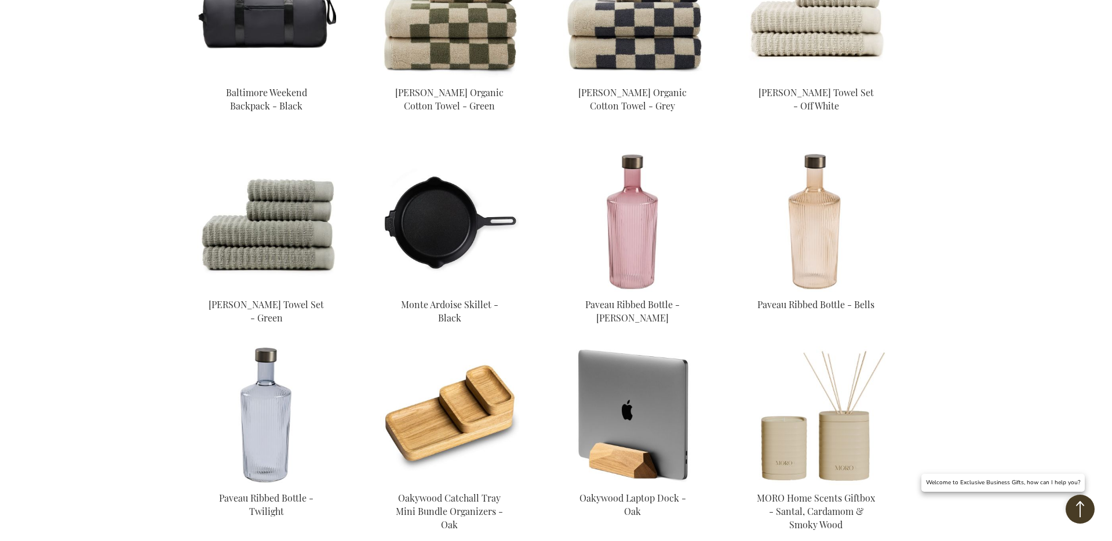
scroll to position [76, 0]
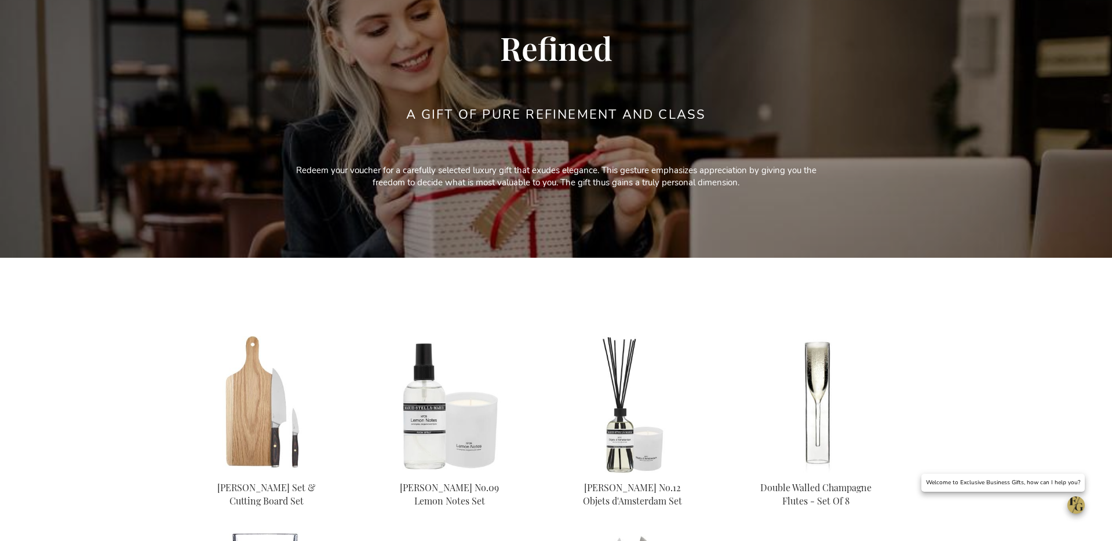
scroll to position [1, 0]
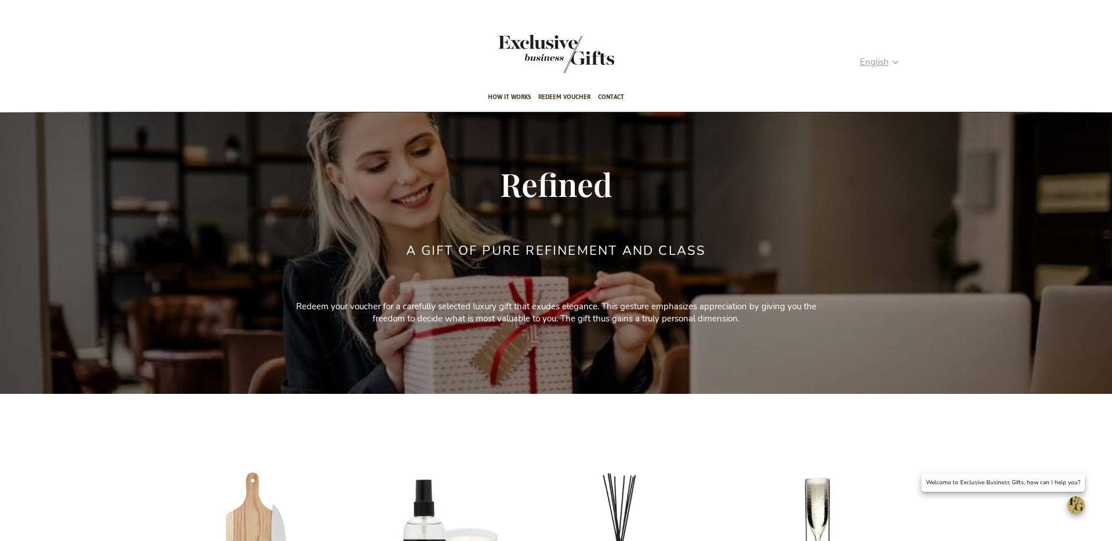
click at [895, 66] on strong "English" at bounding box center [879, 62] width 38 height 13
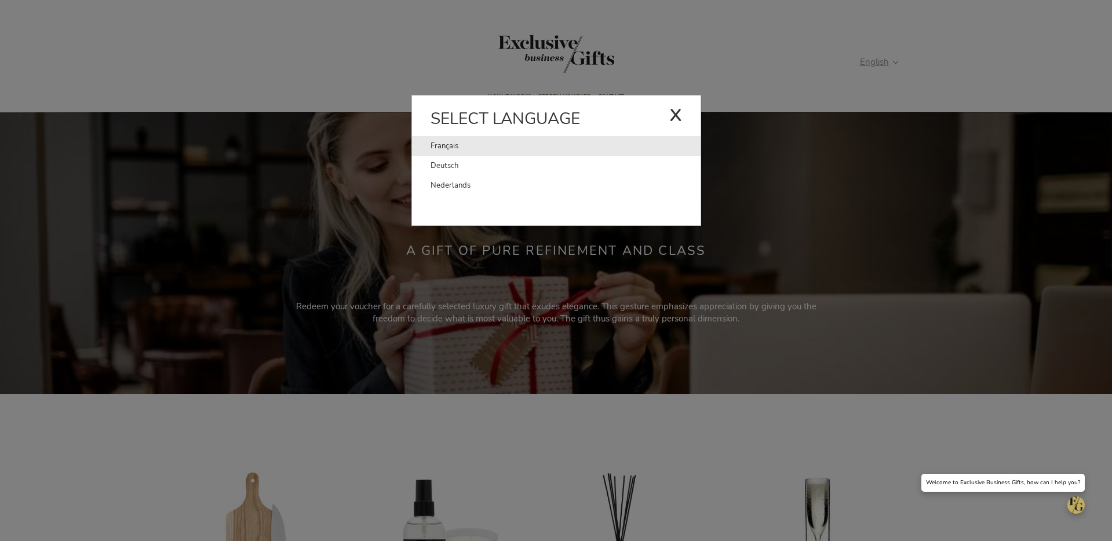
click at [627, 152] on link "Français" at bounding box center [549, 146] width 239 height 20
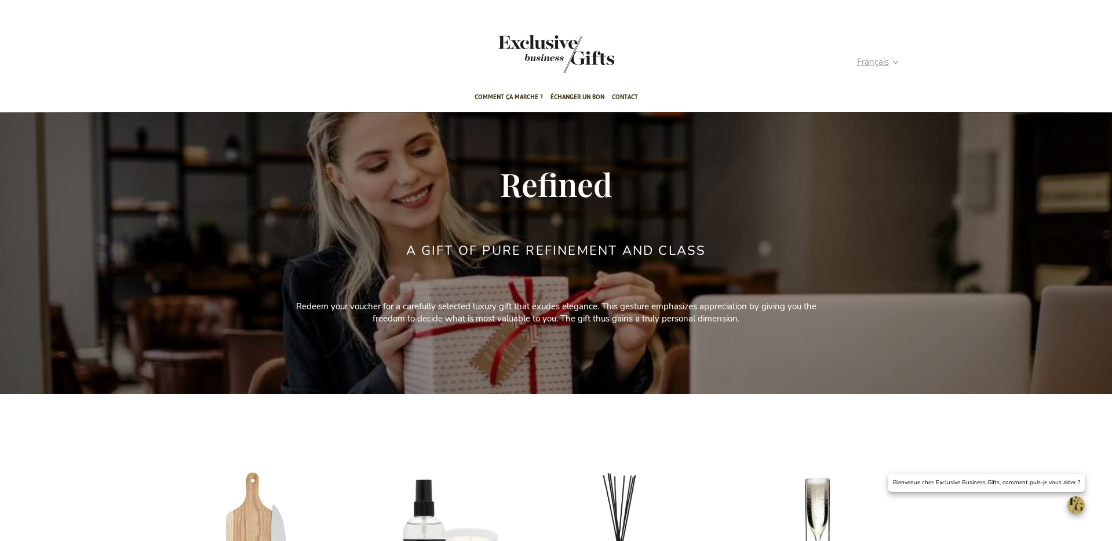
click at [880, 57] on span "Français" at bounding box center [873, 62] width 32 height 13
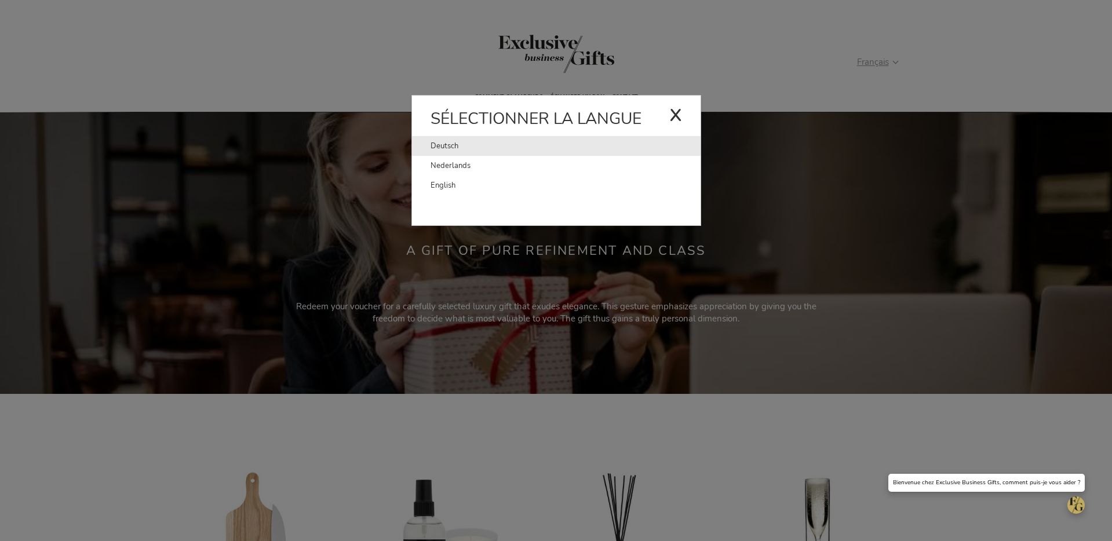
click at [581, 150] on link "Deutsch" at bounding box center [549, 146] width 239 height 20
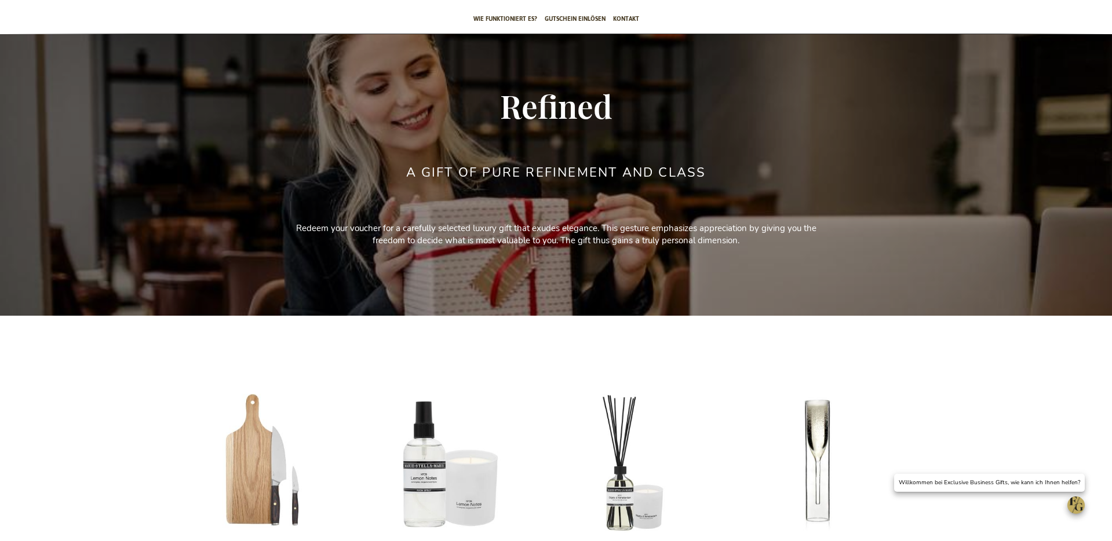
scroll to position [46, 0]
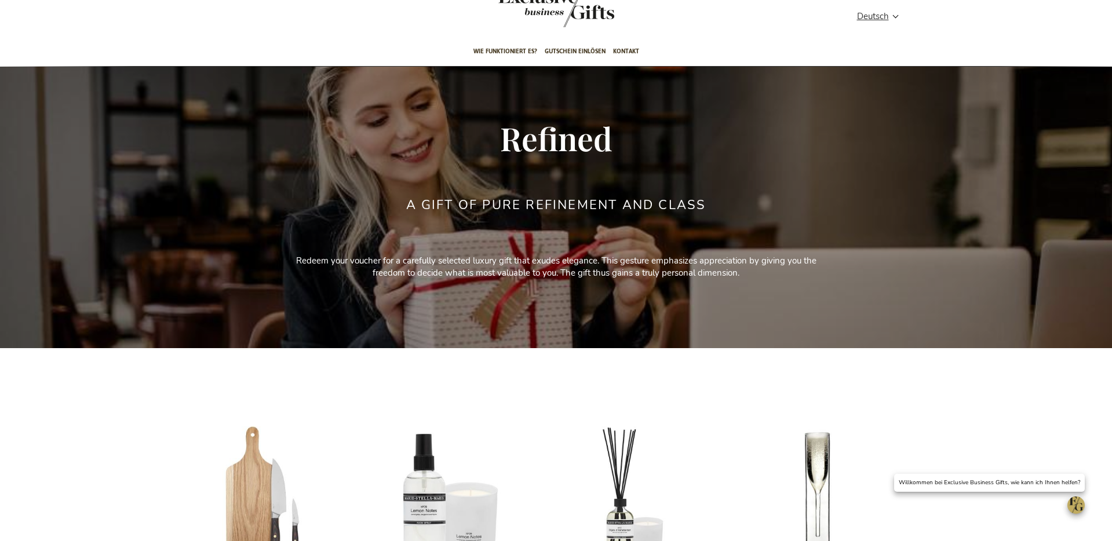
click at [873, 8] on div "Mein Warenkorb Mein Warenkorb 0 Schließen Sie haben keine Artikel in Ihrem Ware…" at bounding box center [556, 19] width 737 height 37
click at [868, 16] on span "Deutsch" at bounding box center [873, 16] width 32 height 13
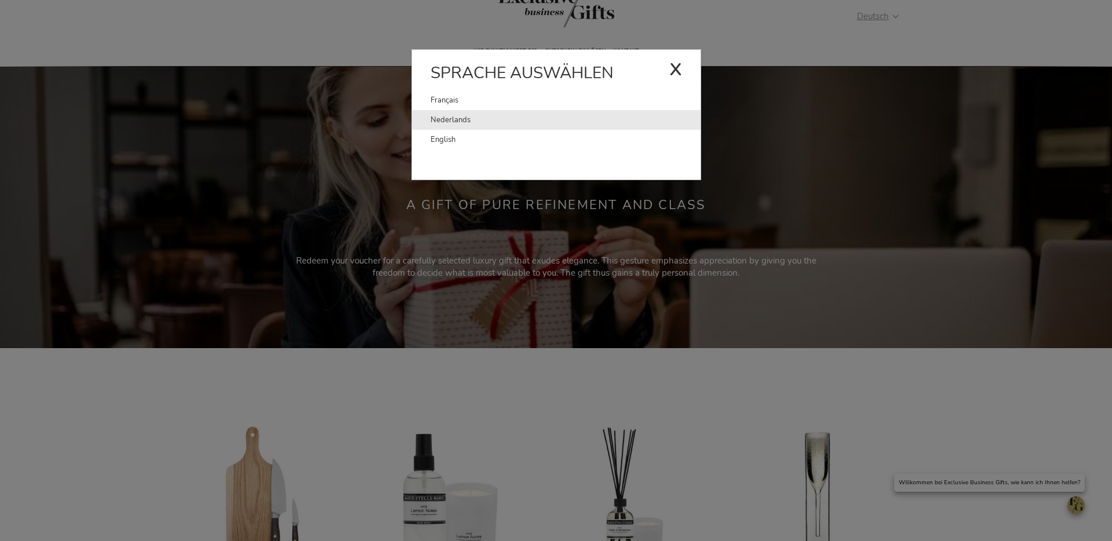
click at [462, 126] on link "Nederlands" at bounding box center [565, 120] width 270 height 20
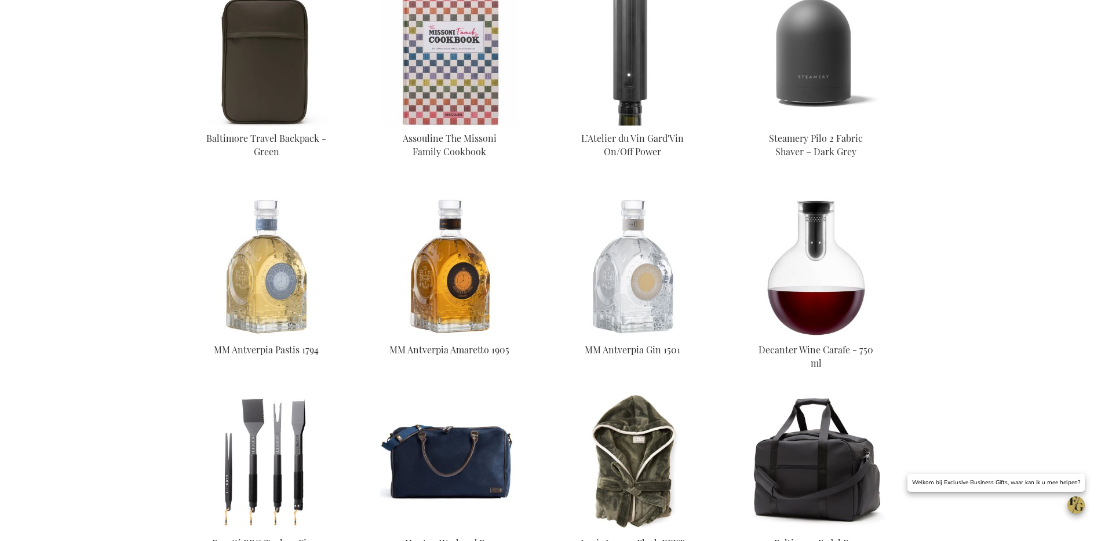
scroll to position [2877, 0]
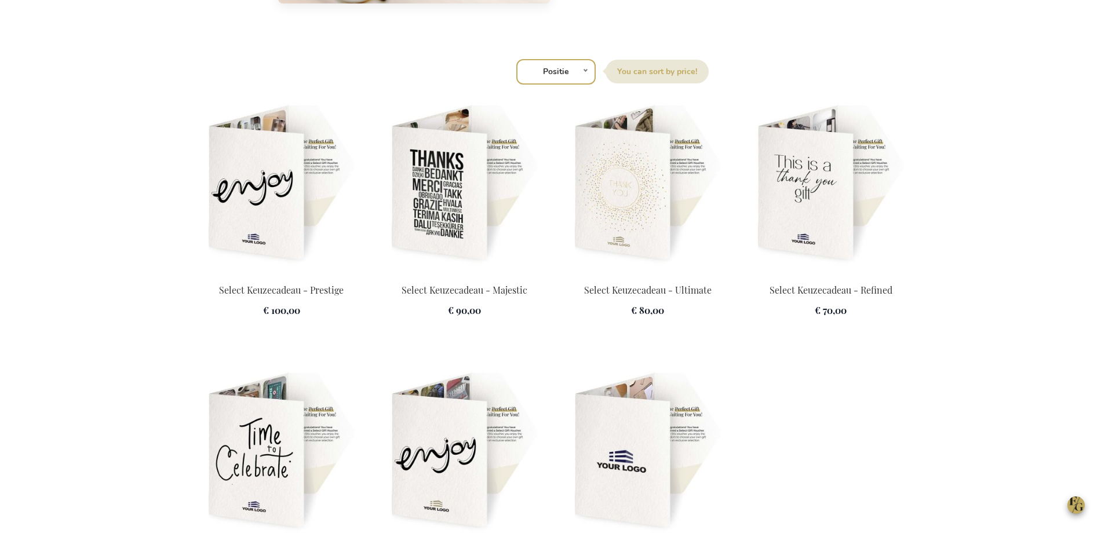
scroll to position [1558, 0]
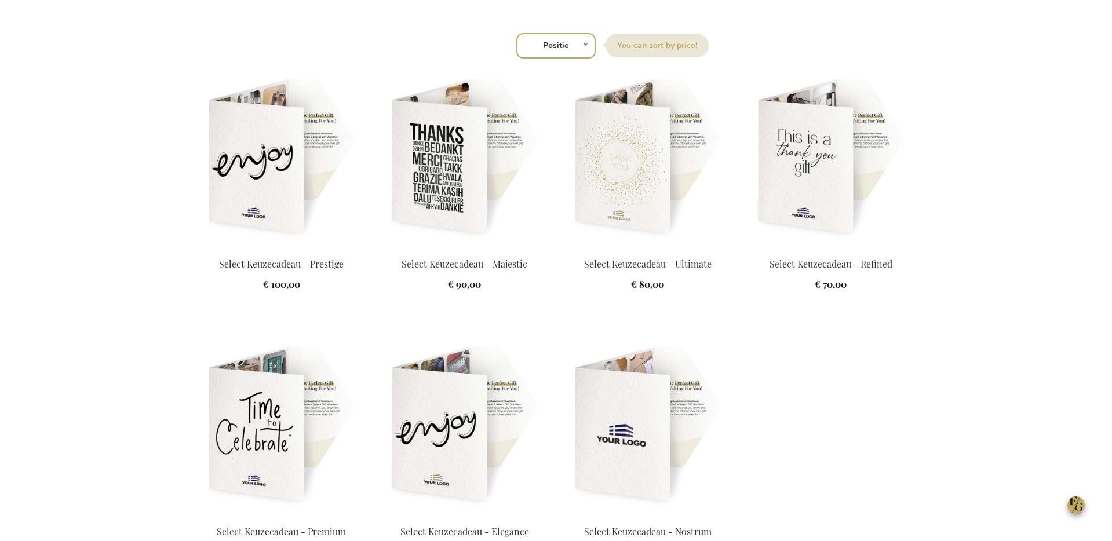
click at [629, 195] on img at bounding box center [647, 158] width 169 height 162
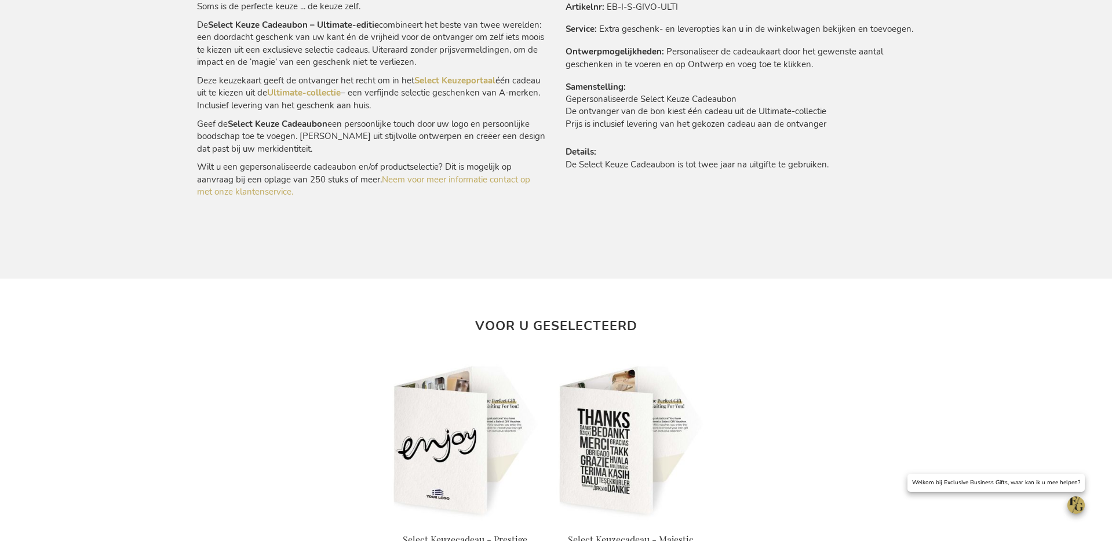
scroll to position [695, 0]
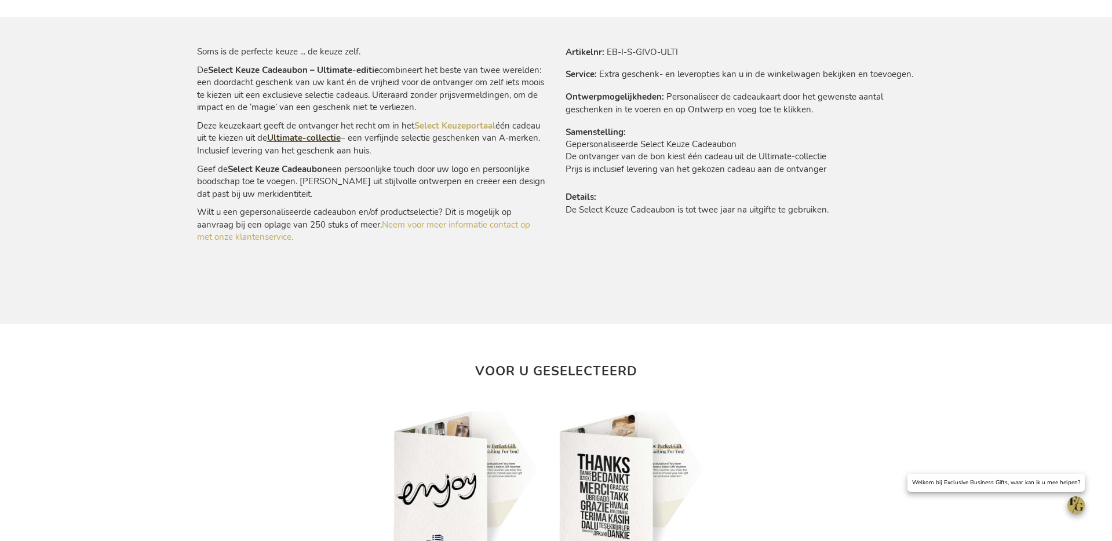
click at [305, 137] on link "Ultimate-collectie" at bounding box center [304, 138] width 74 height 12
click at [304, 138] on link "Ultimate-collectie" at bounding box center [304, 138] width 74 height 12
click at [304, 134] on link "Ultimate-collectie" at bounding box center [304, 138] width 74 height 12
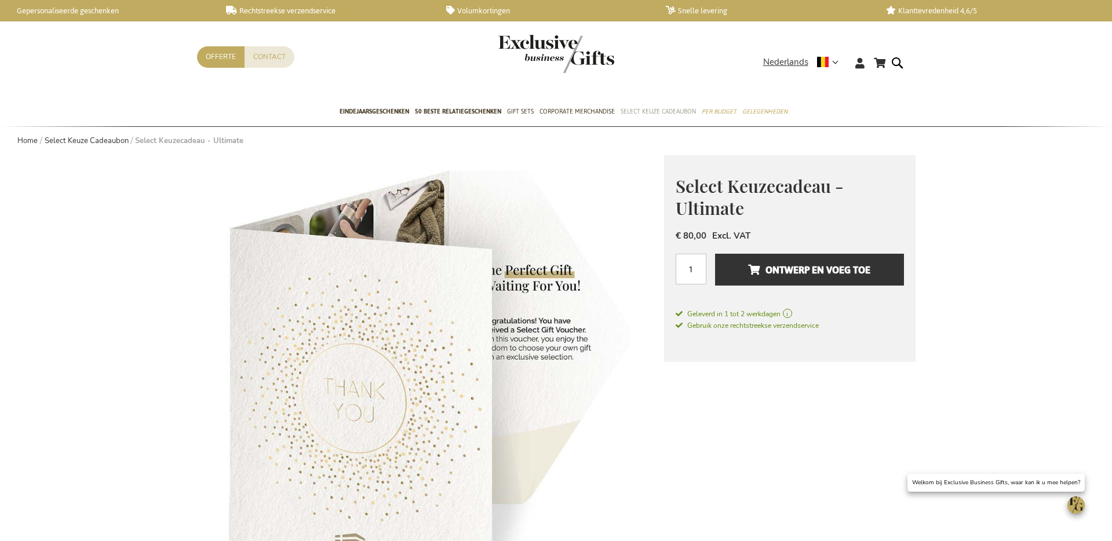
click at [647, 111] on span "Select Keuze Cadeaubon" at bounding box center [658, 111] width 75 height 12
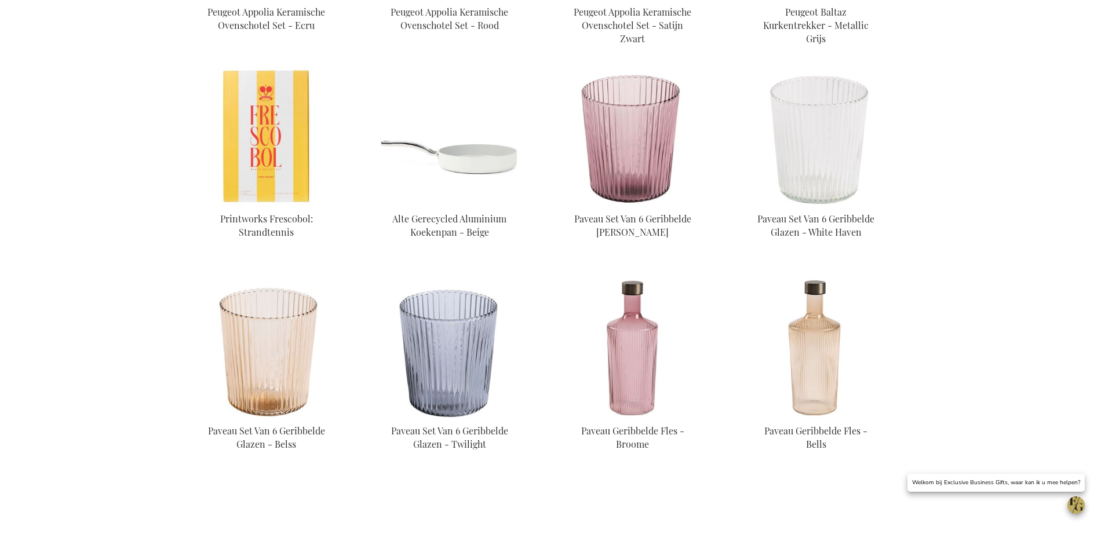
scroll to position [815, 0]
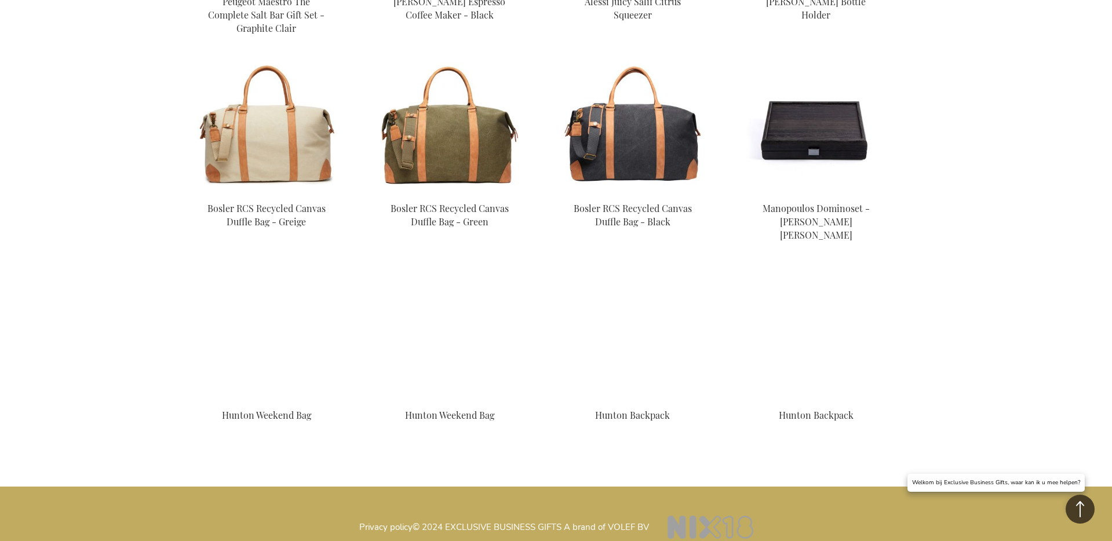
scroll to position [1819, 0]
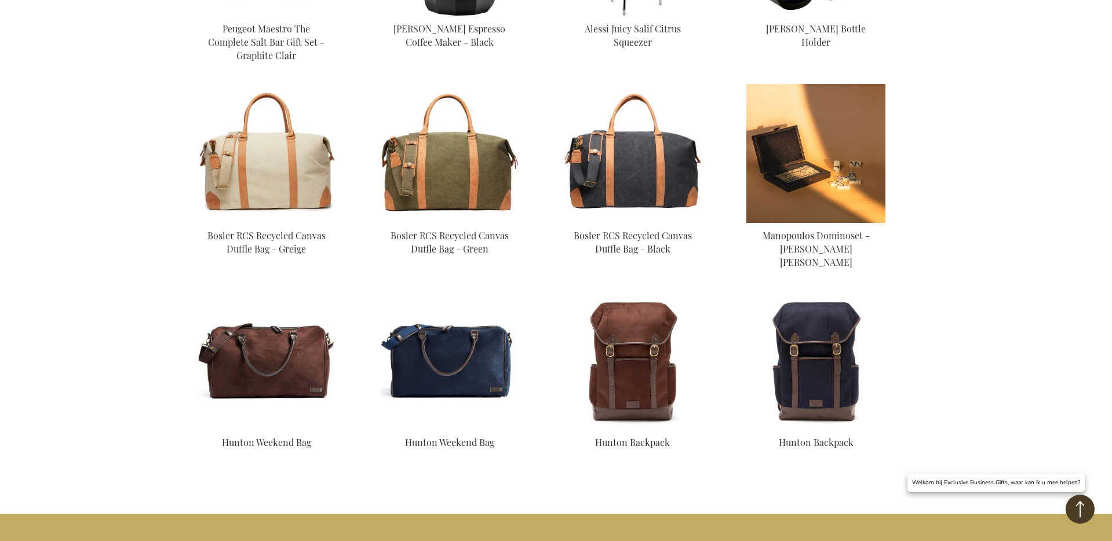
click at [826, 174] on img at bounding box center [815, 153] width 139 height 139
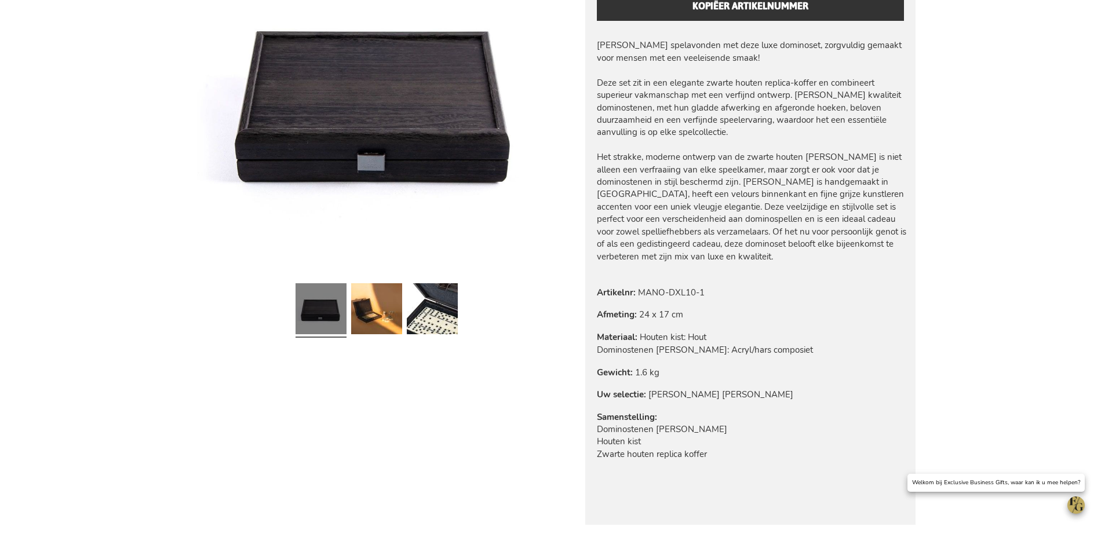
scroll to position [229, 0]
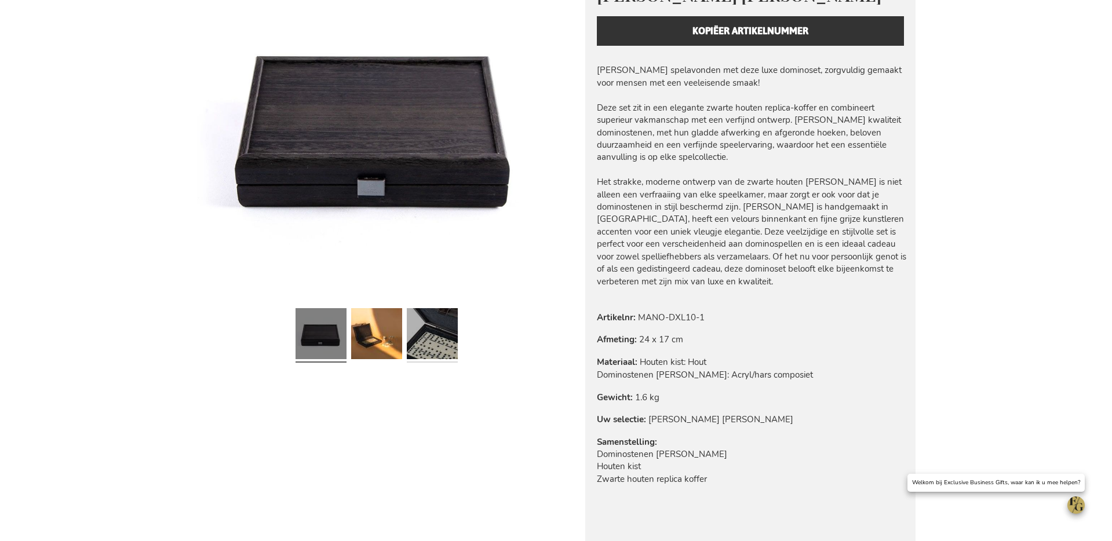
click at [424, 338] on link at bounding box center [432, 336] width 51 height 64
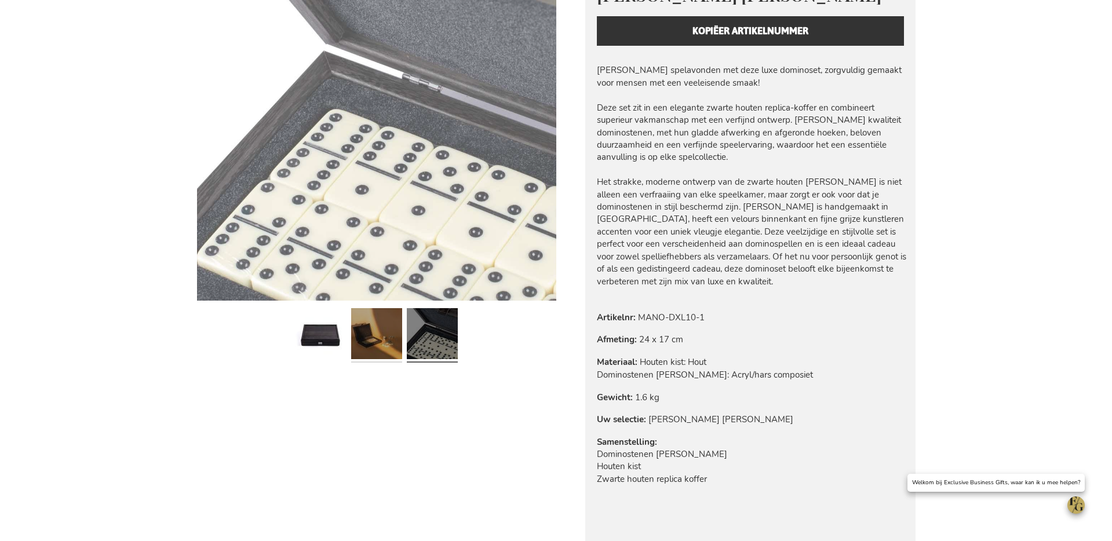
click at [393, 338] on link at bounding box center [376, 336] width 51 height 64
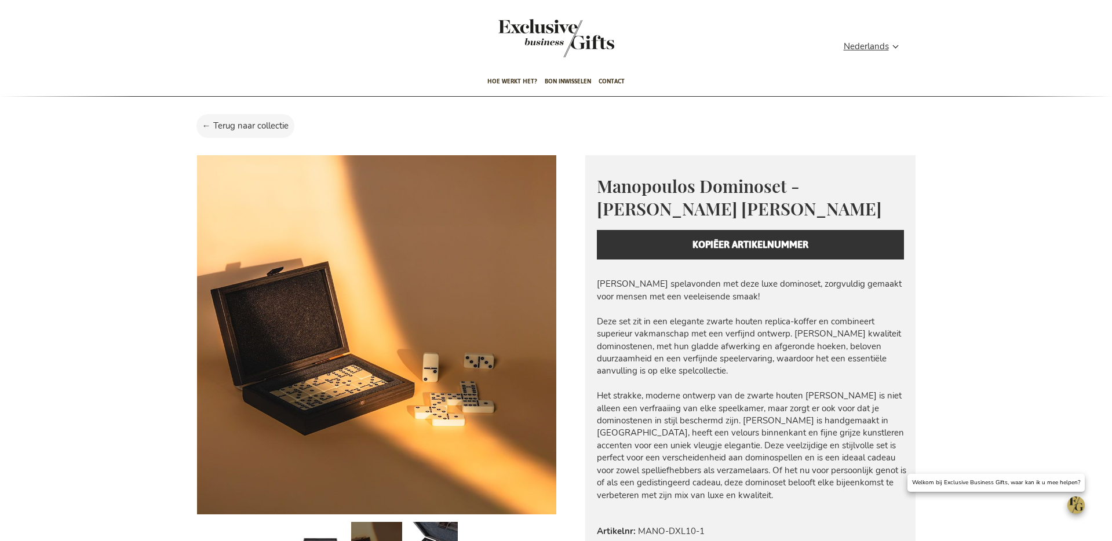
scroll to position [0, 0]
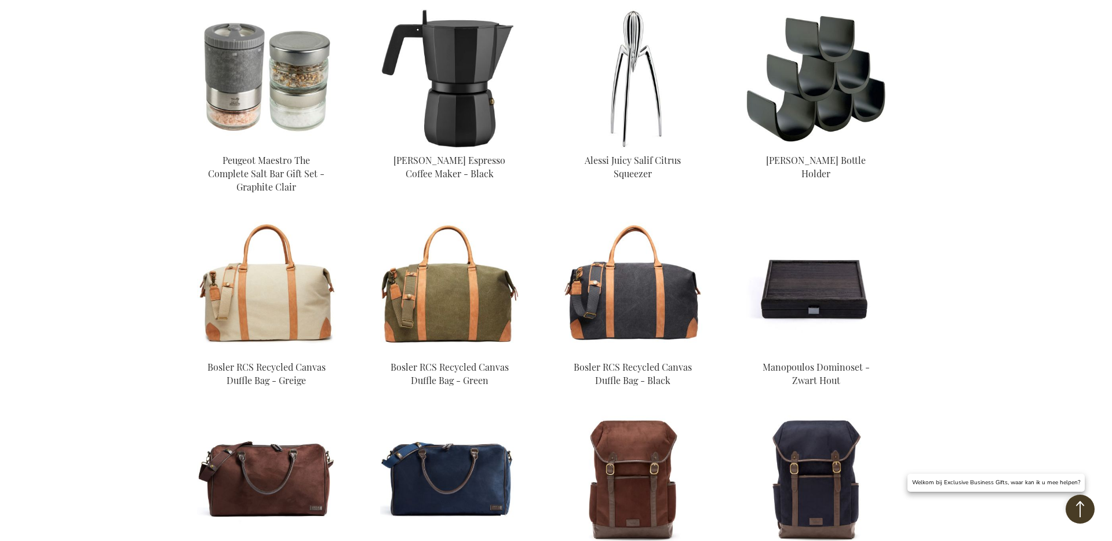
scroll to position [1846, 0]
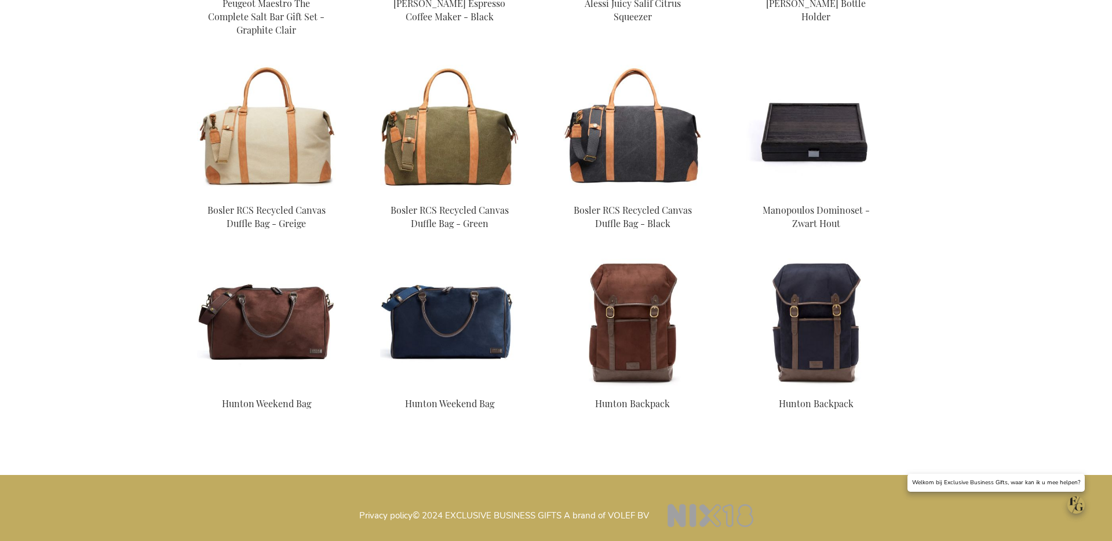
scroll to position [707, 0]
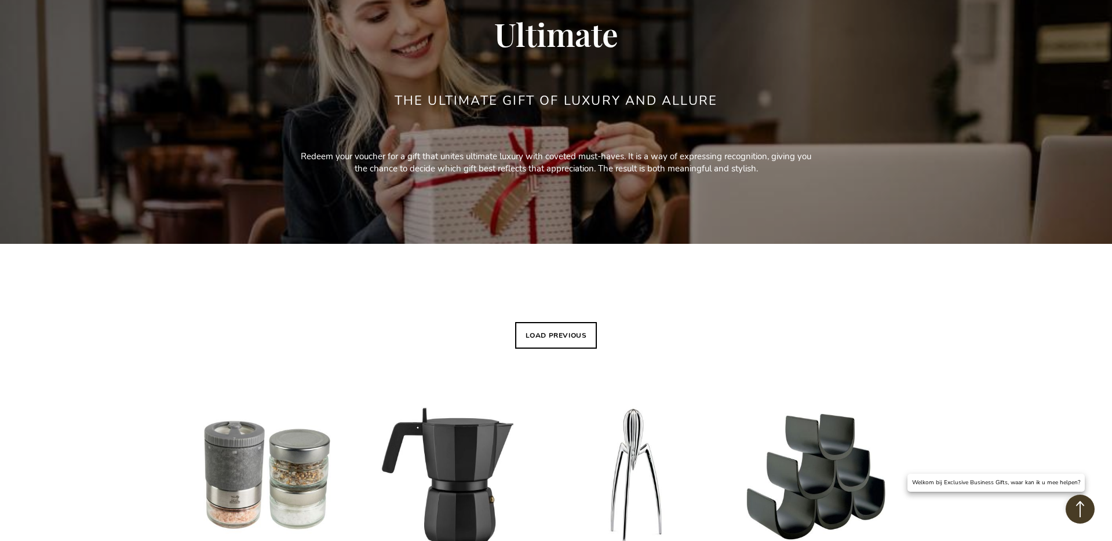
scroll to position [101, 0]
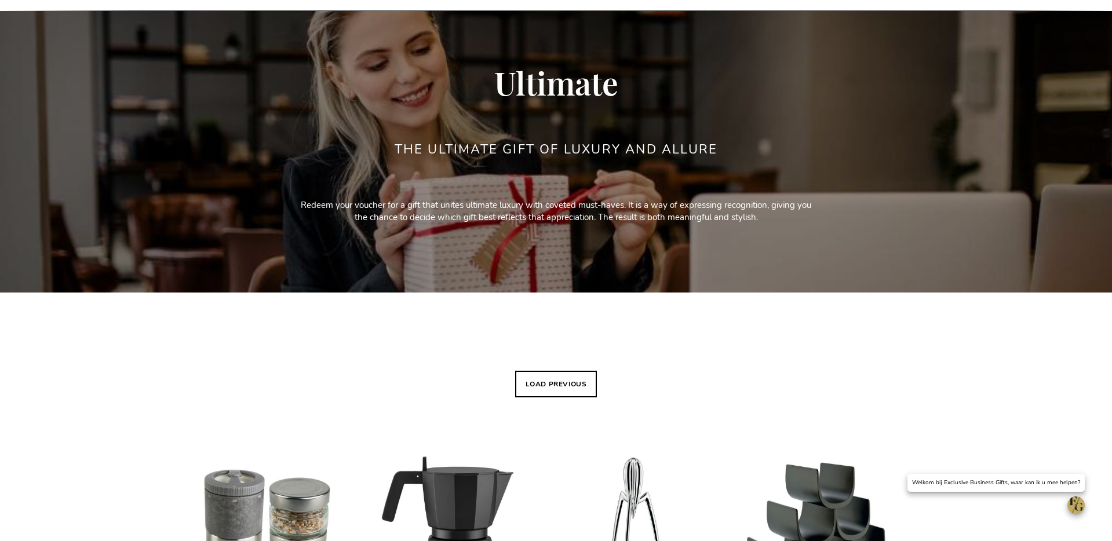
click at [553, 383] on button "Load previous" at bounding box center [556, 384] width 82 height 27
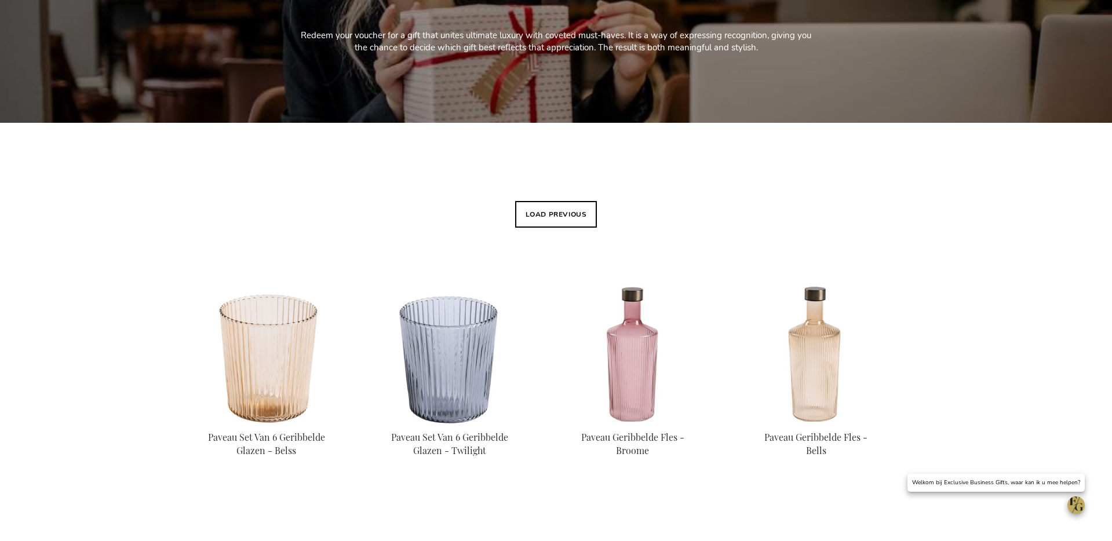
scroll to position [307, 0]
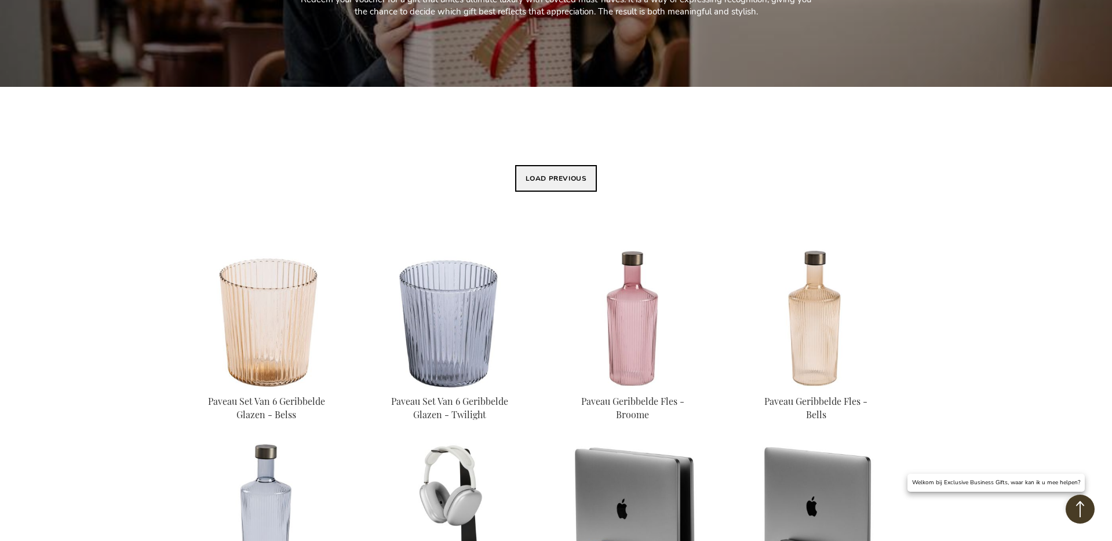
click at [549, 173] on button "Load previous" at bounding box center [556, 178] width 82 height 27
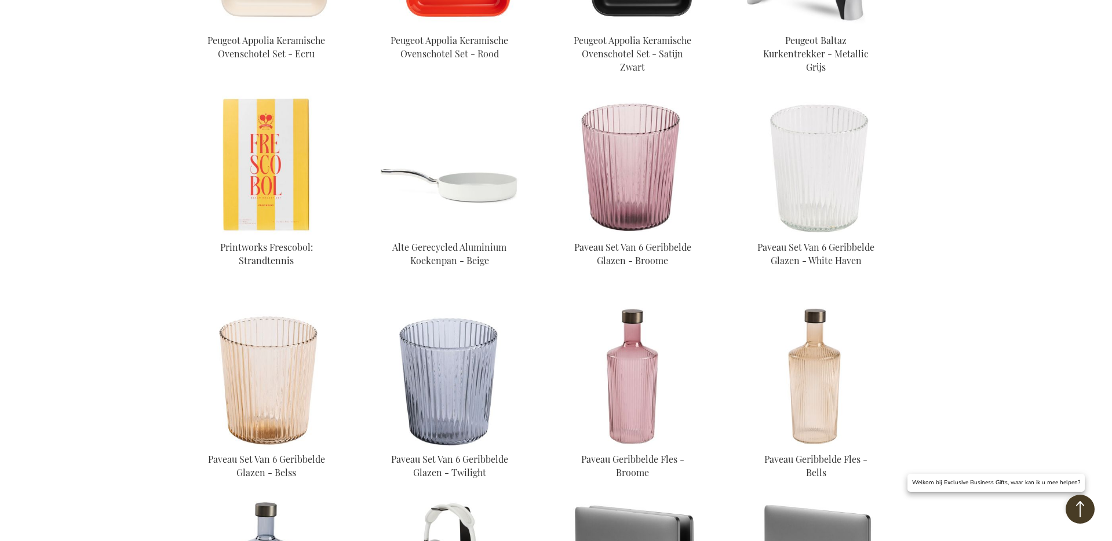
scroll to position [786, 0]
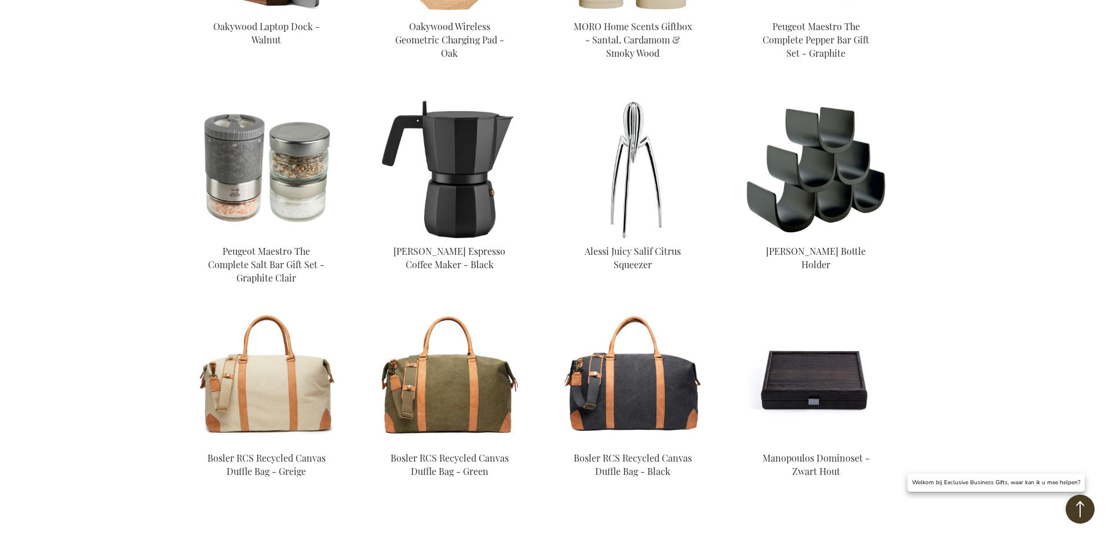
scroll to position [1846, 0]
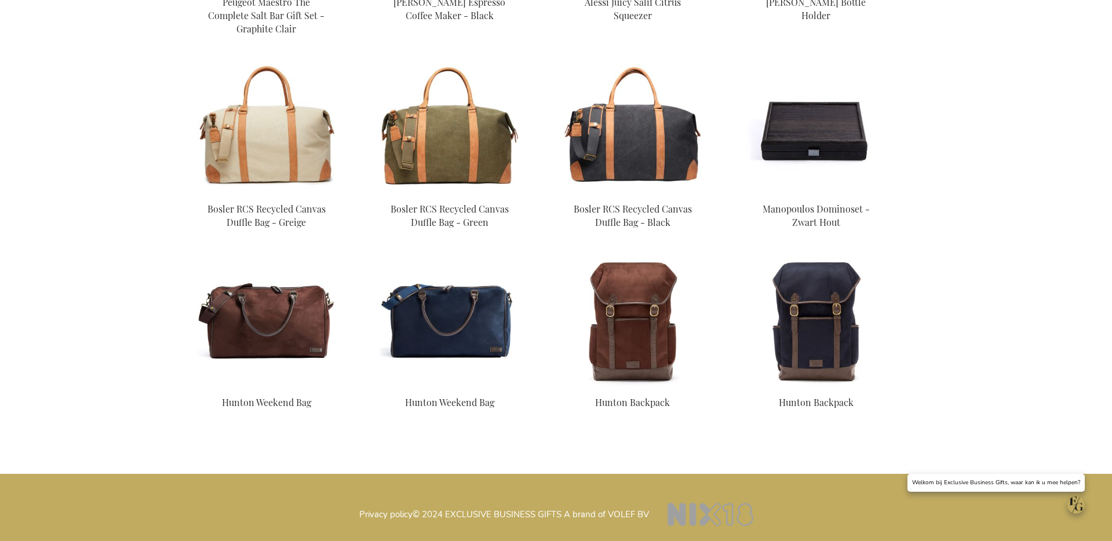
scroll to position [707, 0]
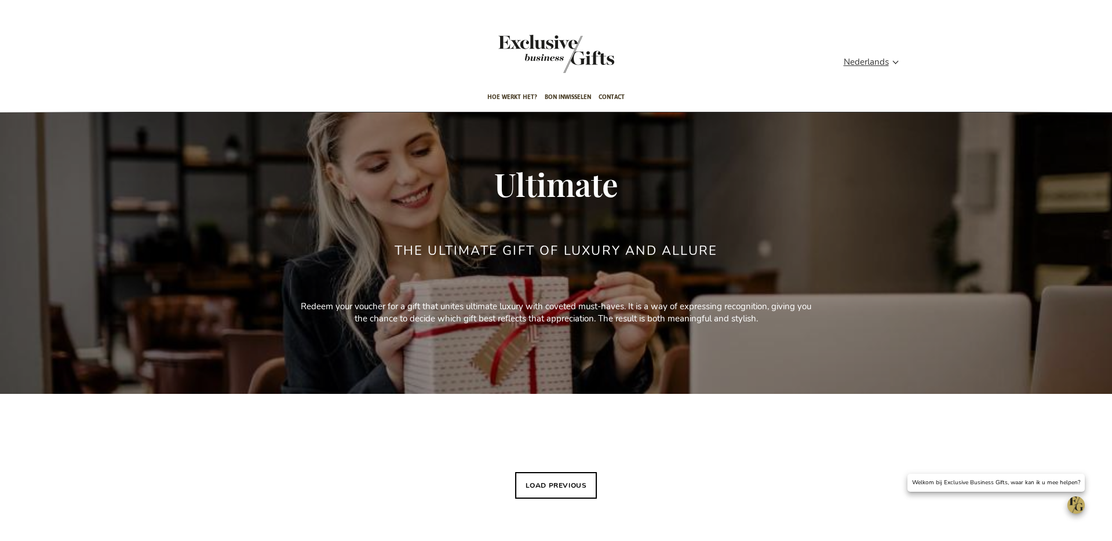
click at [887, 54] on div "Winkelwagen Winkelwagen 0 Sluiten U heeft geen product(en) in uw winkelwagen. G…" at bounding box center [556, 64] width 737 height 37
click at [878, 59] on span "Nederlands" at bounding box center [866, 62] width 45 height 13
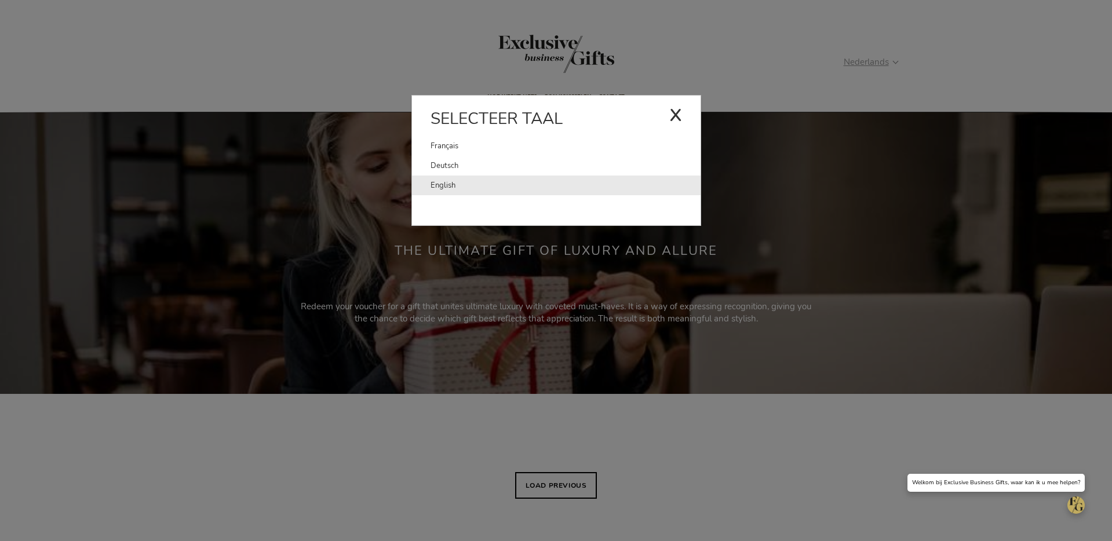
click at [492, 192] on link "English" at bounding box center [565, 186] width 270 height 20
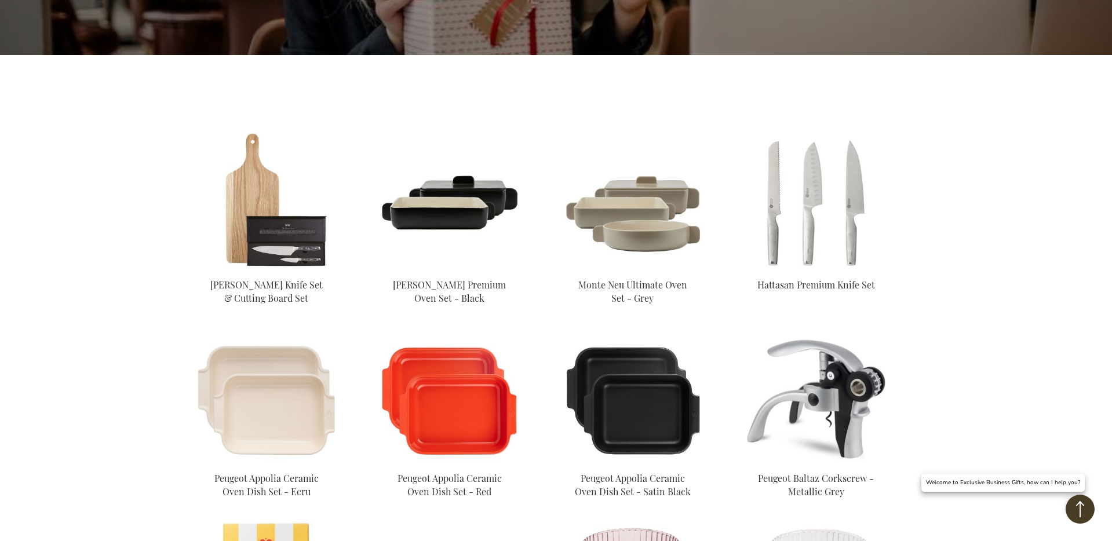
scroll to position [295, 0]
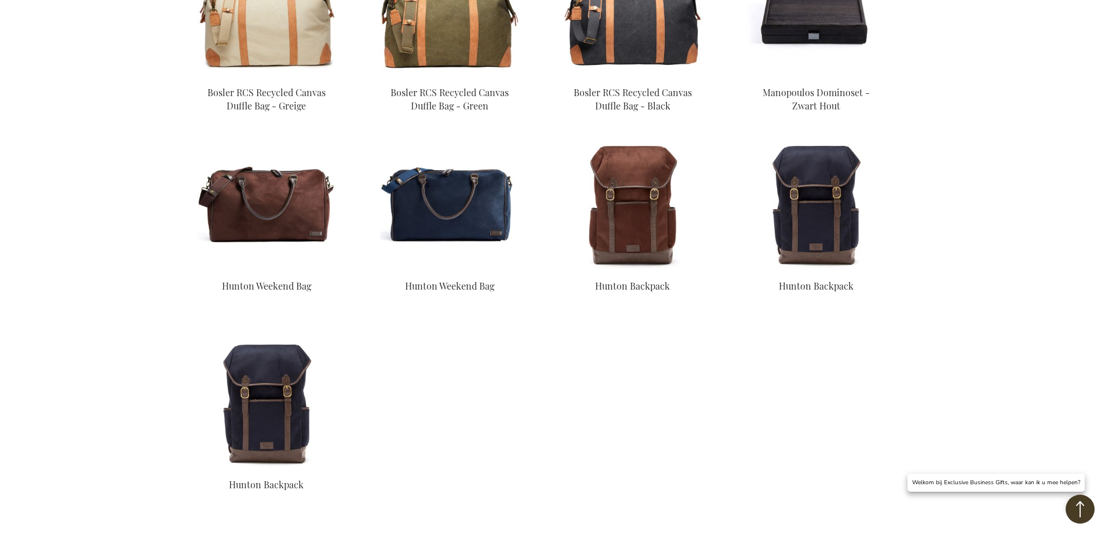
scroll to position [2045, 0]
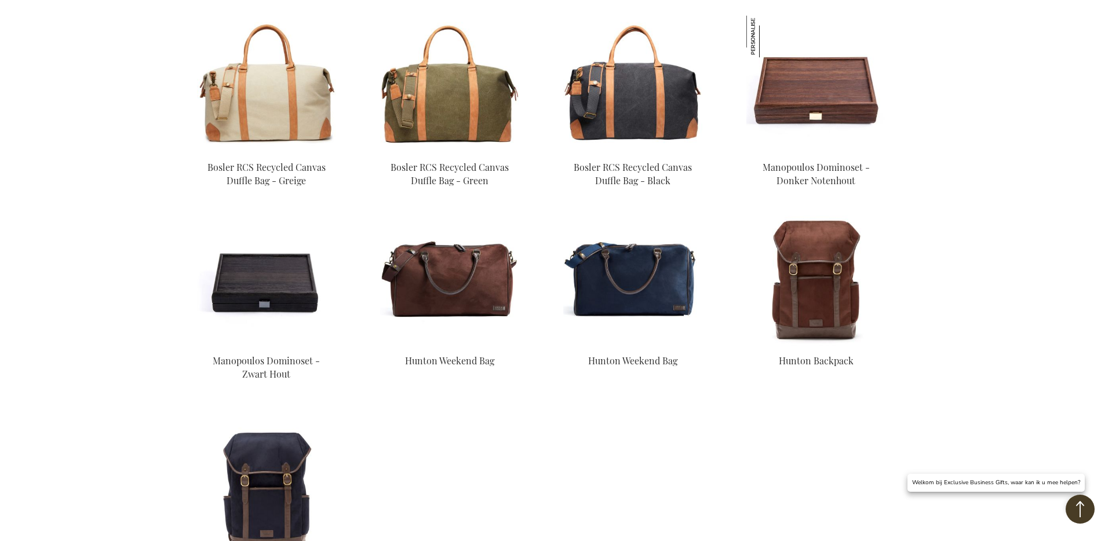
scroll to position [725, 0]
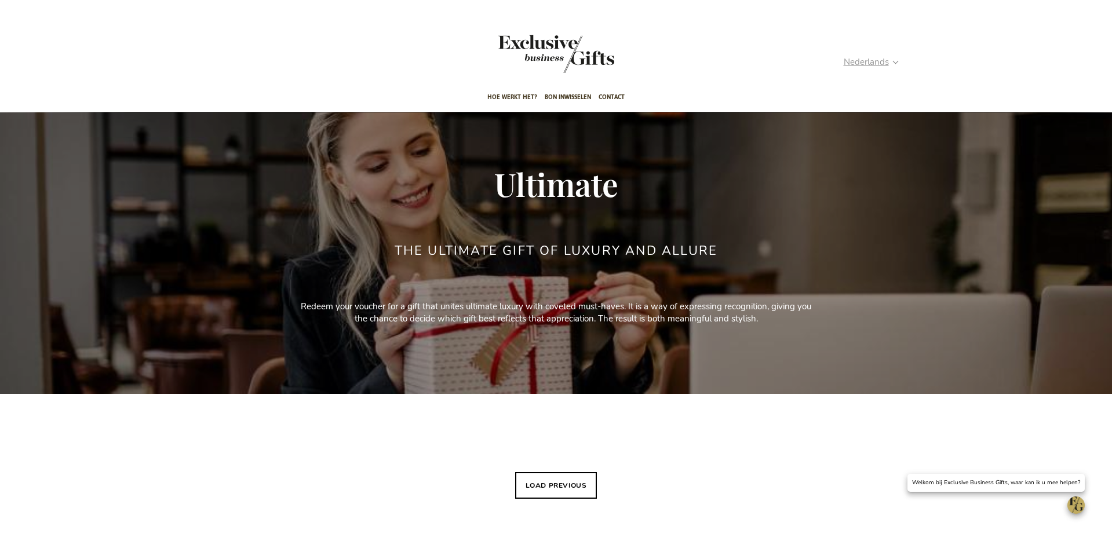
click at [885, 68] on span "Nederlands" at bounding box center [866, 62] width 45 height 13
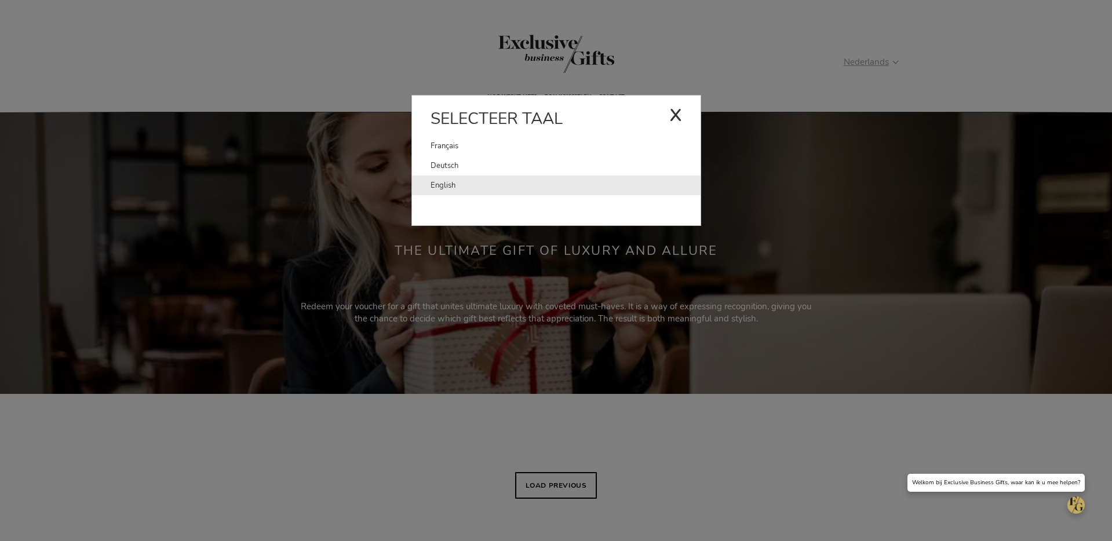
click at [584, 182] on link "English" at bounding box center [565, 186] width 270 height 20
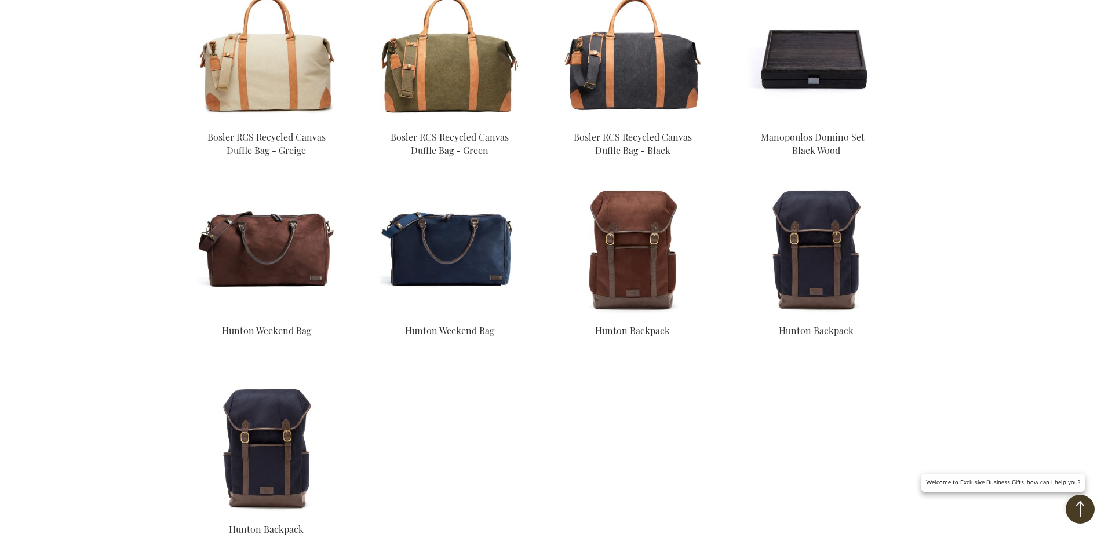
scroll to position [1917, 0]
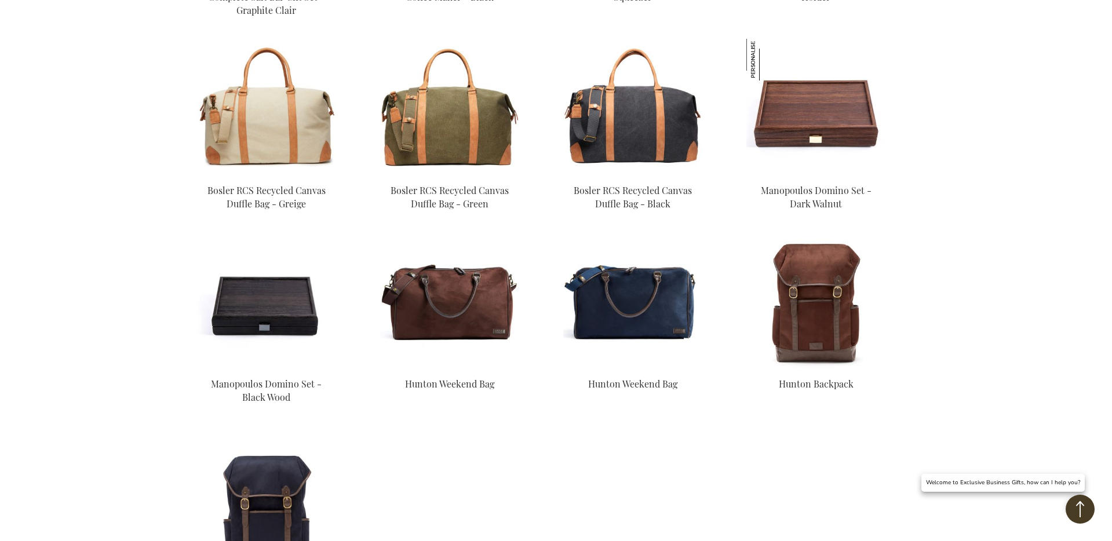
scroll to position [721, 0]
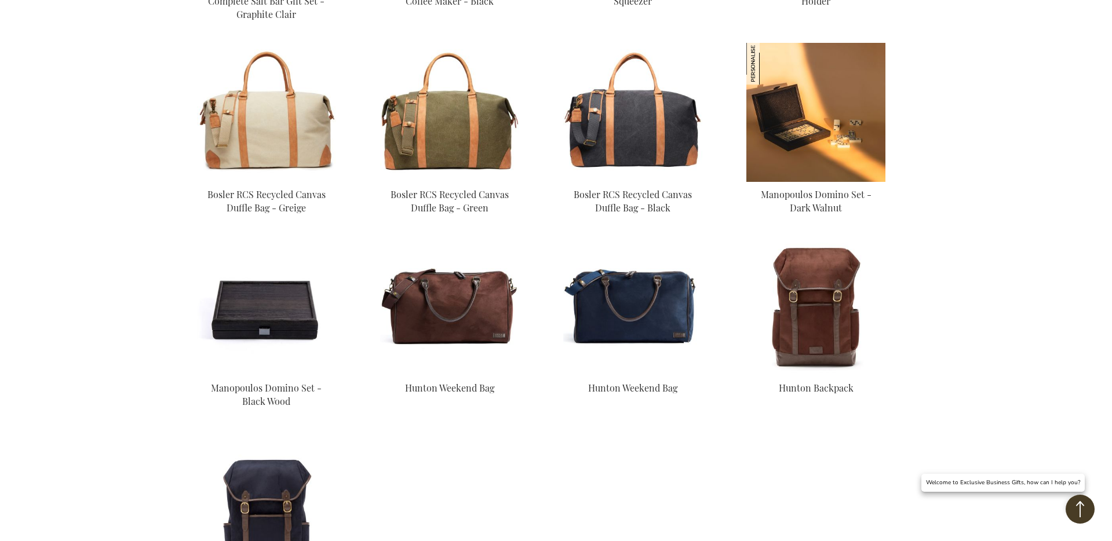
click at [802, 122] on img at bounding box center [815, 112] width 139 height 139
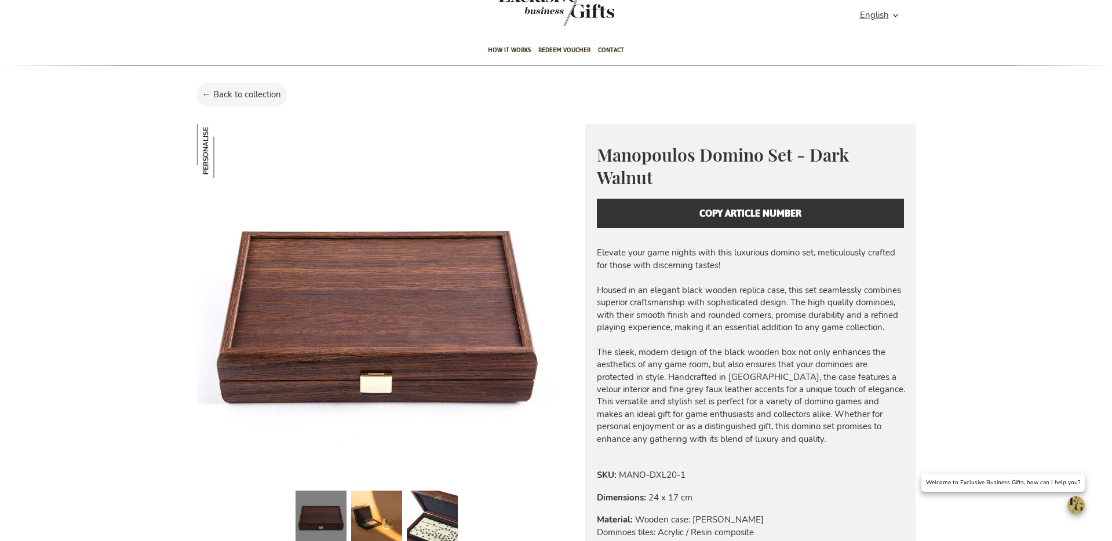
scroll to position [52, 0]
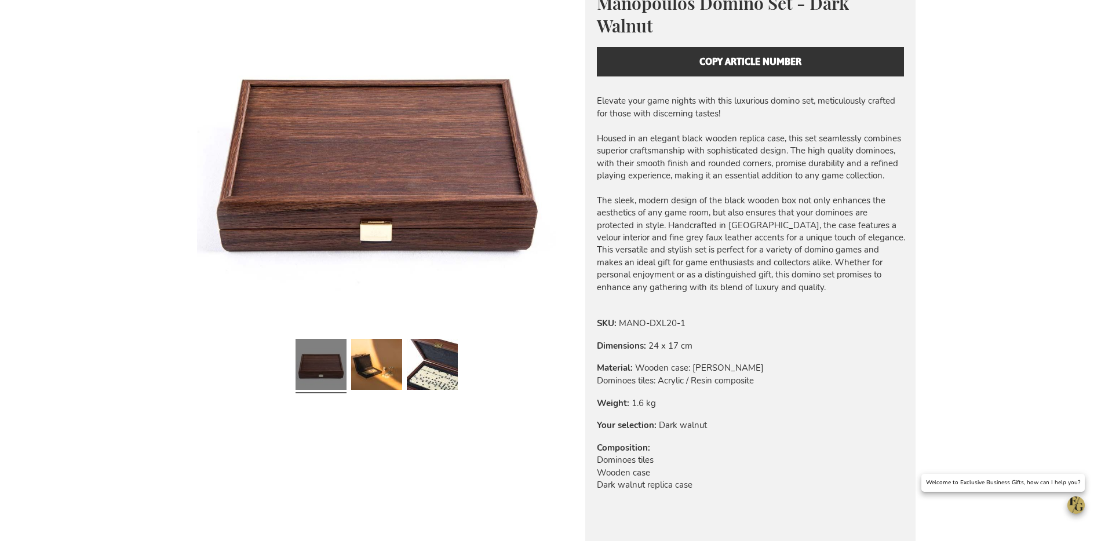
scroll to position [203, 0]
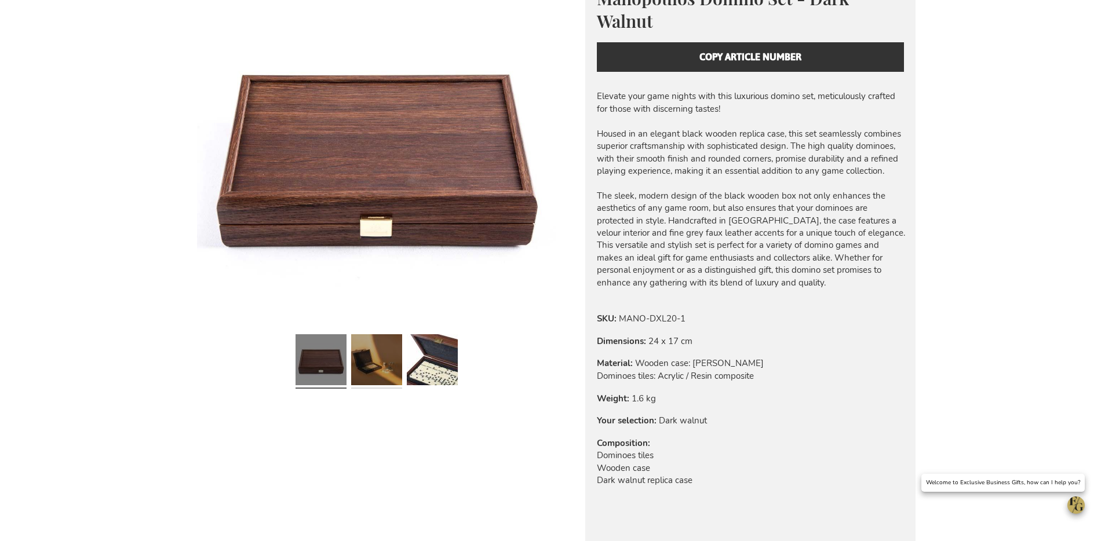
click at [375, 333] on link at bounding box center [376, 362] width 51 height 64
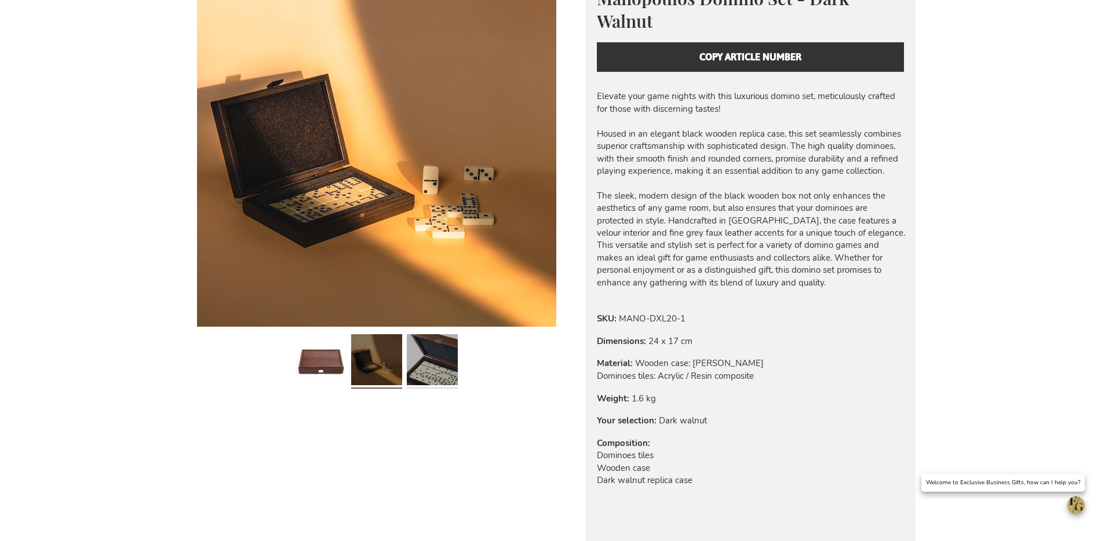
click at [443, 351] on link at bounding box center [432, 362] width 51 height 64
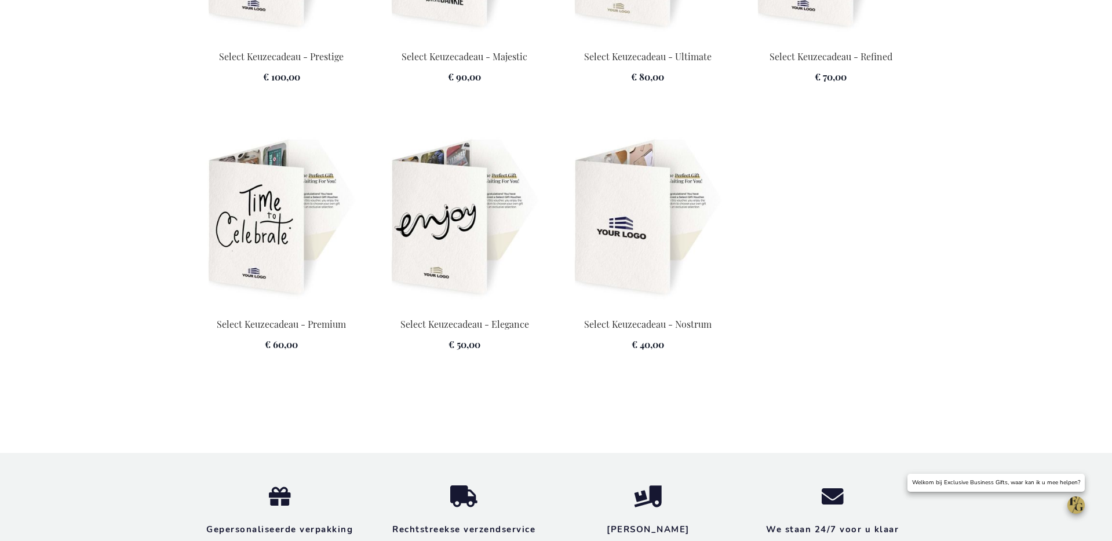
scroll to position [1814, 0]
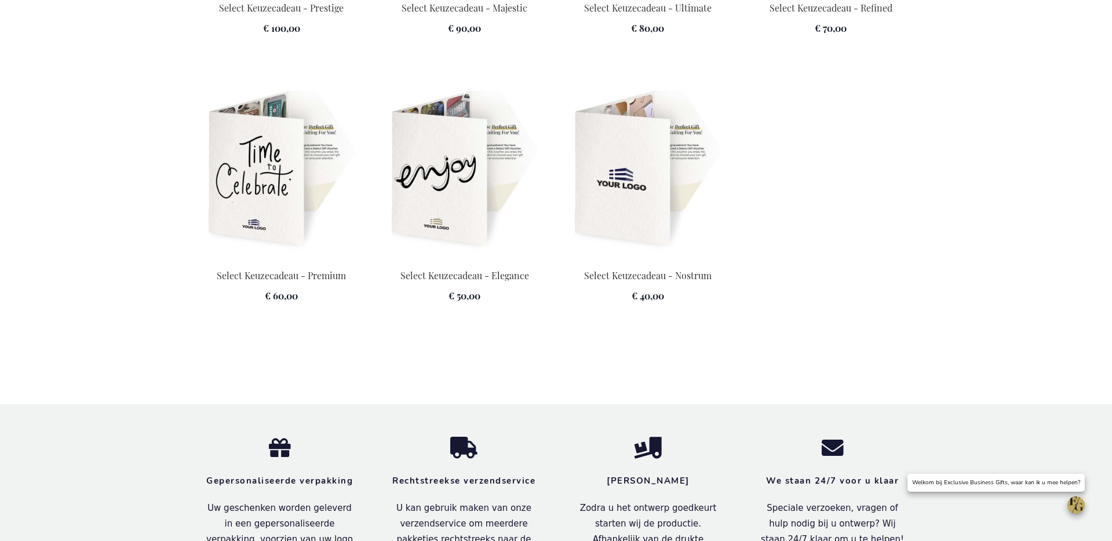
click at [634, 213] on img at bounding box center [647, 170] width 169 height 162
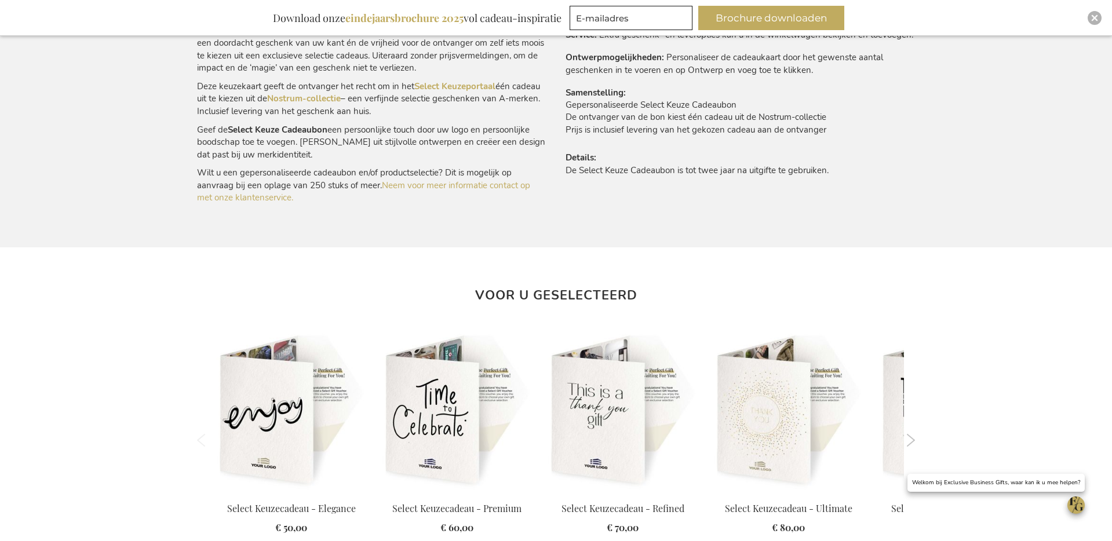
scroll to position [782, 0]
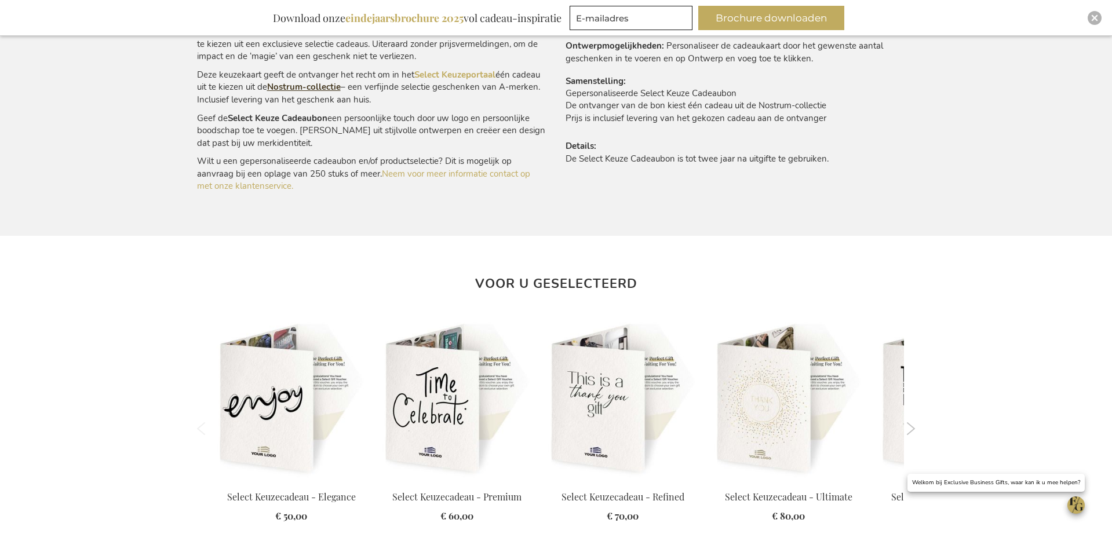
click at [316, 90] on link "Nostrum-collectie" at bounding box center [304, 87] width 74 height 12
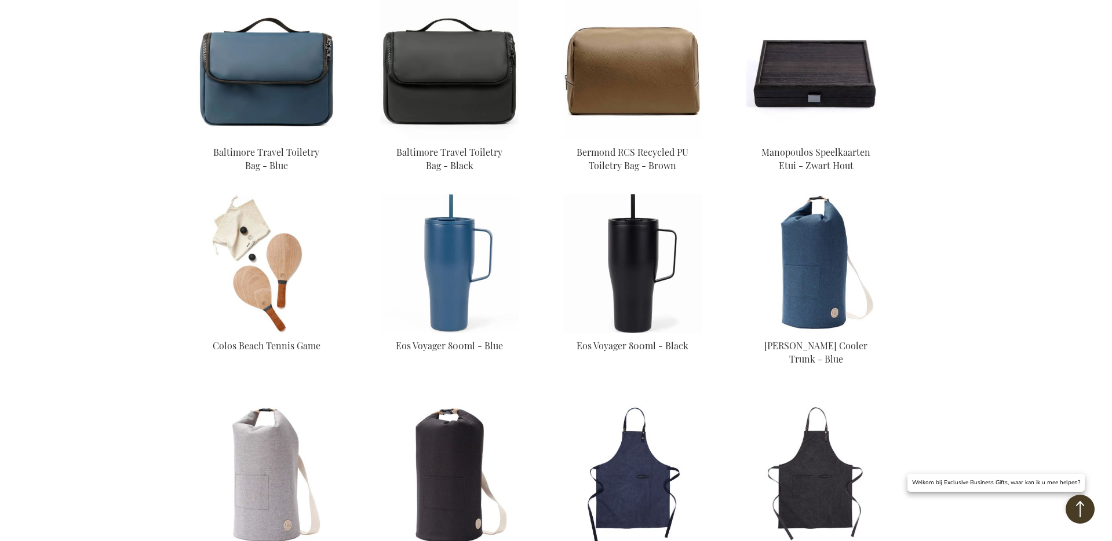
scroll to position [2999, 0]
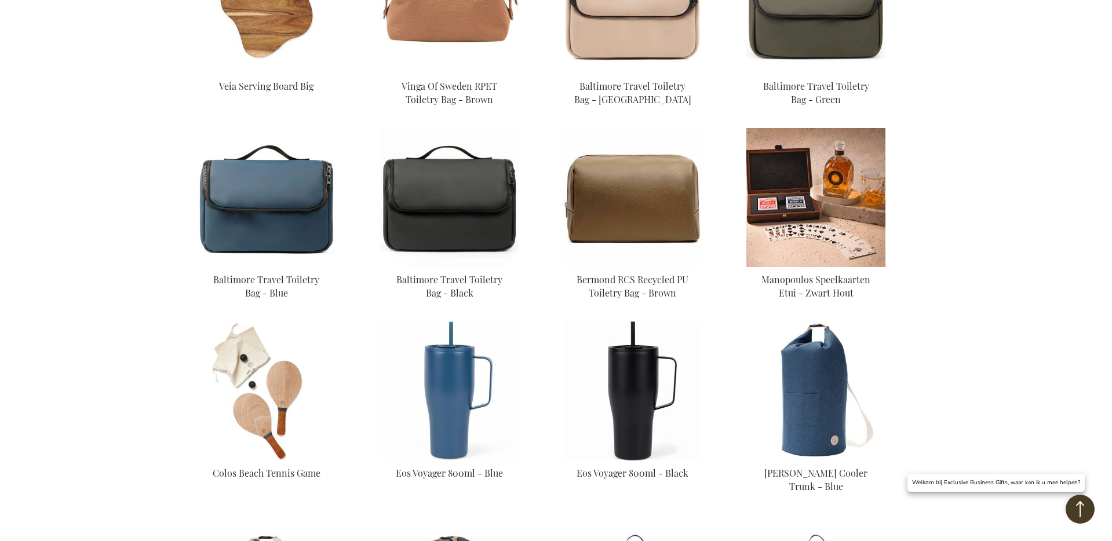
click at [849, 210] on img at bounding box center [815, 197] width 139 height 139
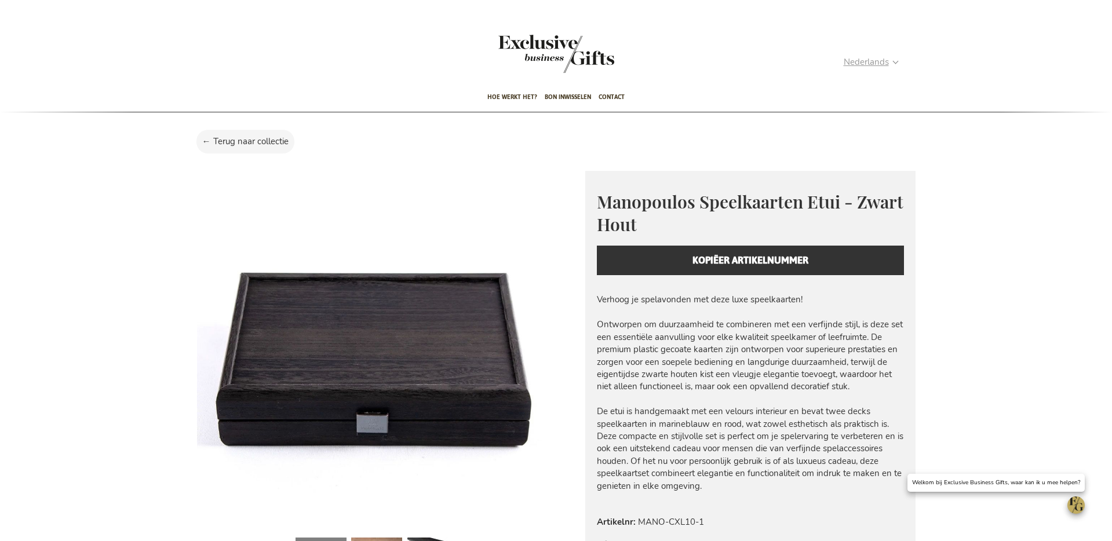
click at [887, 60] on span "Nederlands" at bounding box center [866, 62] width 45 height 13
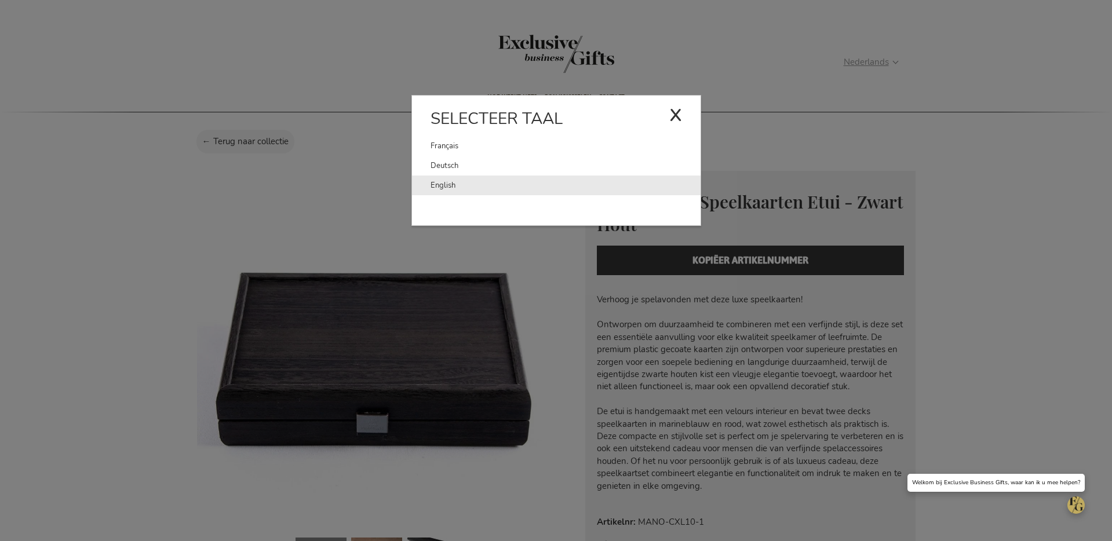
click at [666, 183] on link "English" at bounding box center [565, 186] width 270 height 20
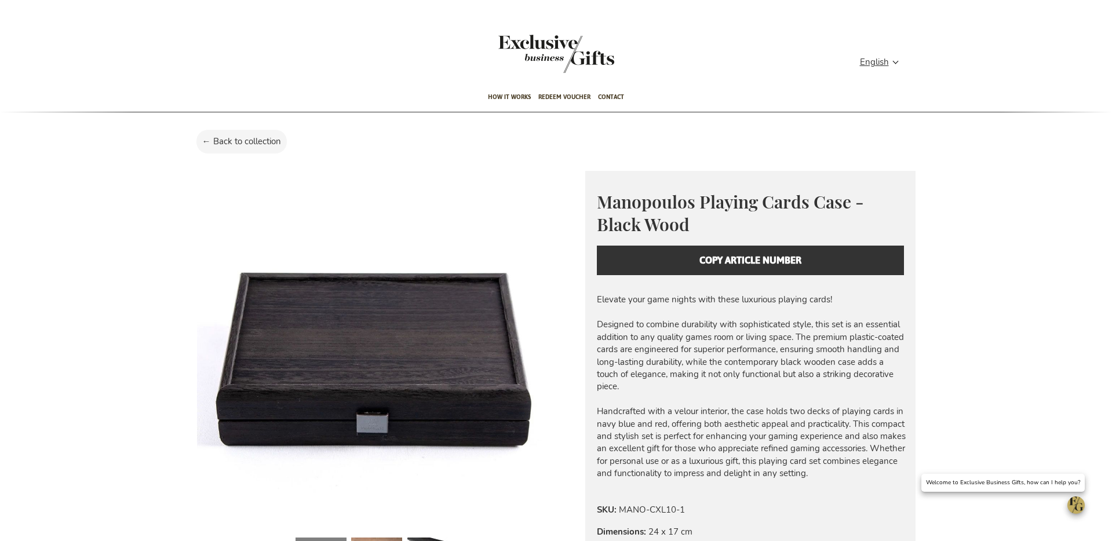
click at [903, 48] on div "My Cart My Cart 0 Close You have no items in your shopping cart. Skip to Conten…" at bounding box center [556, 64] width 737 height 37
click at [879, 63] on span "English" at bounding box center [874, 62] width 29 height 13
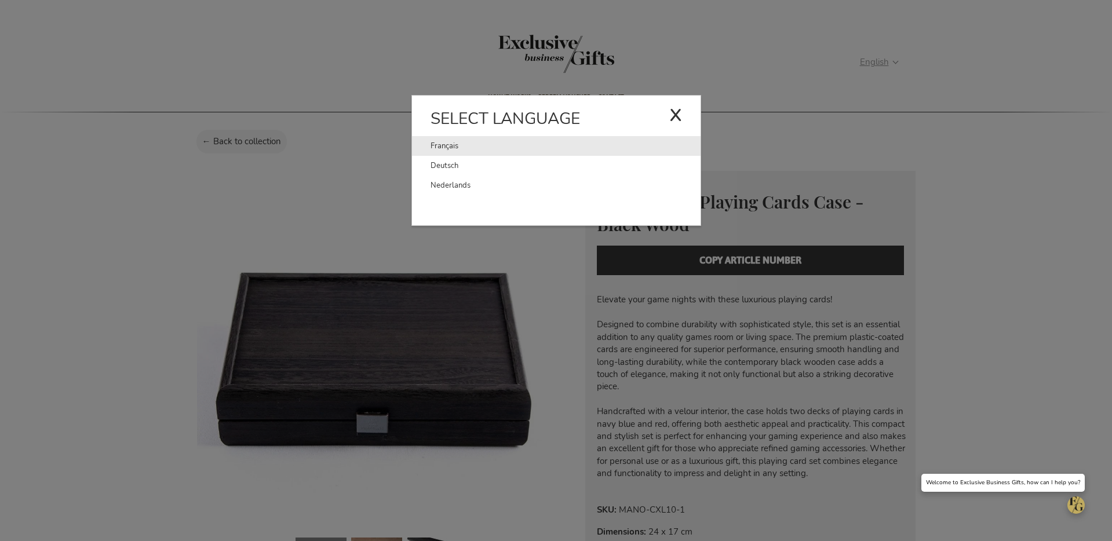
click at [579, 144] on link "Français" at bounding box center [549, 146] width 239 height 20
